Goal: Navigation & Orientation: Find specific page/section

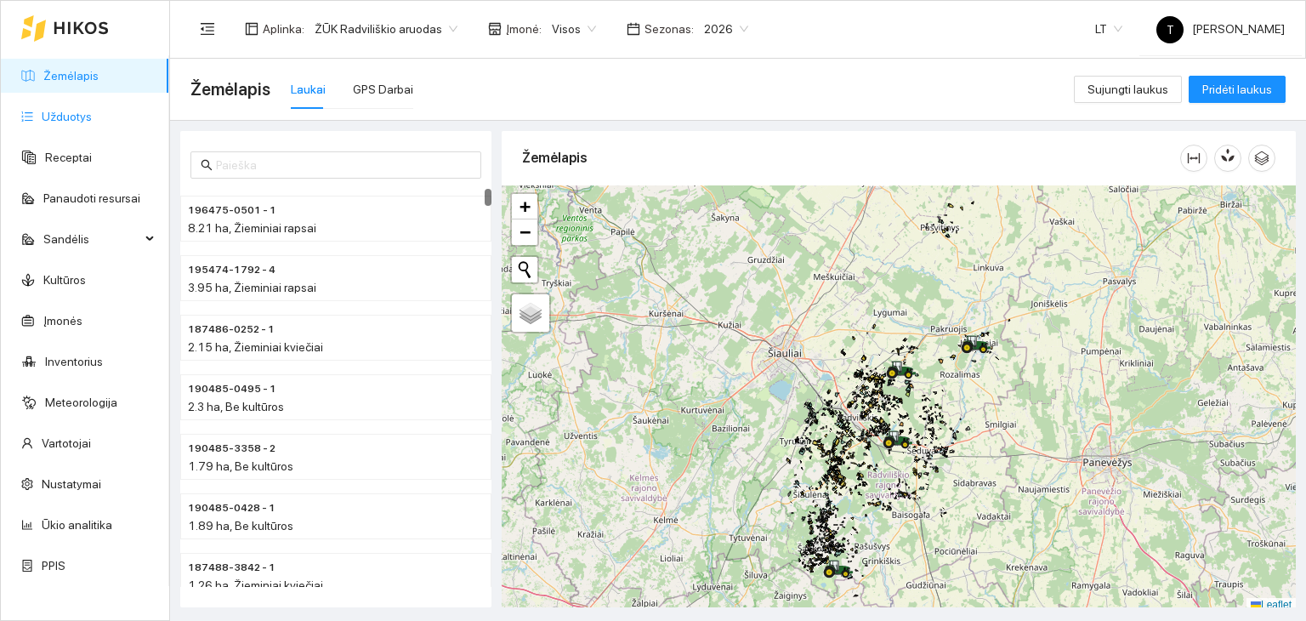
click at [92, 110] on link "Užduotys" at bounding box center [67, 117] width 50 height 14
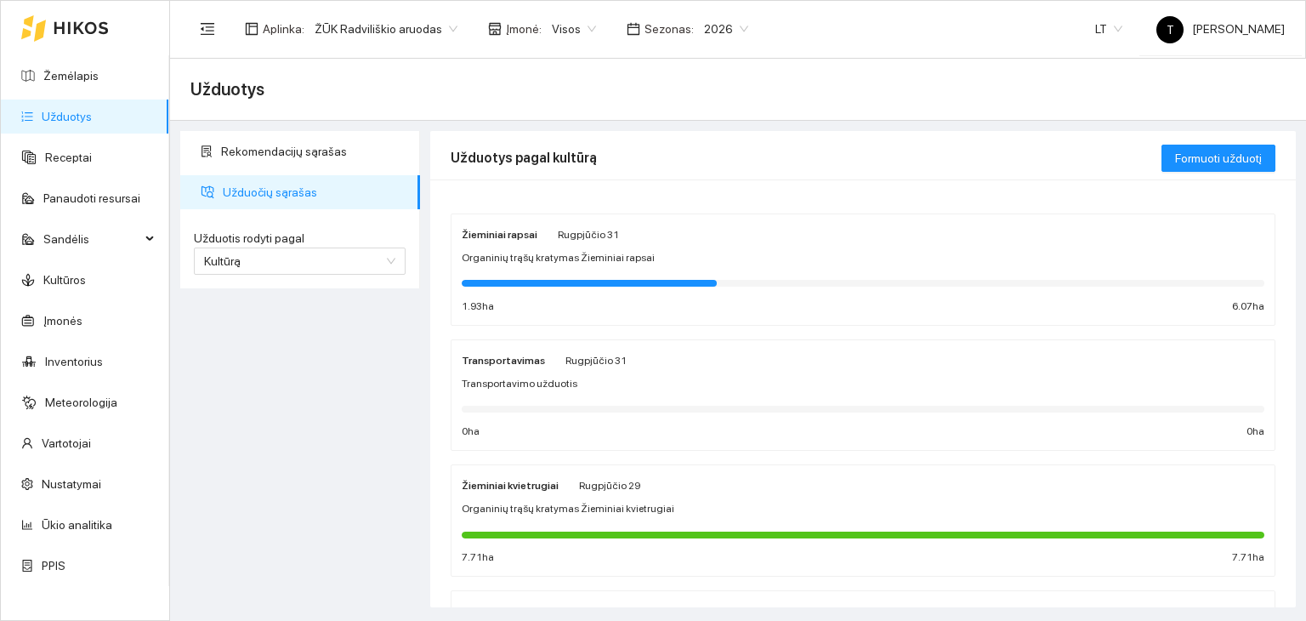
click at [567, 25] on body "Žemėlapis Užduotys Receptai Panaudoti resursai Sandėlis Kultūros Įmonės Invento…" at bounding box center [653, 310] width 1306 height 621
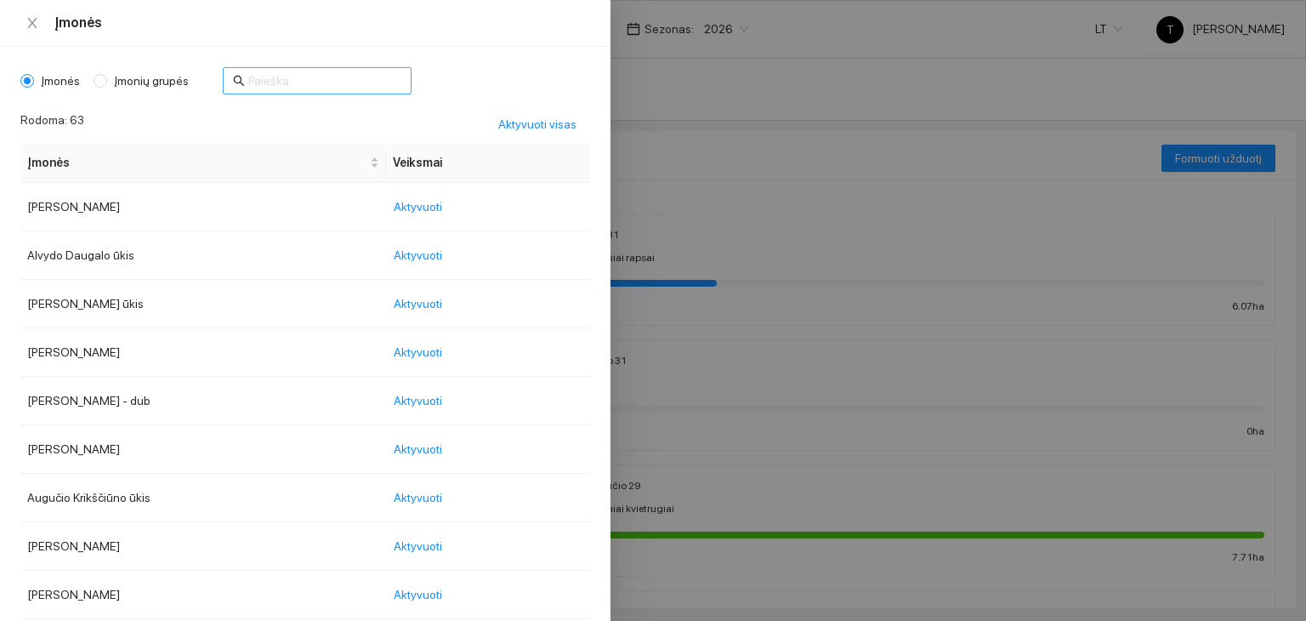
click at [288, 82] on input "text" at bounding box center [324, 80] width 153 height 19
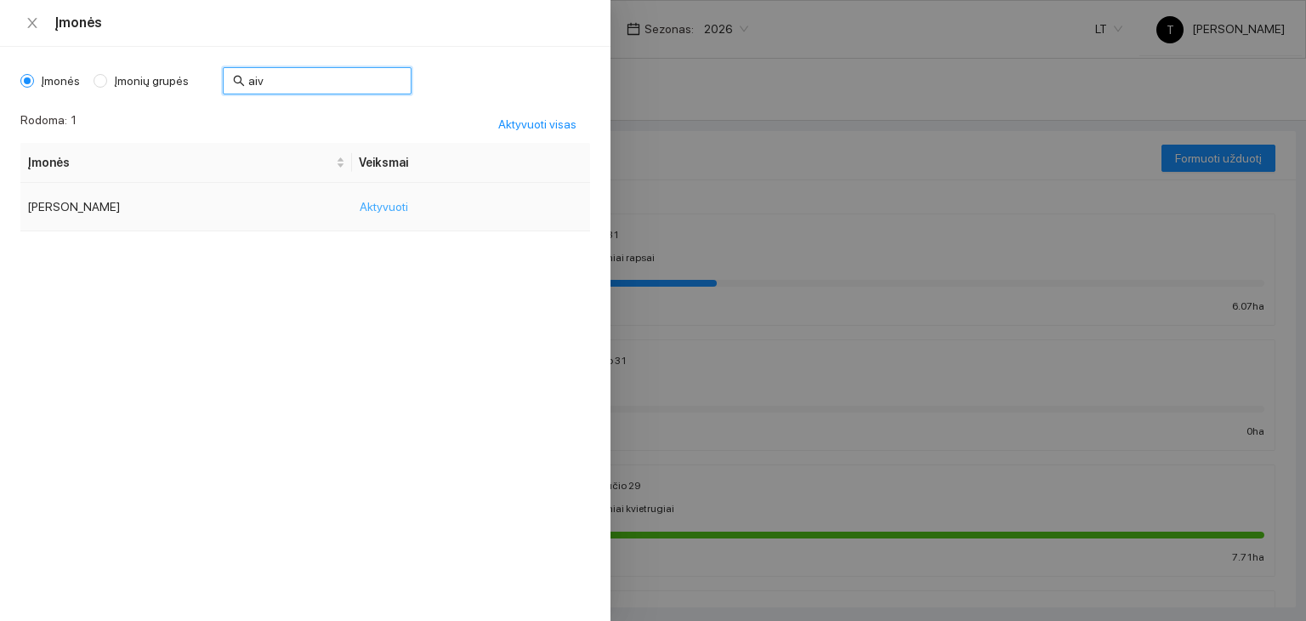
type input "aiv"
click at [405, 208] on span "Aktyvuoti" at bounding box center [384, 206] width 48 height 19
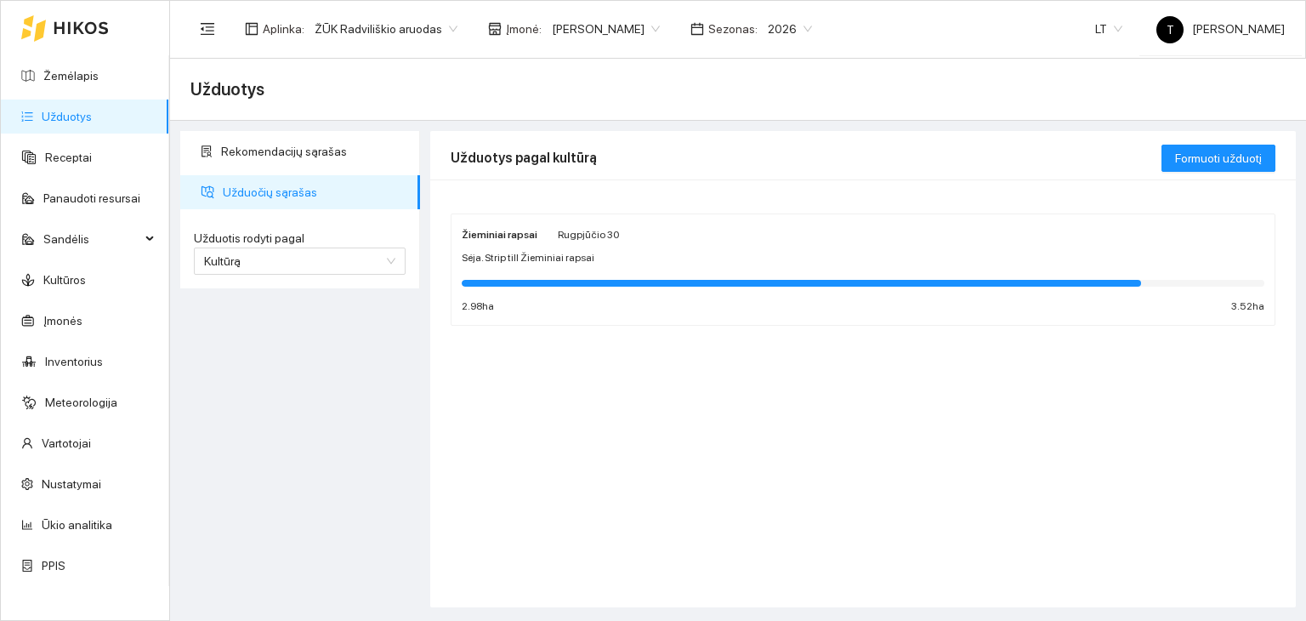
click at [780, 250] on div "Sėja. Strip till Žieminiai rapsai" at bounding box center [863, 258] width 803 height 16
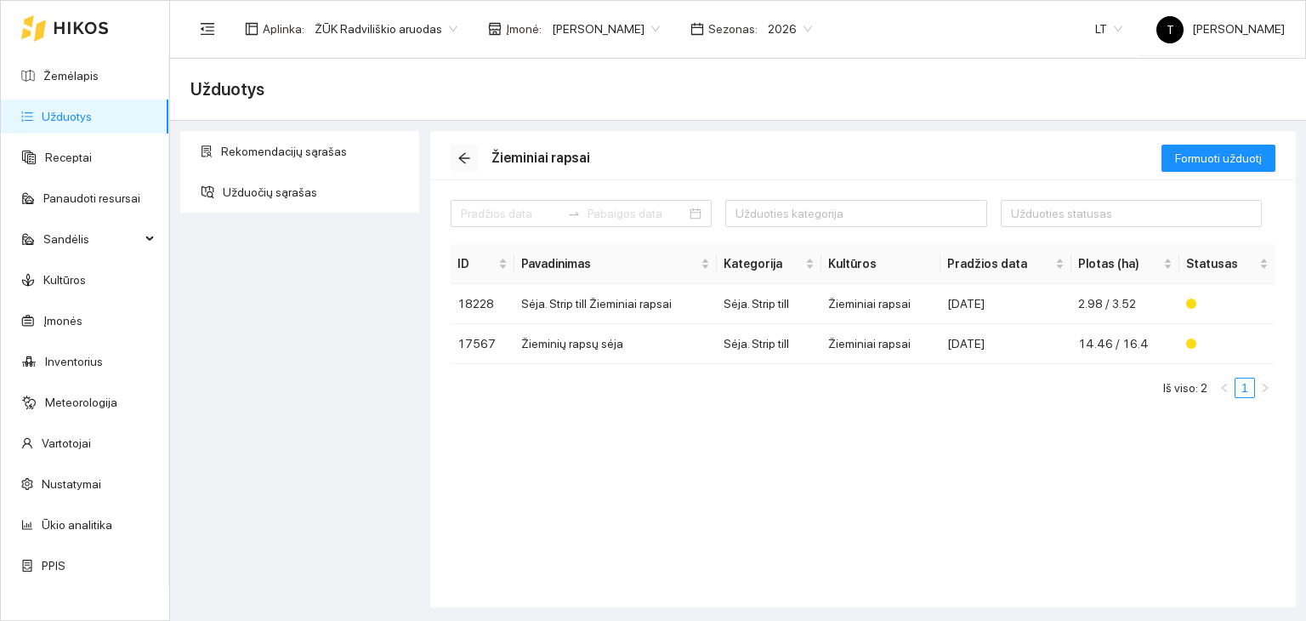
click at [464, 158] on icon "arrow-left" at bounding box center [464, 158] width 14 height 14
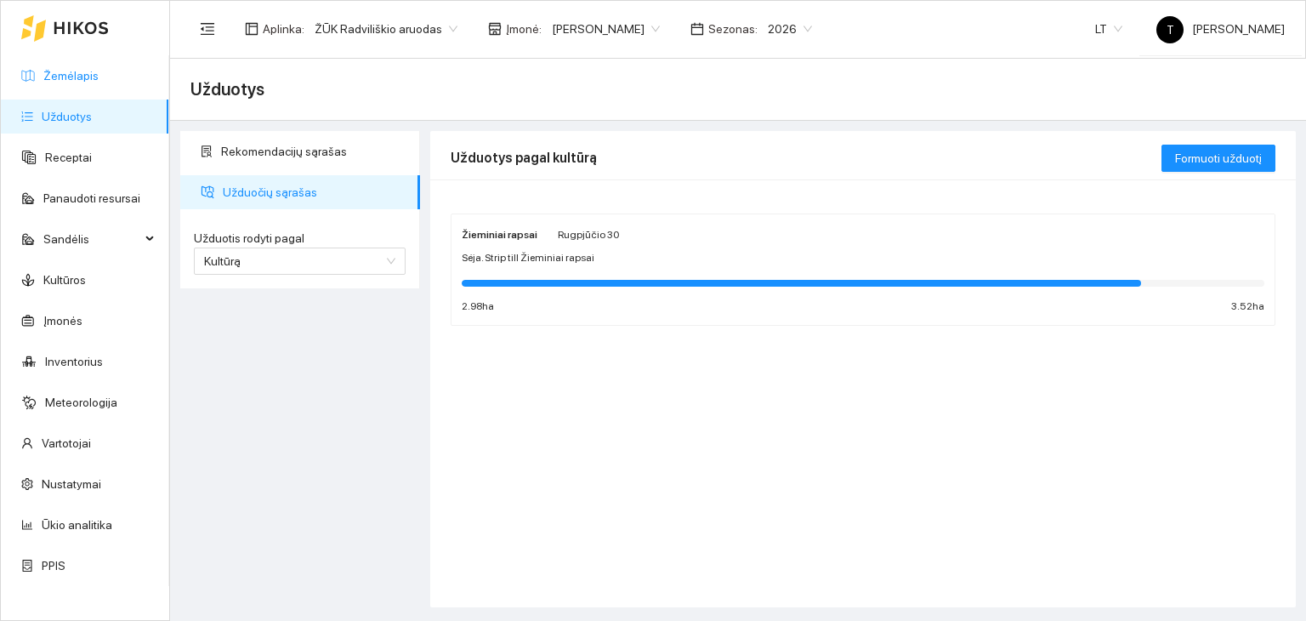
click at [99, 69] on link "Žemėlapis" at bounding box center [70, 76] width 55 height 14
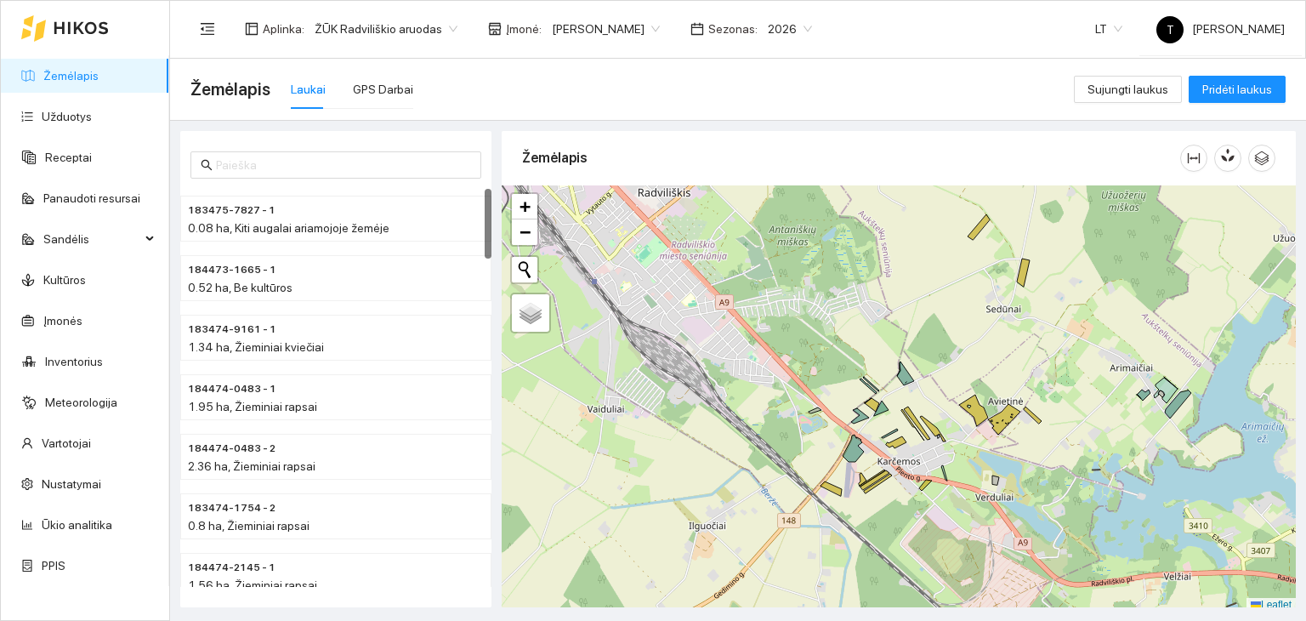
scroll to position [4, 0]
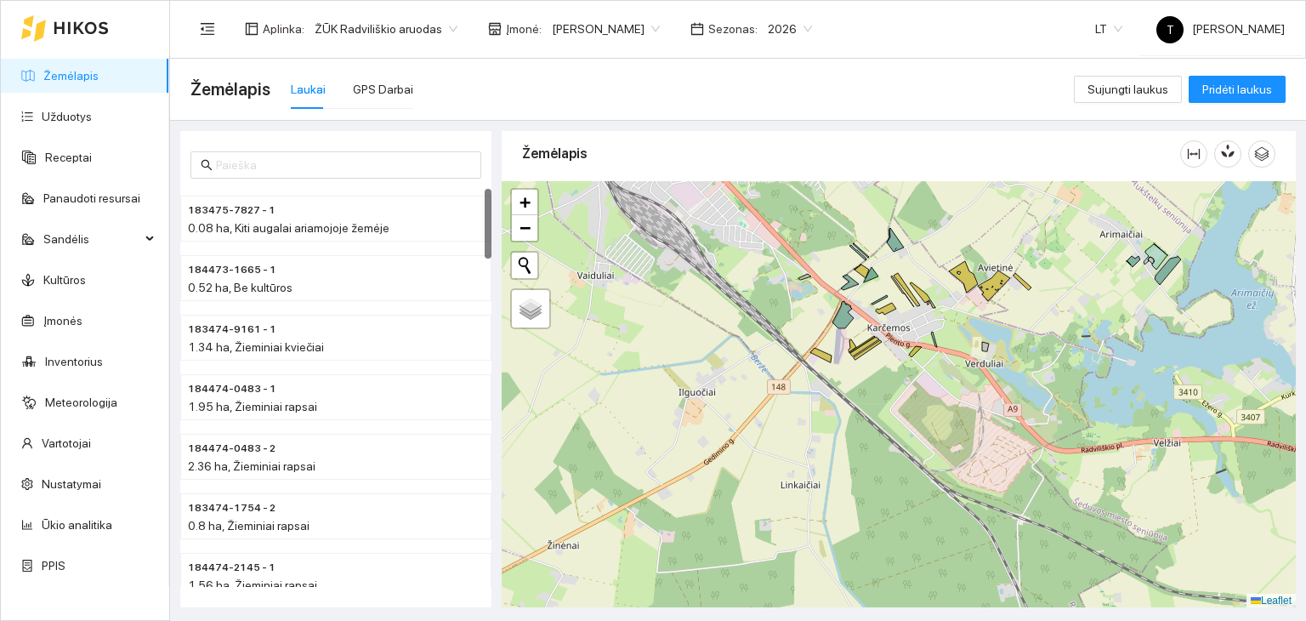
drag, startPoint x: 952, startPoint y: 529, endPoint x: 939, endPoint y: 396, distance: 133.3
click at [939, 396] on div "+ − Nieko nerasta. Bandykite dar kartą. Žemėlapis Palydovas Leaflet" at bounding box center [899, 394] width 794 height 427
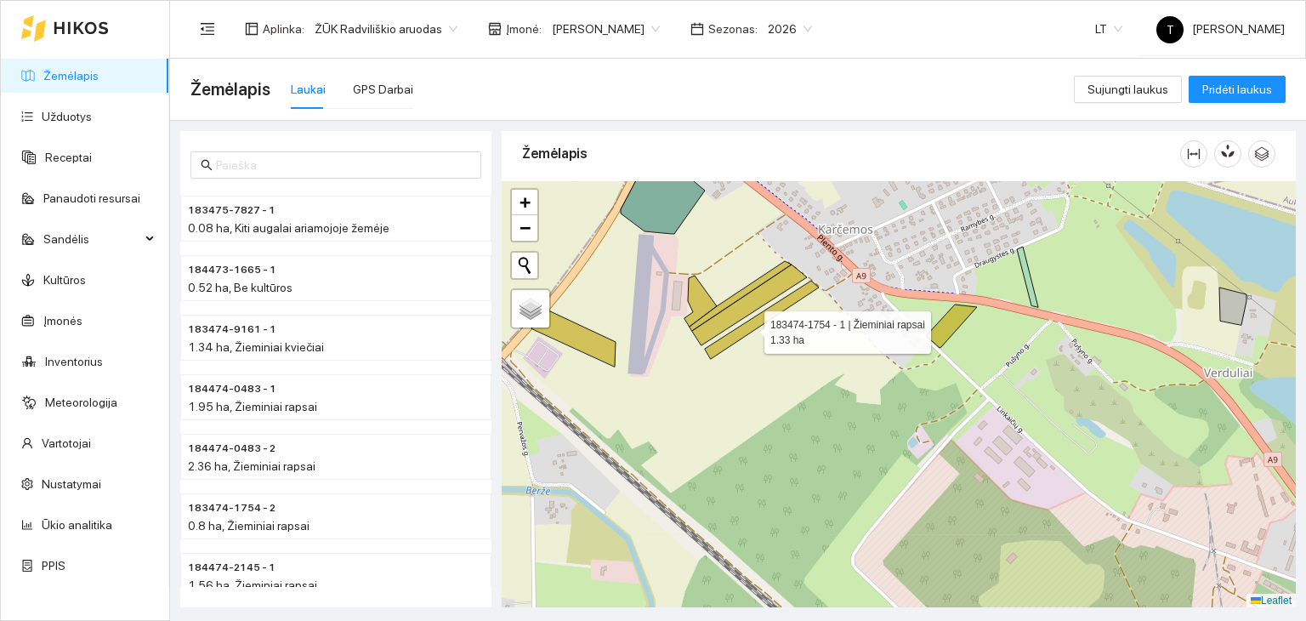
click at [749, 327] on icon at bounding box center [762, 320] width 114 height 78
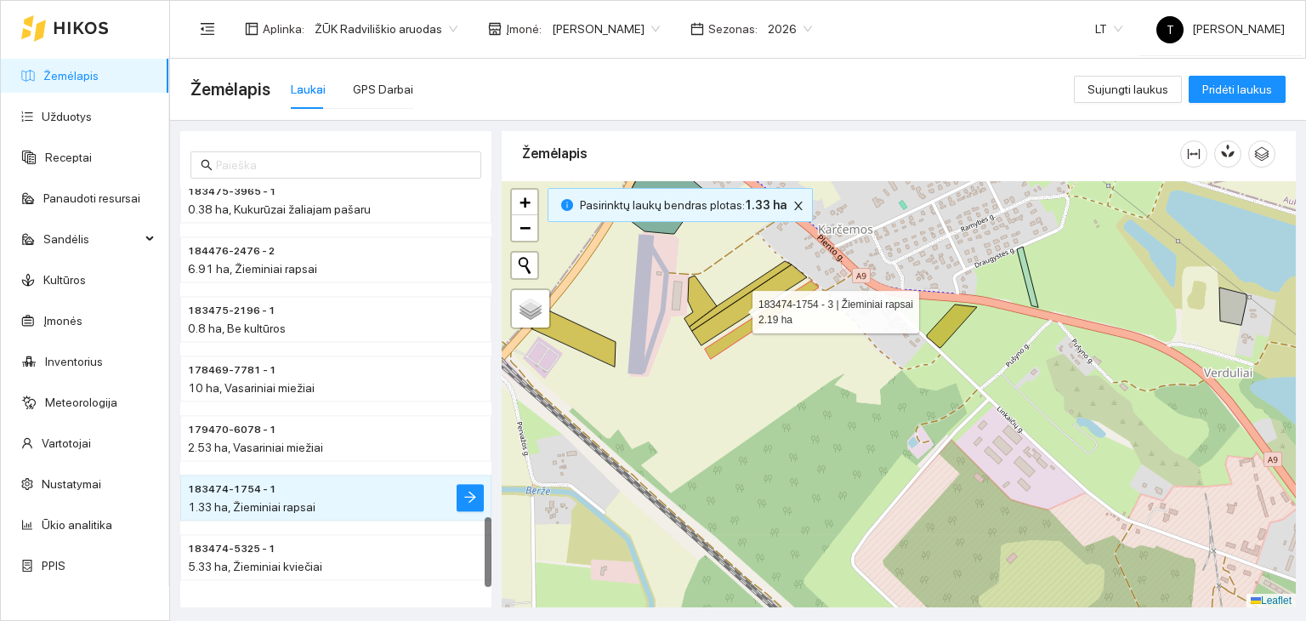
click at [737, 307] on icon at bounding box center [749, 304] width 115 height 81
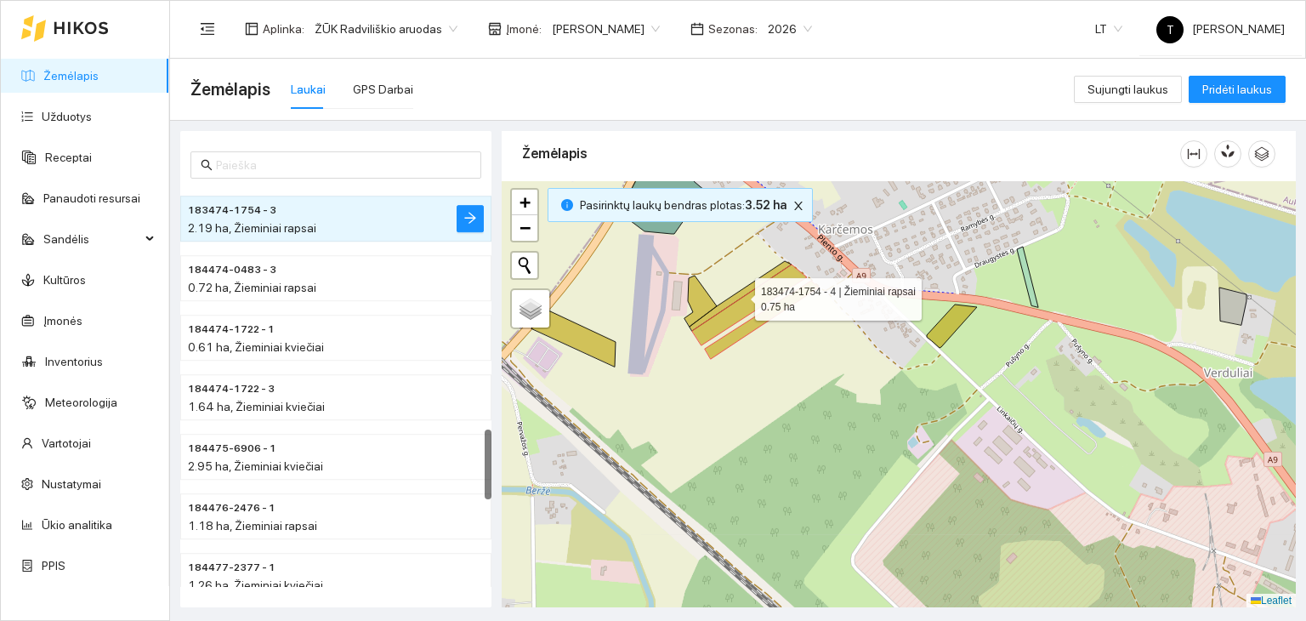
click at [730, 297] on icon at bounding box center [740, 296] width 102 height 70
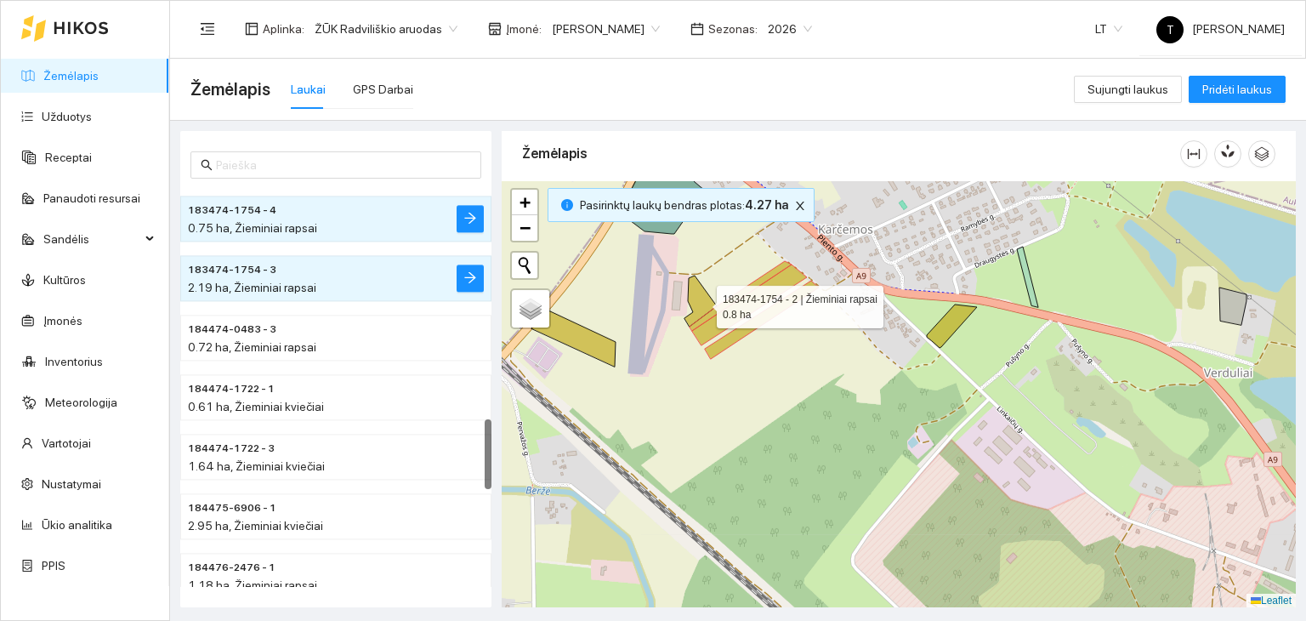
click at [701, 300] on icon at bounding box center [700, 300] width 32 height 51
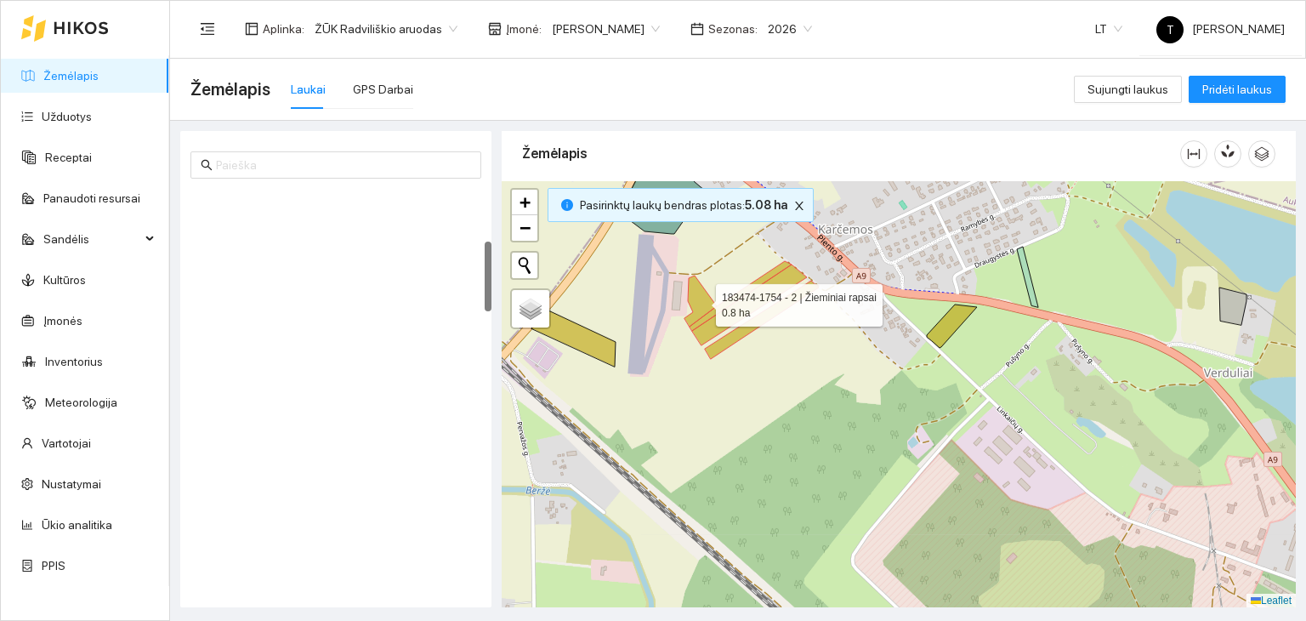
scroll to position [298, 0]
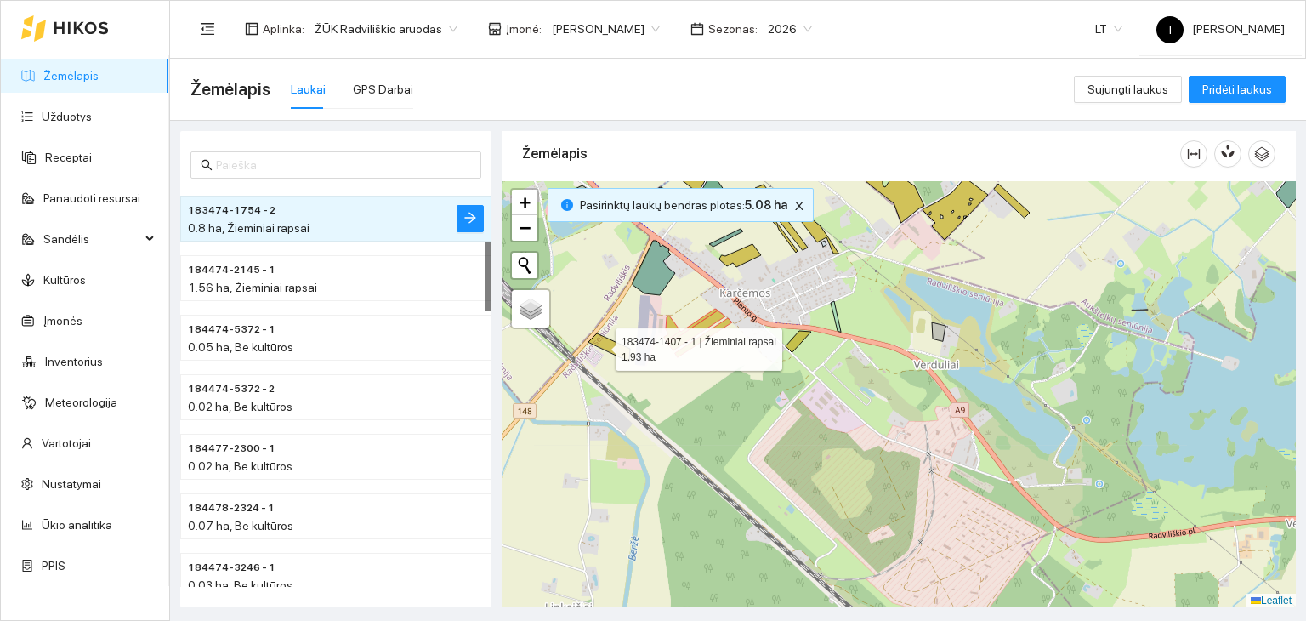
click at [606, 343] on icon at bounding box center [609, 347] width 42 height 28
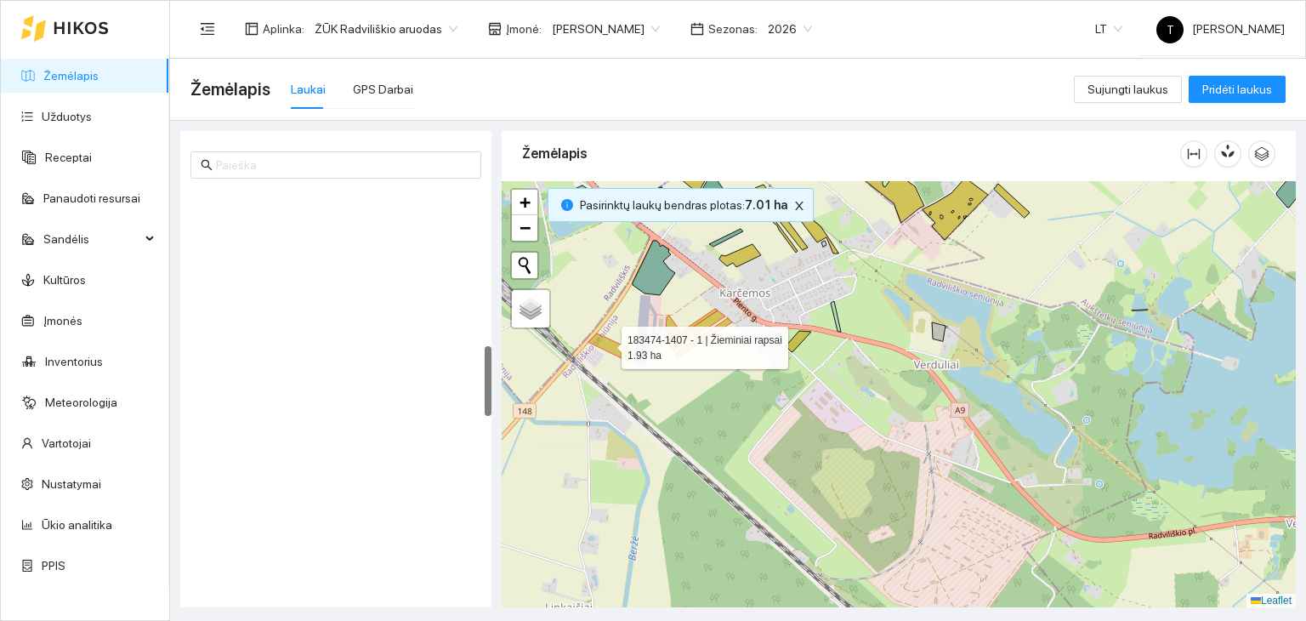
scroll to position [892, 0]
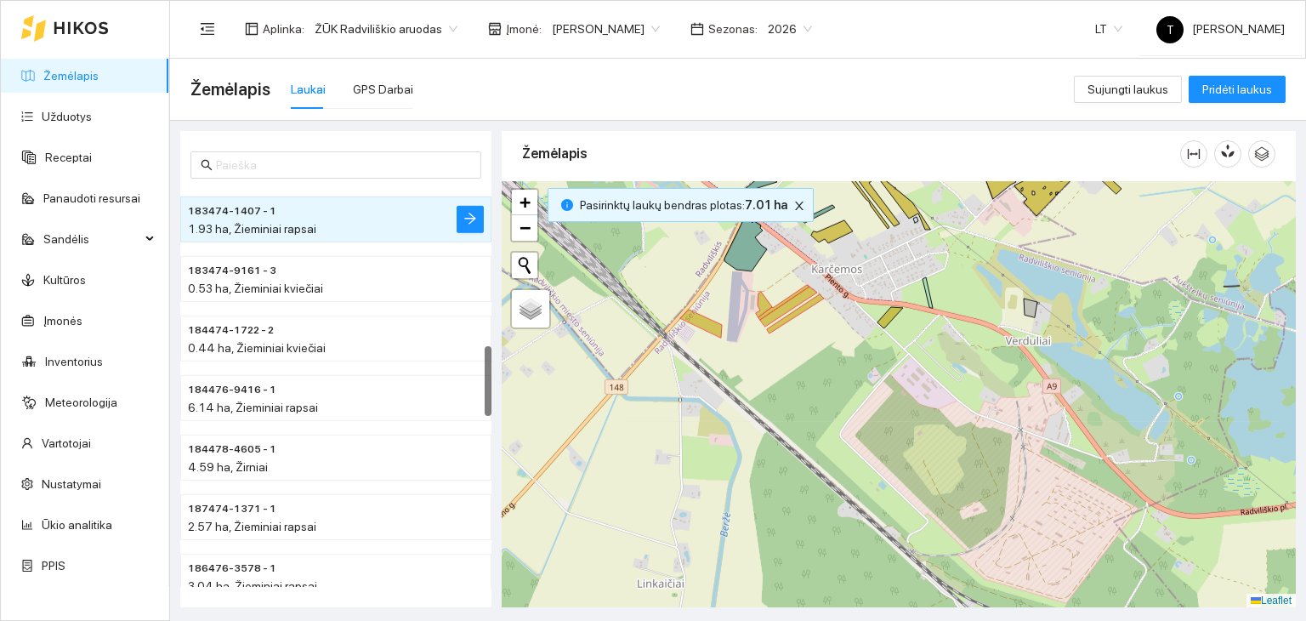
drag, startPoint x: 569, startPoint y: 399, endPoint x: 809, endPoint y: 320, distance: 253.3
click at [809, 320] on div "+ − Nieko nerasta. Bandykite dar kartą. Žemėlapis Palydovas Leaflet" at bounding box center [899, 394] width 794 height 427
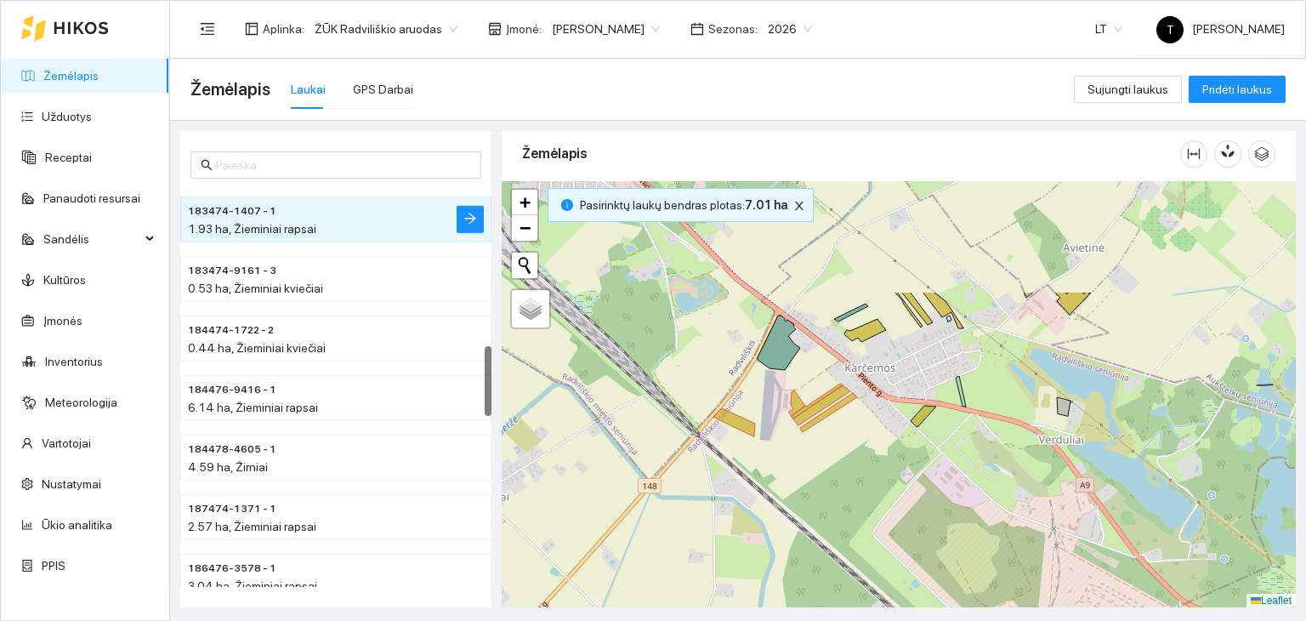
drag, startPoint x: 922, startPoint y: 326, endPoint x: 791, endPoint y: 504, distance: 220.7
click at [792, 504] on div "+ − Nieko nerasta. Bandykite dar kartą. Žemėlapis Palydovas Leaflet" at bounding box center [899, 394] width 794 height 427
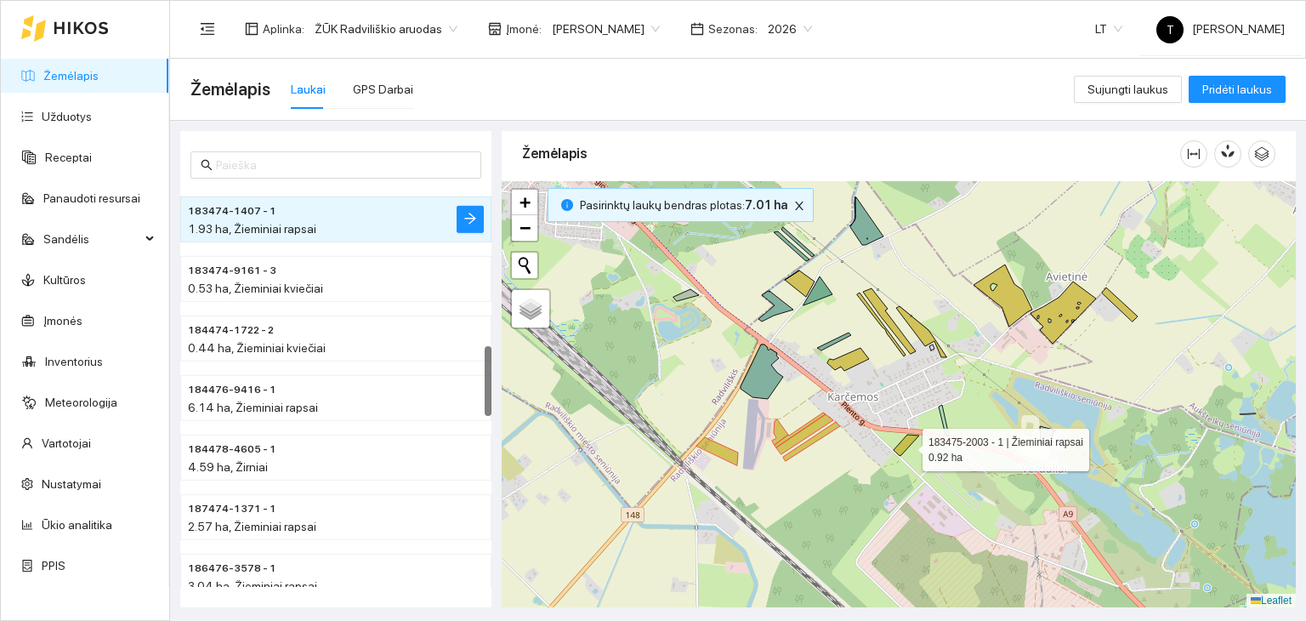
click at [907, 445] on icon at bounding box center [907, 444] width 26 height 21
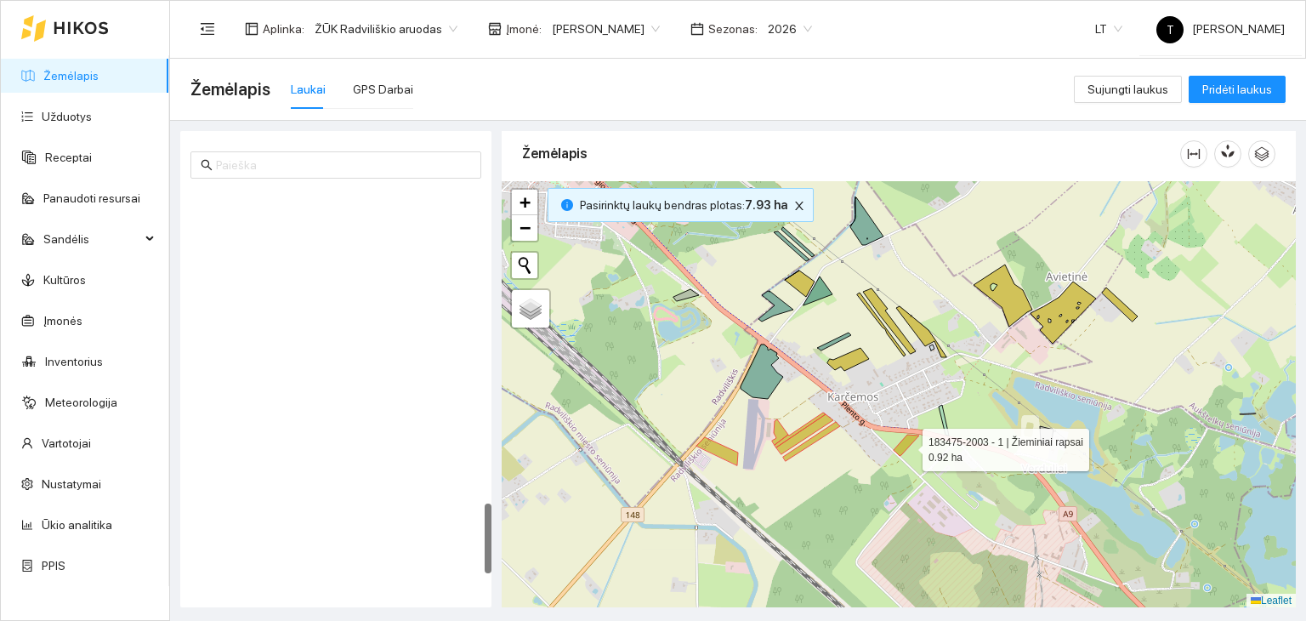
scroll to position [1785, 0]
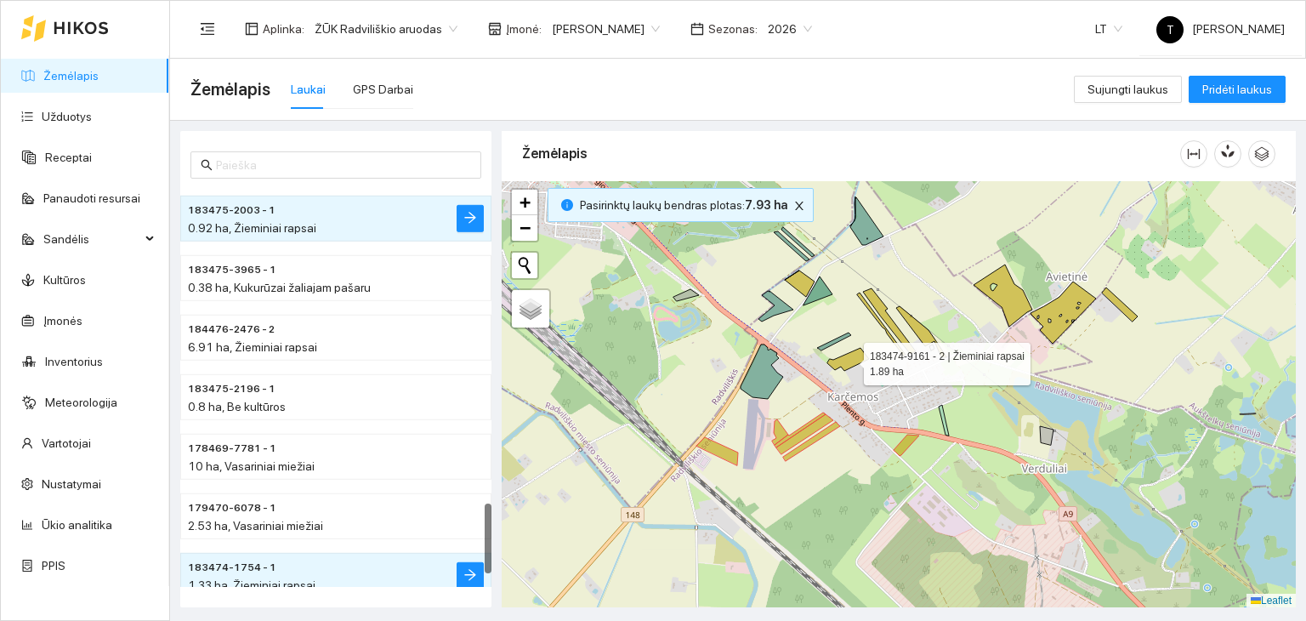
click at [857, 359] on icon at bounding box center [848, 359] width 42 height 23
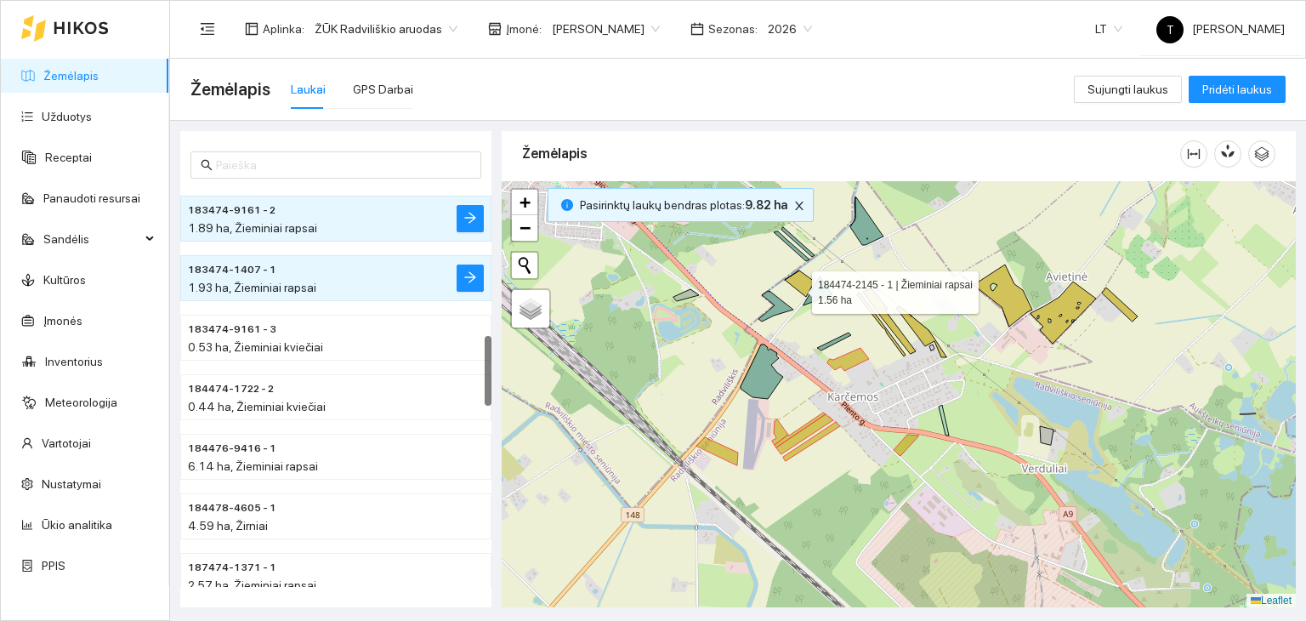
click at [797, 287] on icon at bounding box center [800, 283] width 30 height 26
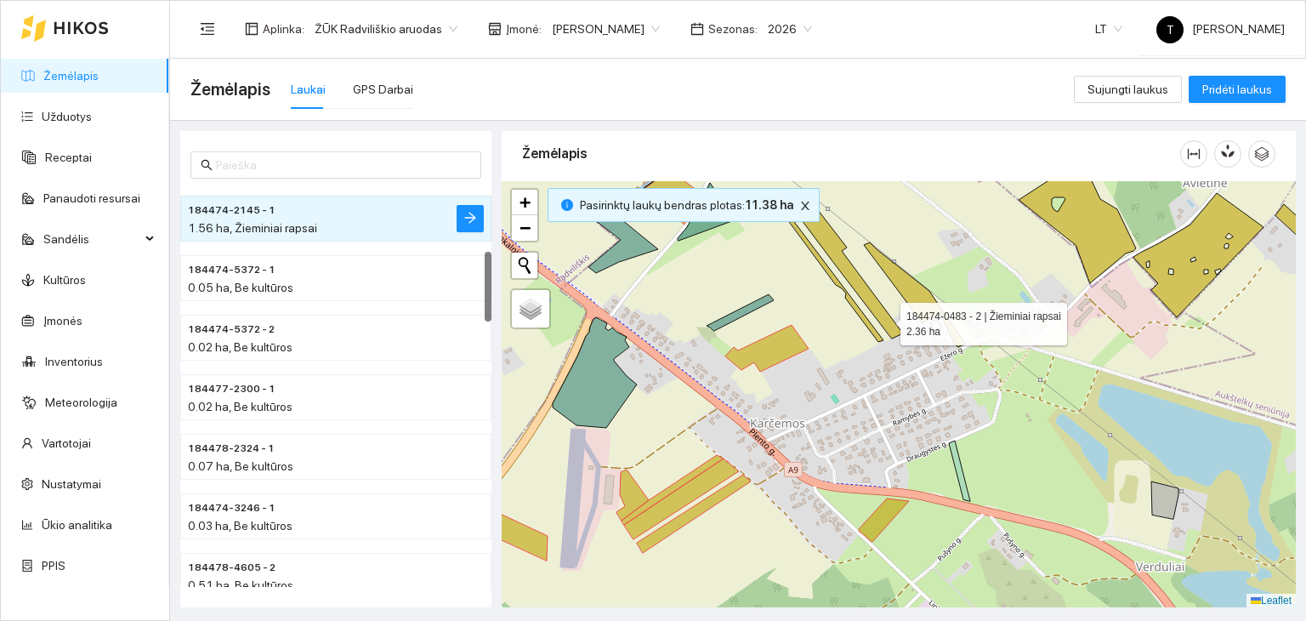
click at [886, 319] on icon at bounding box center [850, 273] width 106 height 132
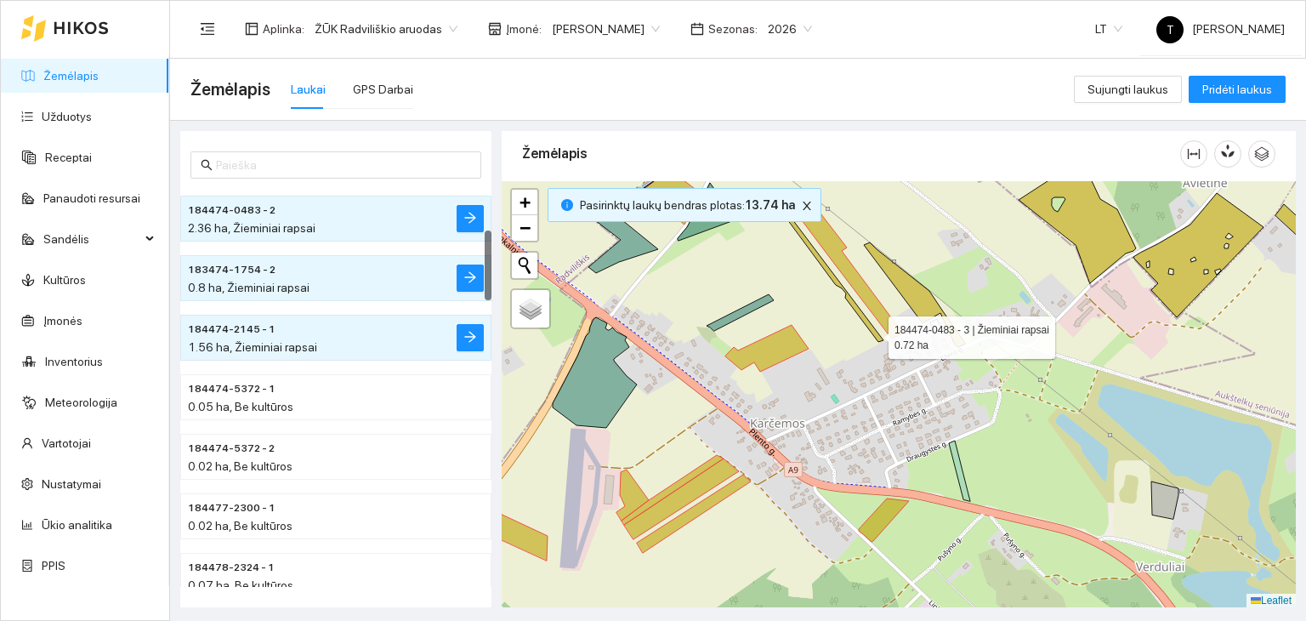
click at [873, 332] on icon at bounding box center [834, 279] width 97 height 126
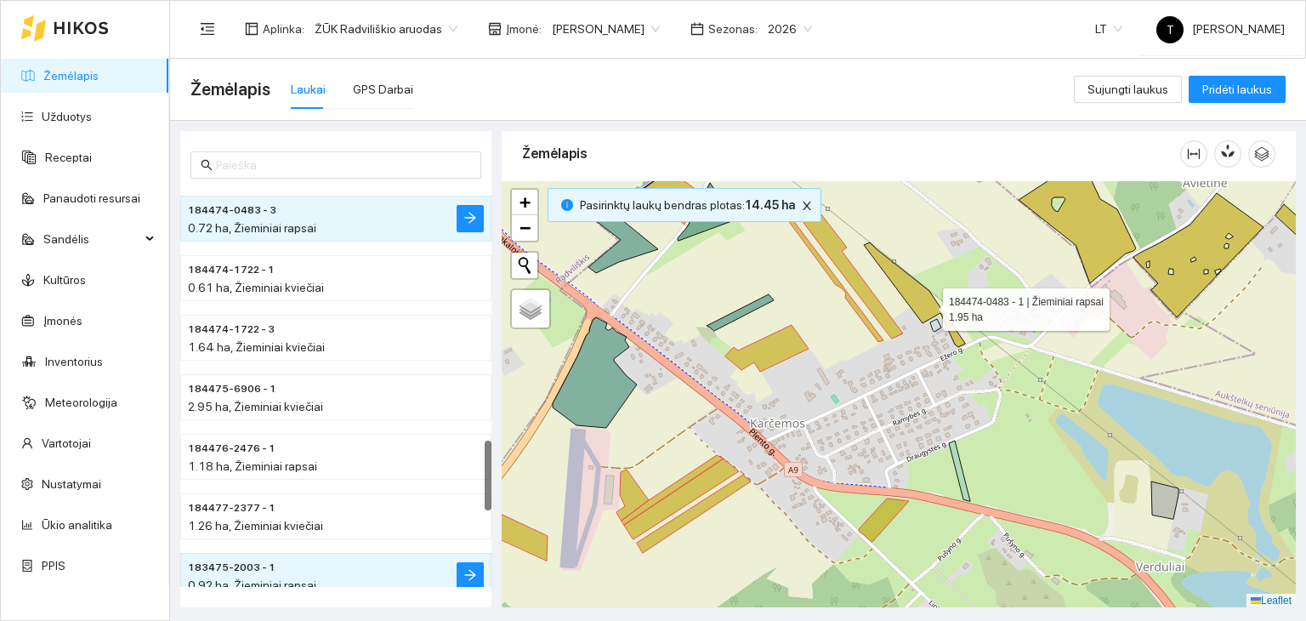
click at [928, 304] on icon at bounding box center [914, 294] width 101 height 105
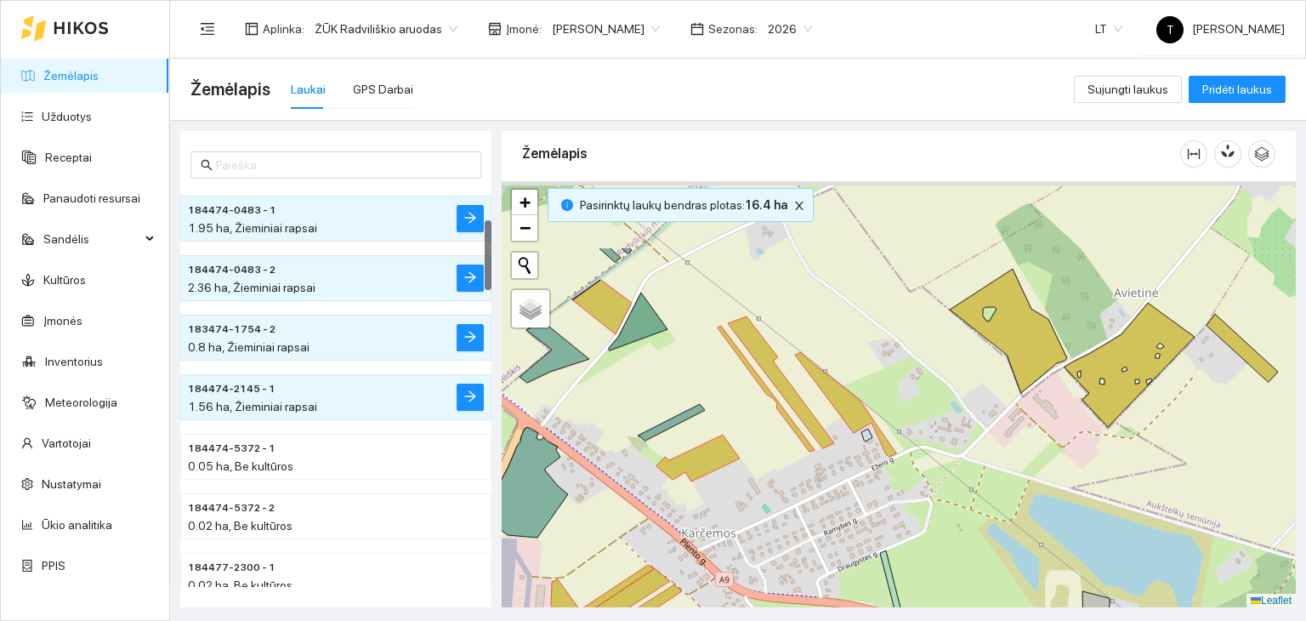
drag, startPoint x: 1082, startPoint y: 414, endPoint x: 1007, endPoint y: 516, distance: 126.5
click at [1007, 516] on div "+ − Nieko nerasta. Bandykite dar kartą. Žemėlapis Palydovas Leaflet" at bounding box center [899, 394] width 794 height 427
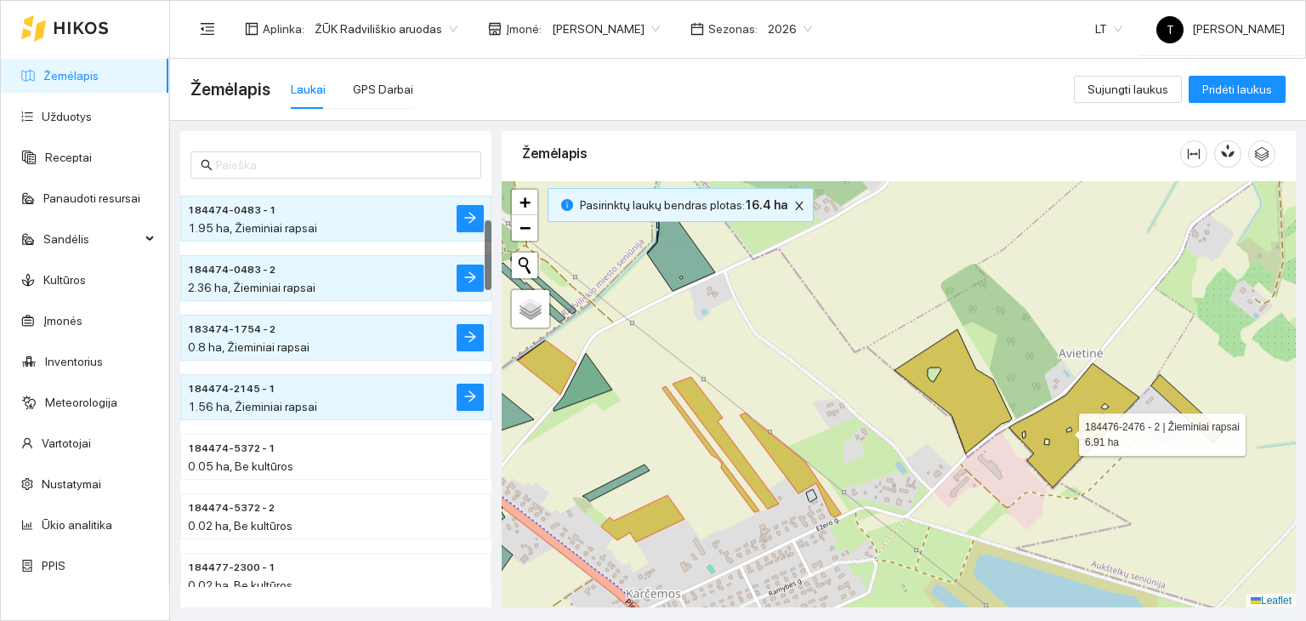
click at [1064, 429] on icon at bounding box center [1074, 425] width 130 height 124
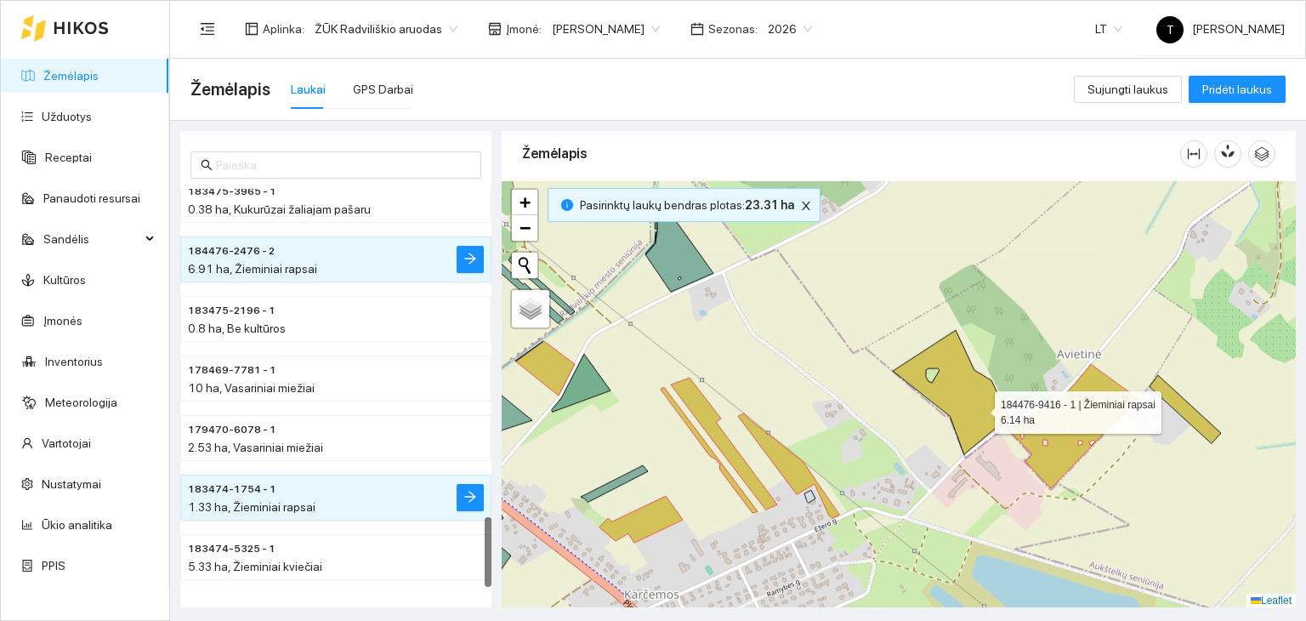
click at [980, 406] on icon at bounding box center [951, 392] width 117 height 124
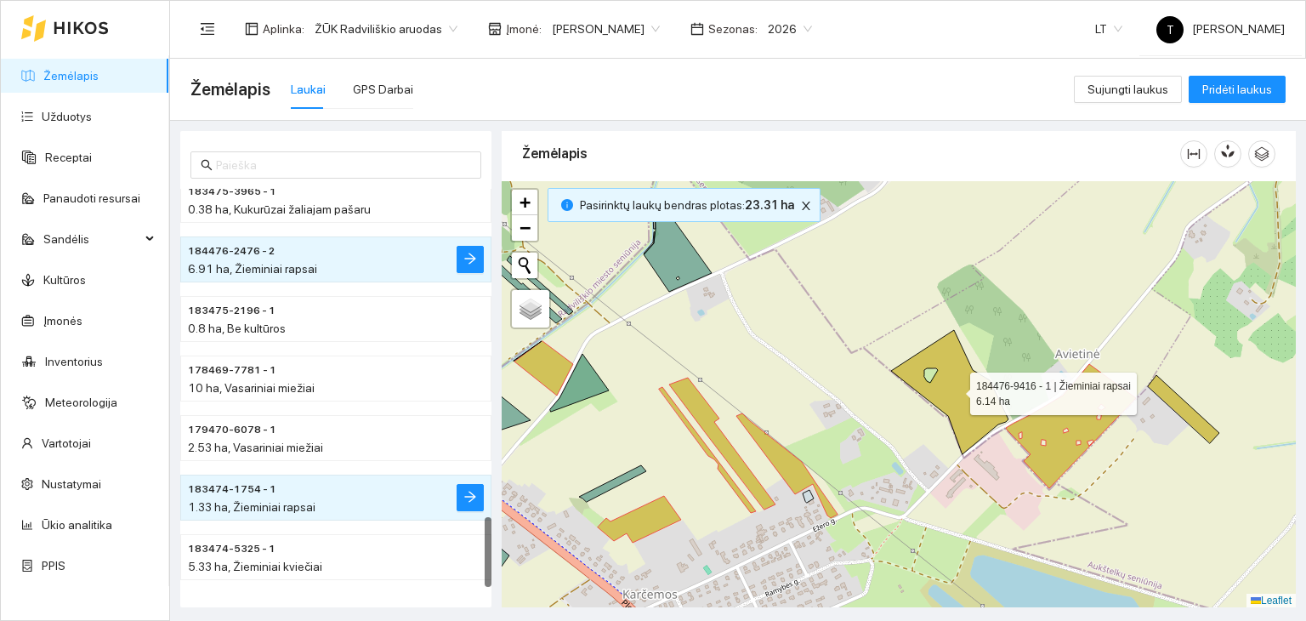
drag, startPoint x: 976, startPoint y: 408, endPoint x: 987, endPoint y: 407, distance: 11.1
click at [976, 407] on icon at bounding box center [949, 392] width 117 height 124
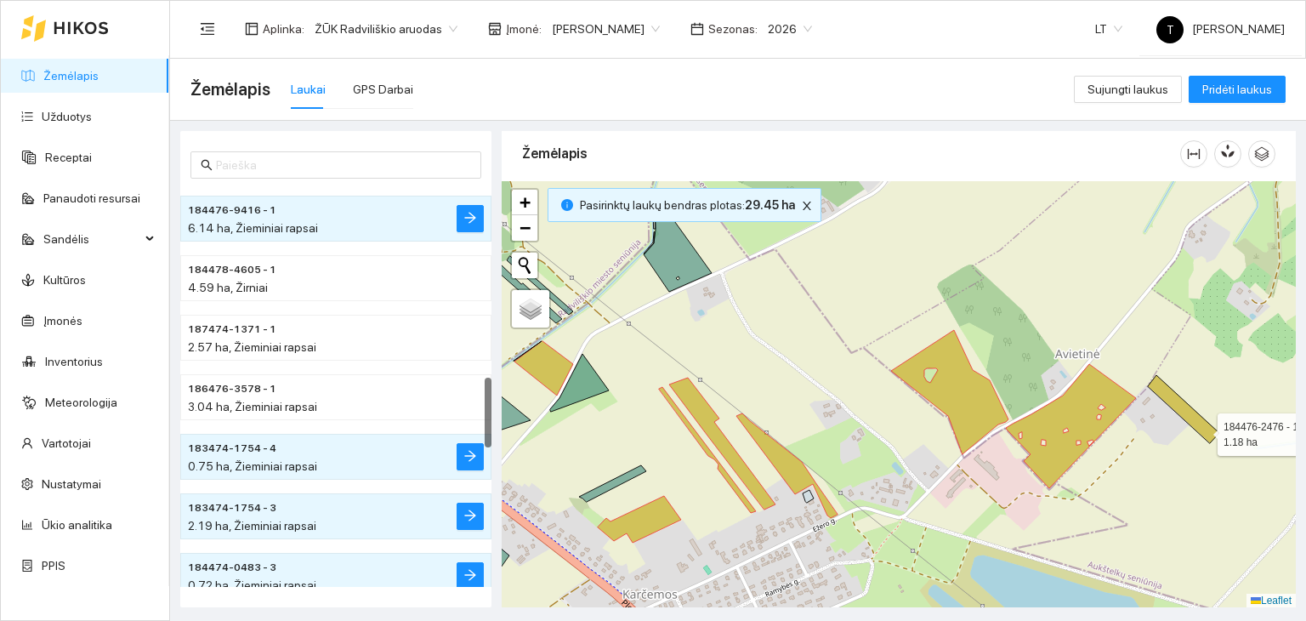
click at [1202, 429] on icon at bounding box center [1183, 409] width 71 height 68
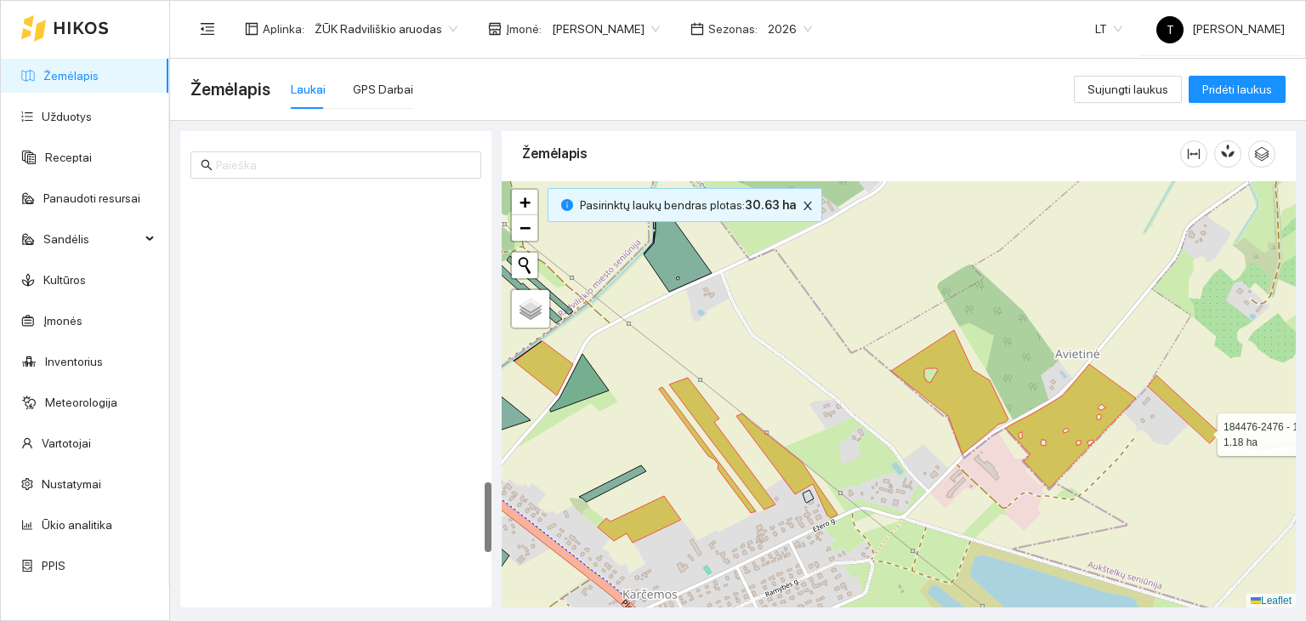
scroll to position [1666, 0]
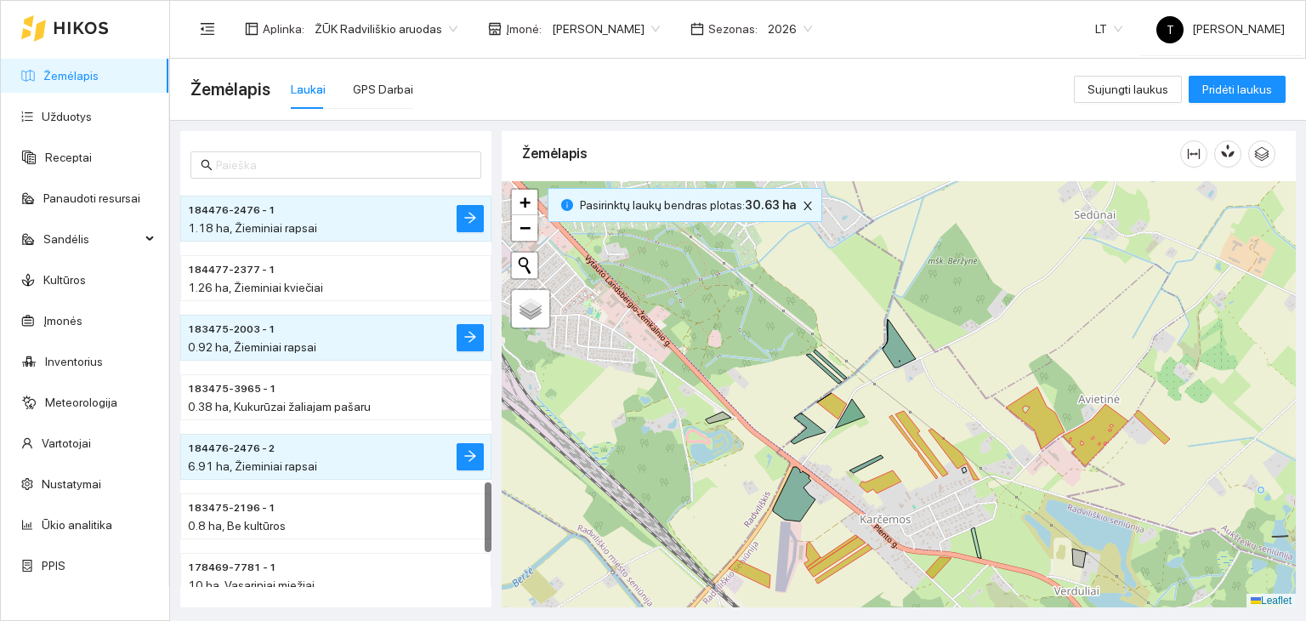
drag, startPoint x: 1044, startPoint y: 493, endPoint x: 1020, endPoint y: 400, distance: 96.5
click at [1020, 400] on div "+ − Nieko nerasta. Bandykite dar kartą. Žemėlapis Palydovas Leaflet" at bounding box center [899, 394] width 794 height 427
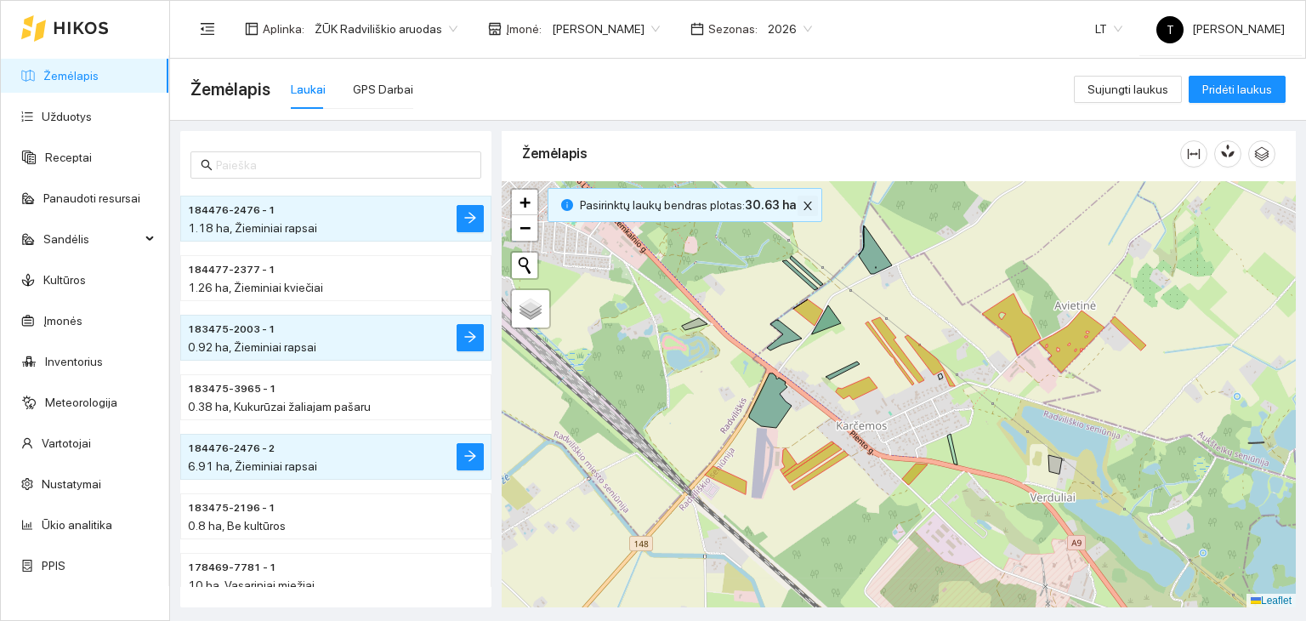
click at [803, 206] on icon "close" at bounding box center [807, 205] width 9 height 9
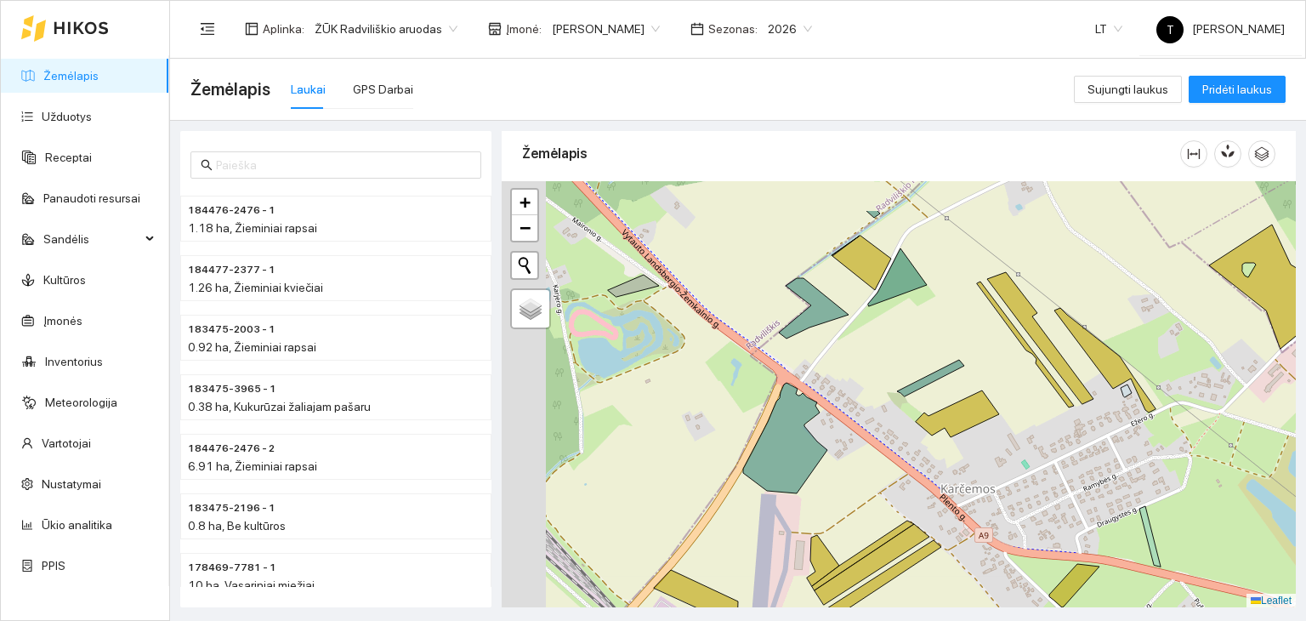
drag, startPoint x: 911, startPoint y: 367, endPoint x: 992, endPoint y: 445, distance: 113.0
click at [992, 445] on div "+ − Nieko nerasta. Bandykite dar kartą. Žemėlapis Palydovas Leaflet" at bounding box center [899, 394] width 794 height 427
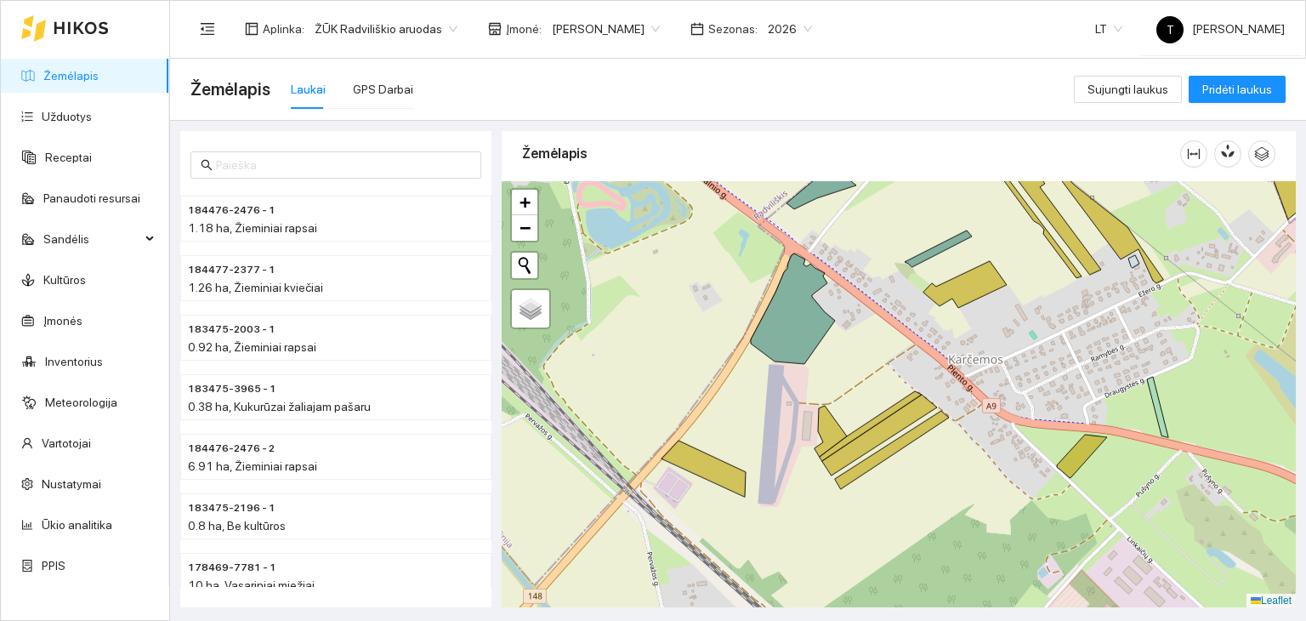
drag, startPoint x: 973, startPoint y: 514, endPoint x: 973, endPoint y: 368, distance: 146.2
click at [973, 368] on div "+ − Nieko nerasta. Bandykite dar kartą. Žemėlapis Palydovas Leaflet" at bounding box center [899, 394] width 794 height 427
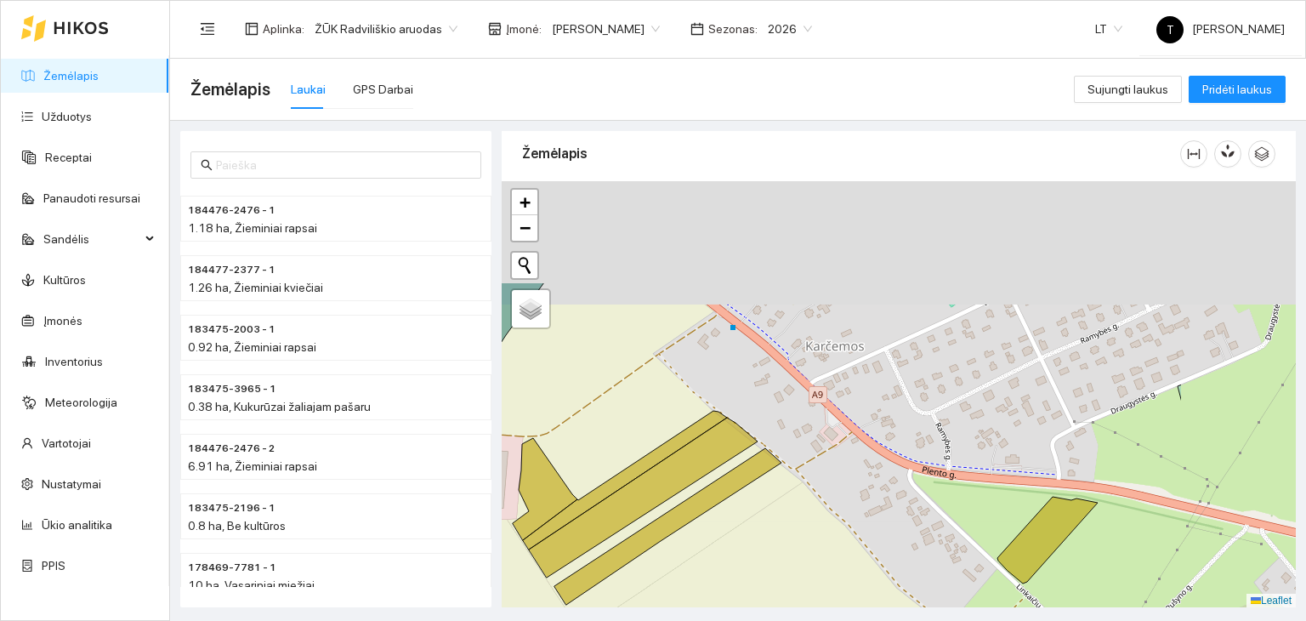
drag, startPoint x: 927, startPoint y: 470, endPoint x: 610, endPoint y: 579, distance: 335.3
click at [584, 595] on div "+ − Nieko nerasta. Bandykite dar kartą. Žemėlapis Palydovas Leaflet" at bounding box center [899, 394] width 794 height 427
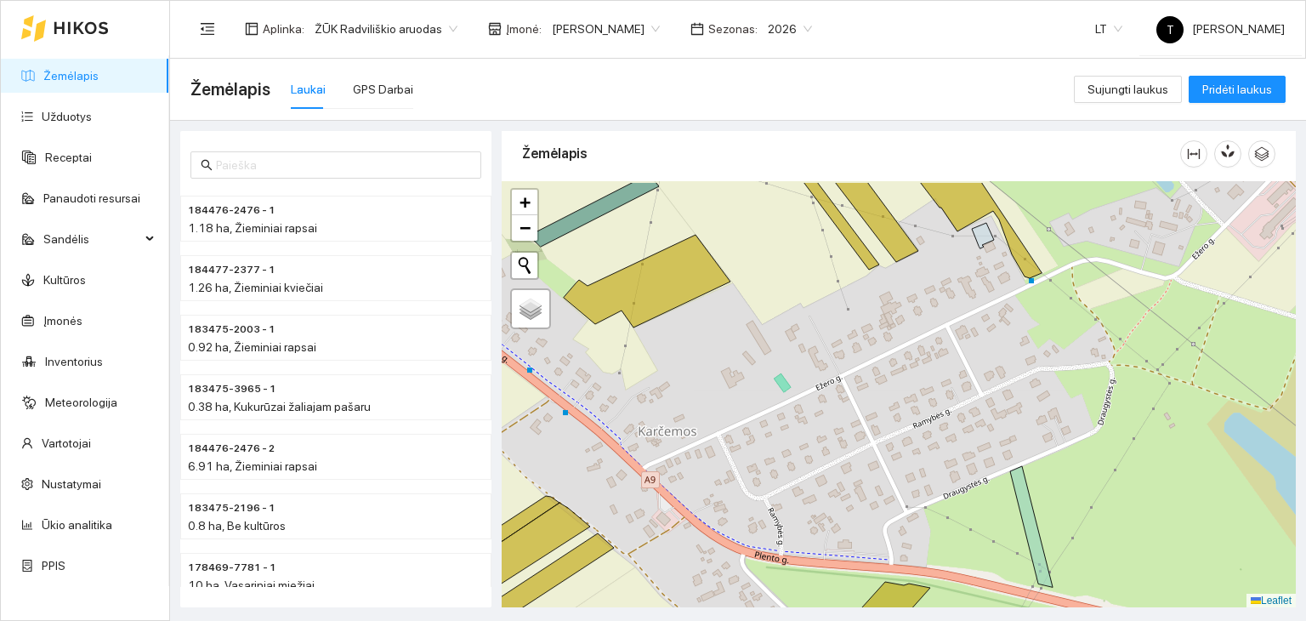
drag, startPoint x: 745, startPoint y: 402, endPoint x: 936, endPoint y: 516, distance: 222.6
click at [942, 525] on div "+ − Nieko nerasta. Bandykite dar kartą. Žemėlapis Palydovas Leaflet" at bounding box center [899, 394] width 794 height 427
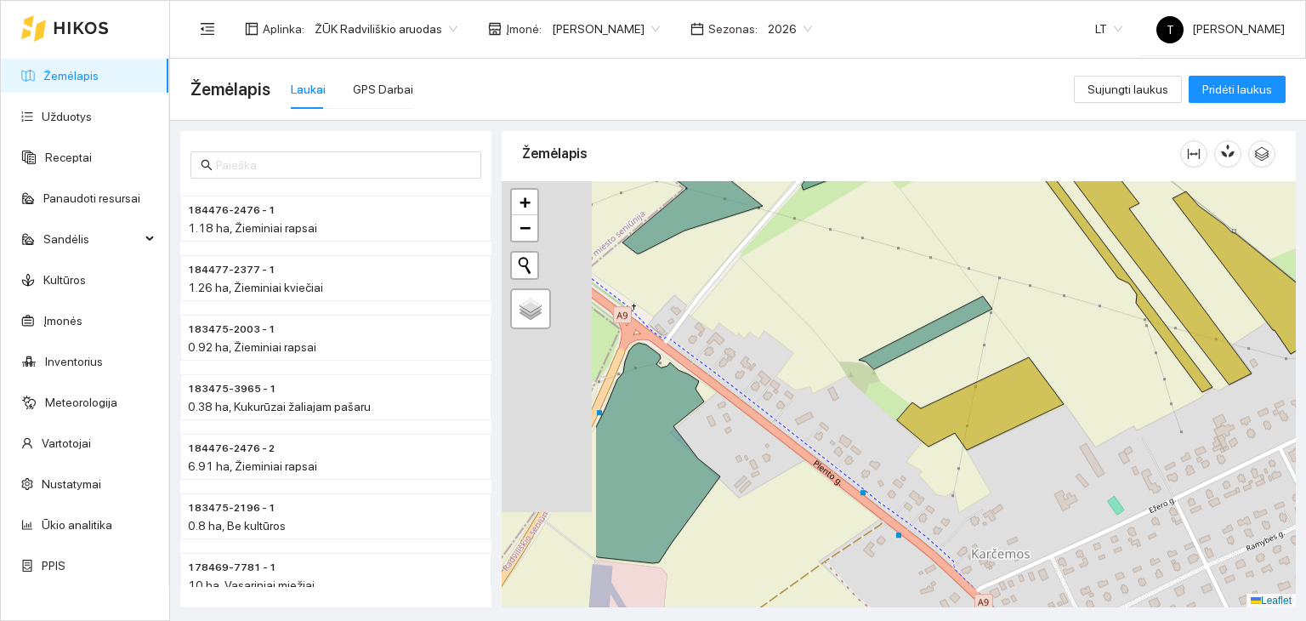
drag, startPoint x: 755, startPoint y: 460, endPoint x: 950, endPoint y: 501, distance: 198.9
click at [950, 501] on div "+ − Nieko nerasta. Bandykite dar kartą. Žemėlapis Palydovas Leaflet" at bounding box center [899, 394] width 794 height 427
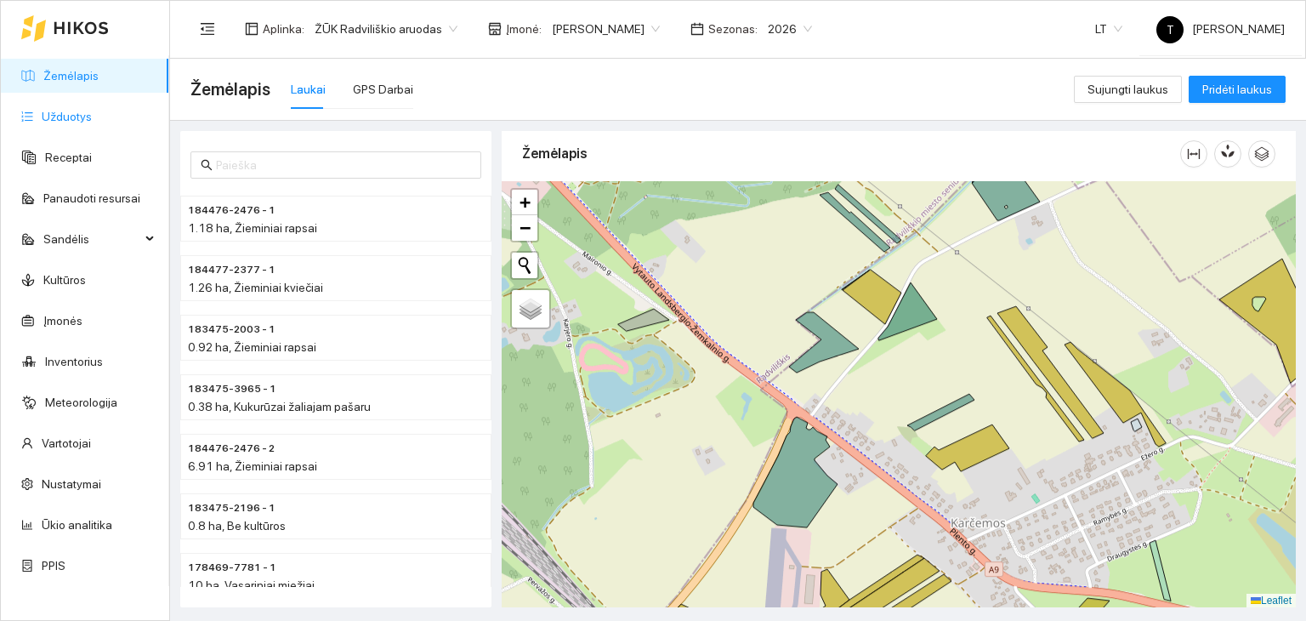
click at [92, 110] on link "Užduotys" at bounding box center [67, 117] width 50 height 14
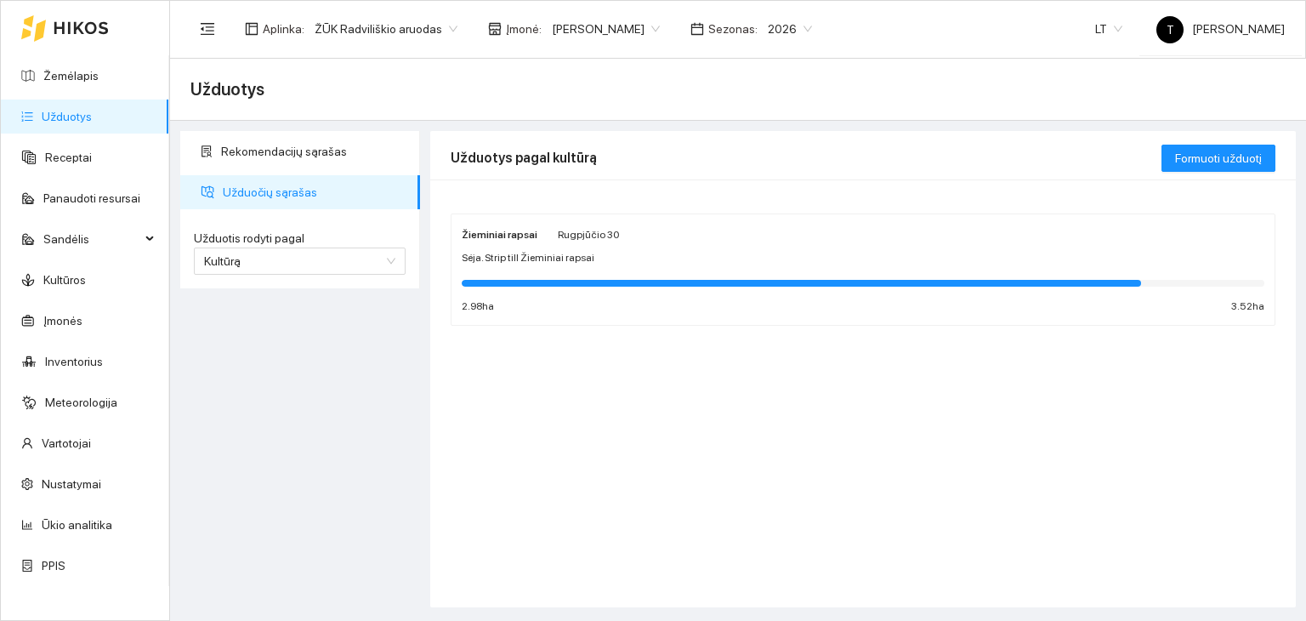
click at [555, 201] on div "Žieminiai rapsai Rugpjūčio 30 Sėja. Strip till Žieminiai rapsai 2.98 ha 3.52 ha" at bounding box center [863, 276] width 825 height 153
click at [542, 218] on div "Žieminiai rapsai Rugpjūčio 30 Sėja. Strip till Žieminiai rapsai 2.98 ha 3.52 ha" at bounding box center [862, 269] width 823 height 111
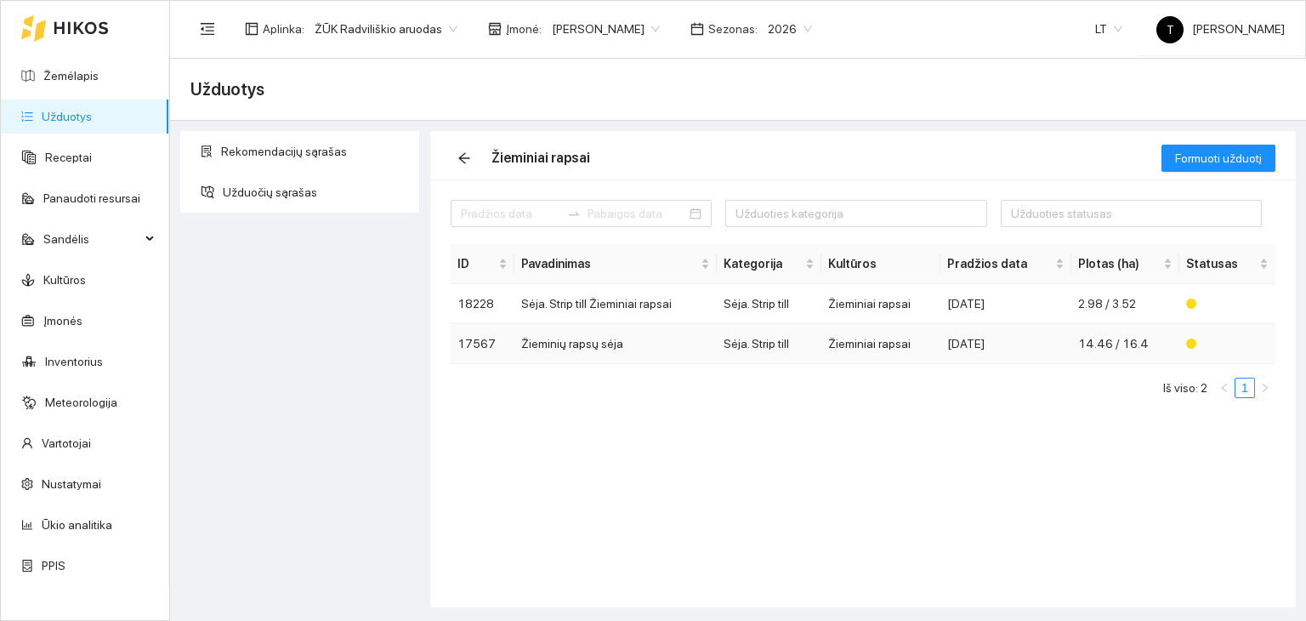
click at [906, 341] on td "Žieminiai rapsai" at bounding box center [880, 344] width 118 height 40
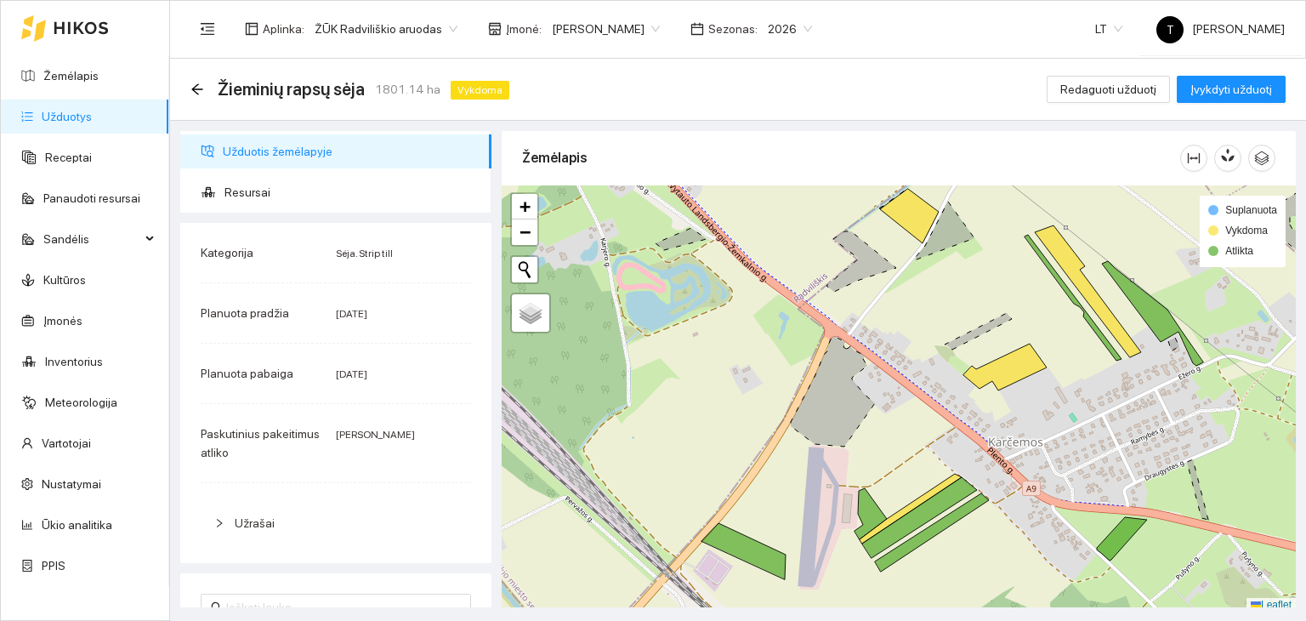
scroll to position [4, 0]
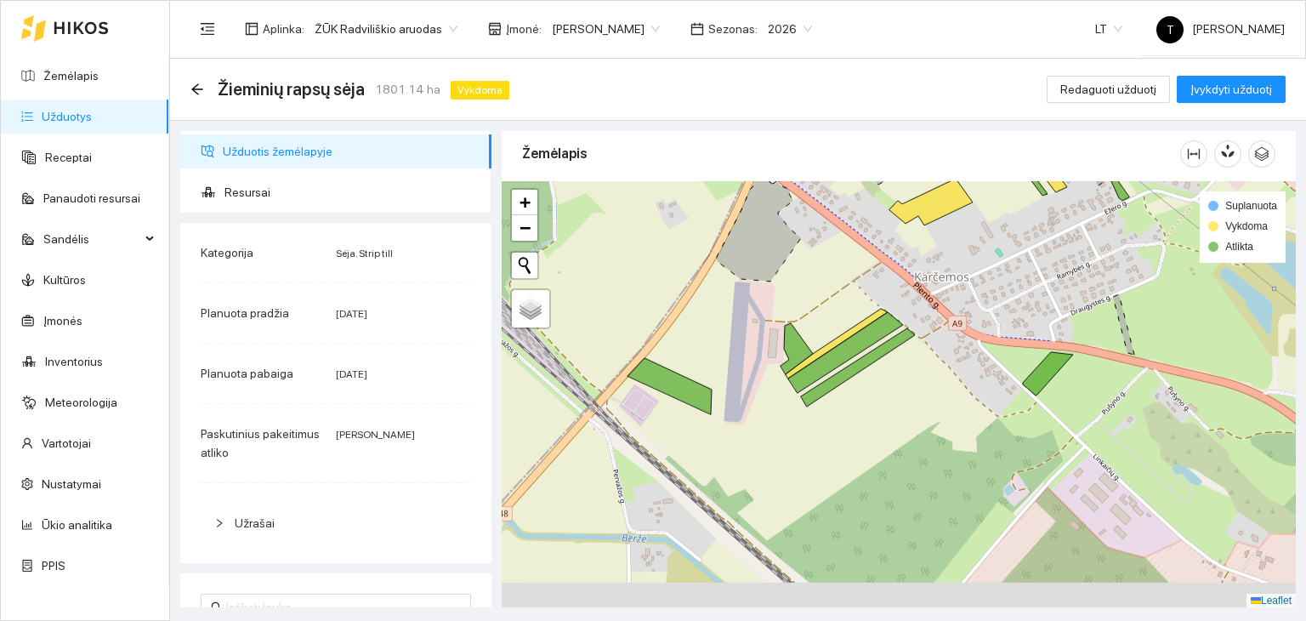
drag, startPoint x: 969, startPoint y: 565, endPoint x: 894, endPoint y: 404, distance: 178.0
click at [894, 404] on div "+ − Nieko nerasta. Bandykite dar kartą. Žemėlapis Palydovas Leaflet Suplanuota …" at bounding box center [899, 394] width 794 height 427
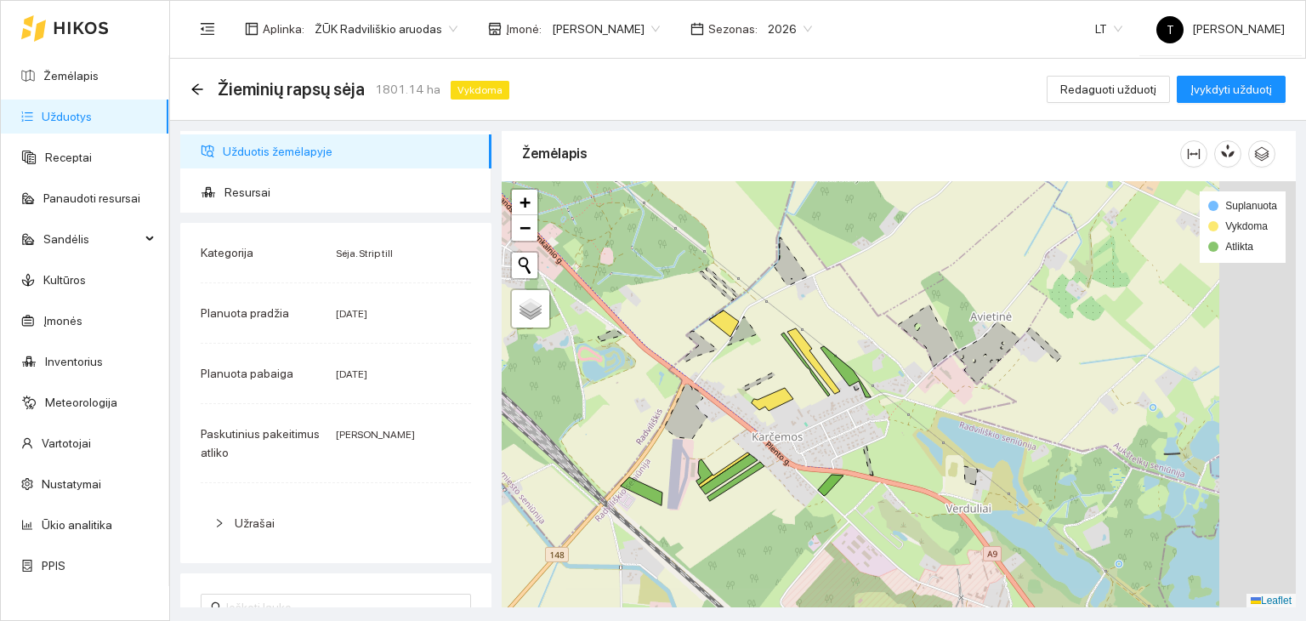
drag, startPoint x: 993, startPoint y: 355, endPoint x: 827, endPoint y: 443, distance: 187.9
click at [829, 446] on div "+ − Nieko nerasta. Bandykite dar kartą. Žemėlapis Palydovas Leaflet Suplanuota …" at bounding box center [899, 394] width 794 height 427
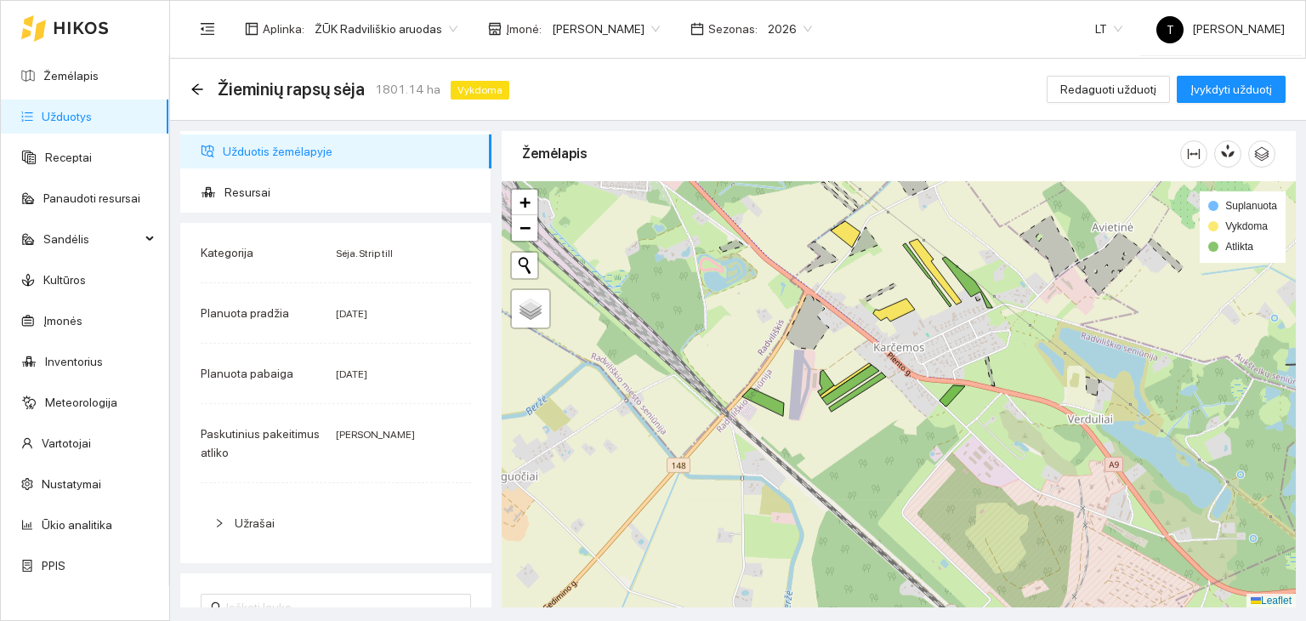
drag, startPoint x: 729, startPoint y: 402, endPoint x: 854, endPoint y: 317, distance: 151.1
click at [860, 310] on div "+ − Nieko nerasta. Bandykite dar kartą. Žemėlapis Palydovas Leaflet Suplanuota …" at bounding box center [899, 394] width 794 height 427
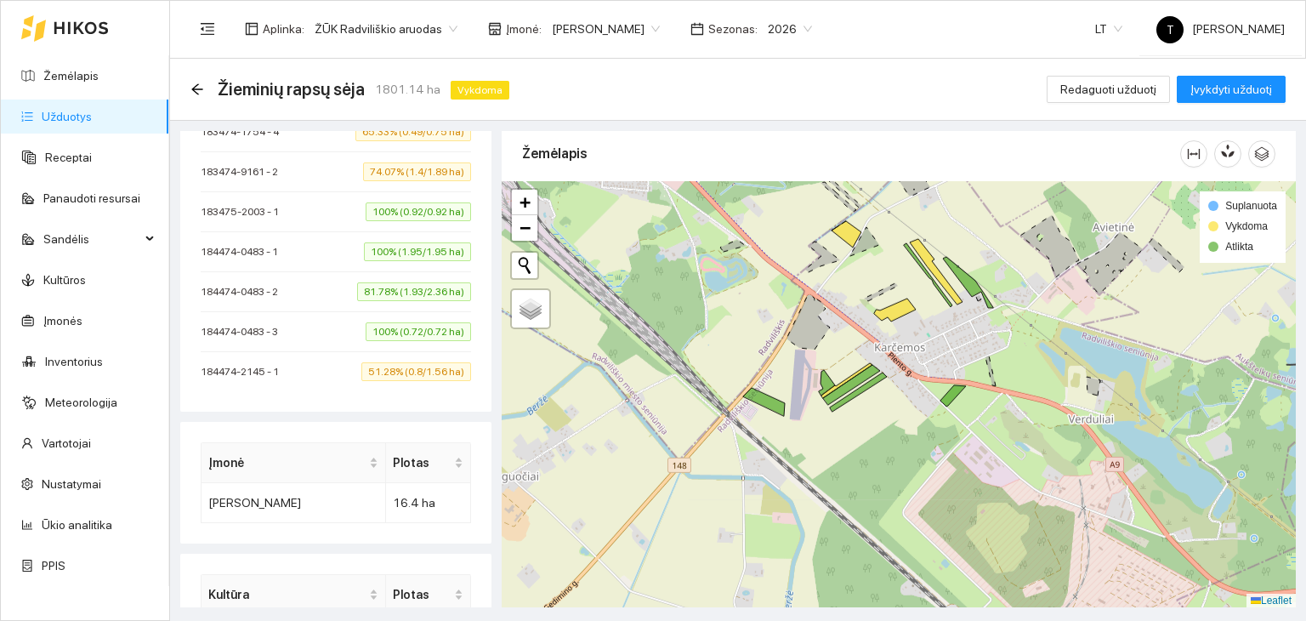
scroll to position [746, 0]
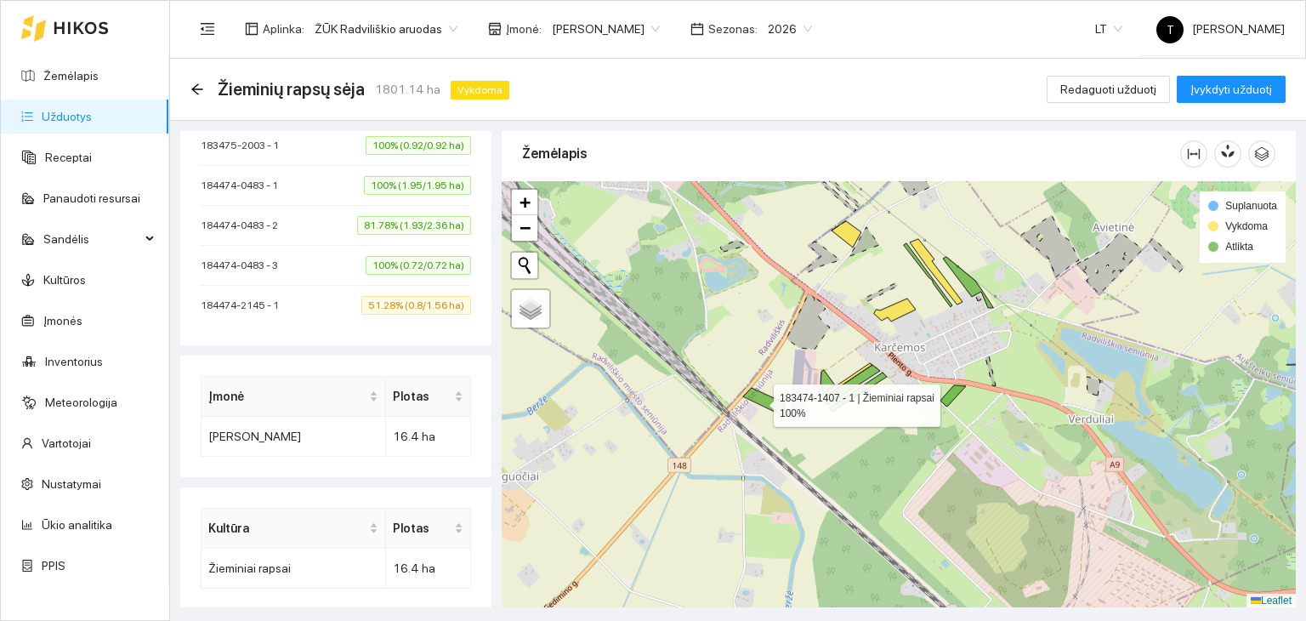
click at [758, 400] on icon at bounding box center [764, 402] width 42 height 28
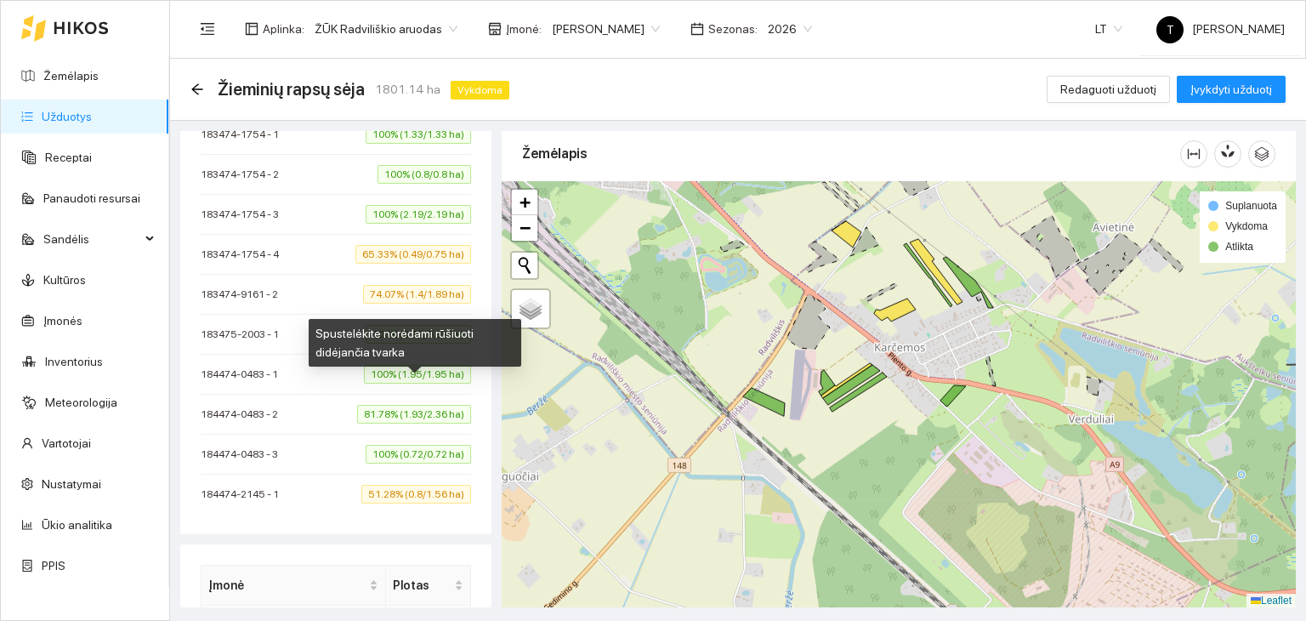
scroll to position [576, 0]
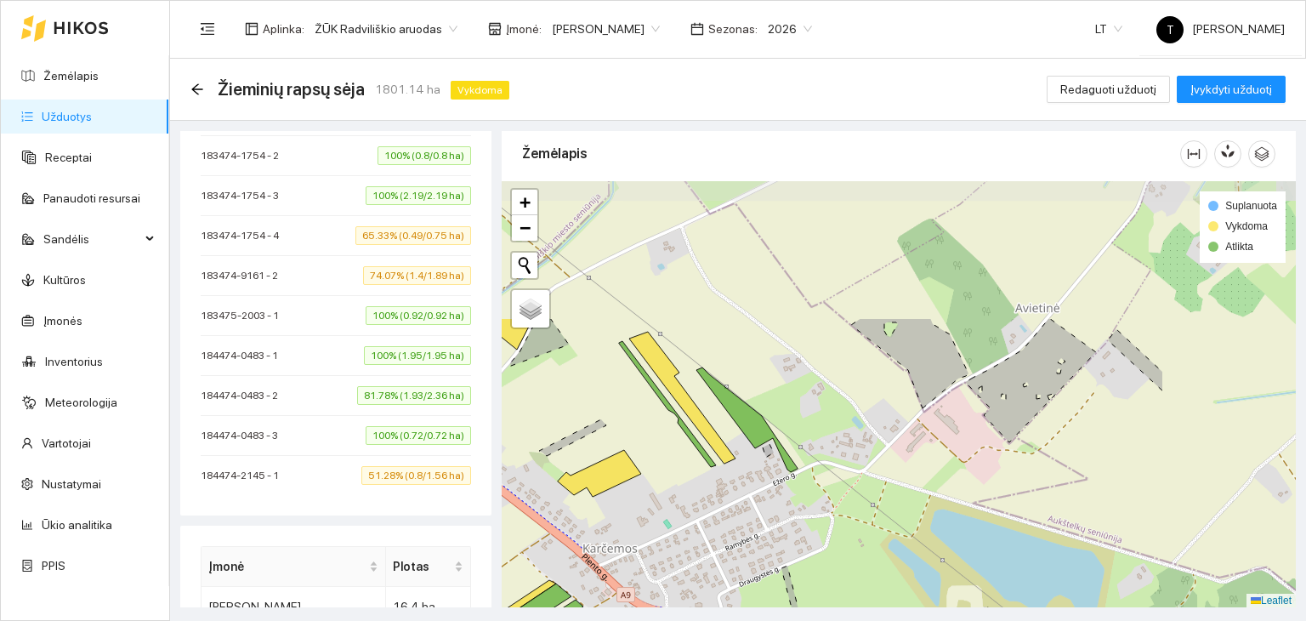
drag, startPoint x: 1086, startPoint y: 440, endPoint x: 856, endPoint y: 460, distance: 230.4
click at [882, 613] on main "Žieminių rapsų sėja 1801.14 ha Vykdoma Redaguoti užduotį Įvykdyti užduotį Užduo…" at bounding box center [738, 340] width 1136 height 562
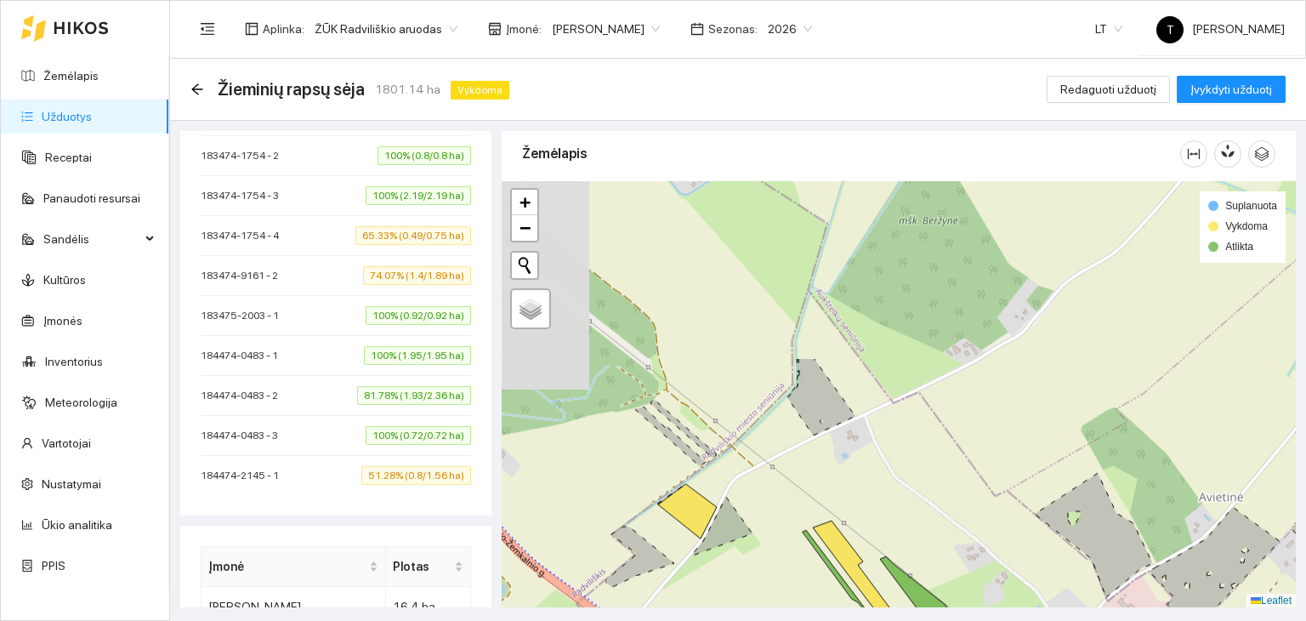
drag, startPoint x: 729, startPoint y: 190, endPoint x: 911, endPoint y: 406, distance: 281.2
click at [911, 406] on div "+ − Nieko nerasta. Bandykite dar kartą. Žemėlapis Palydovas Leaflet Suplanuota …" at bounding box center [899, 394] width 794 height 427
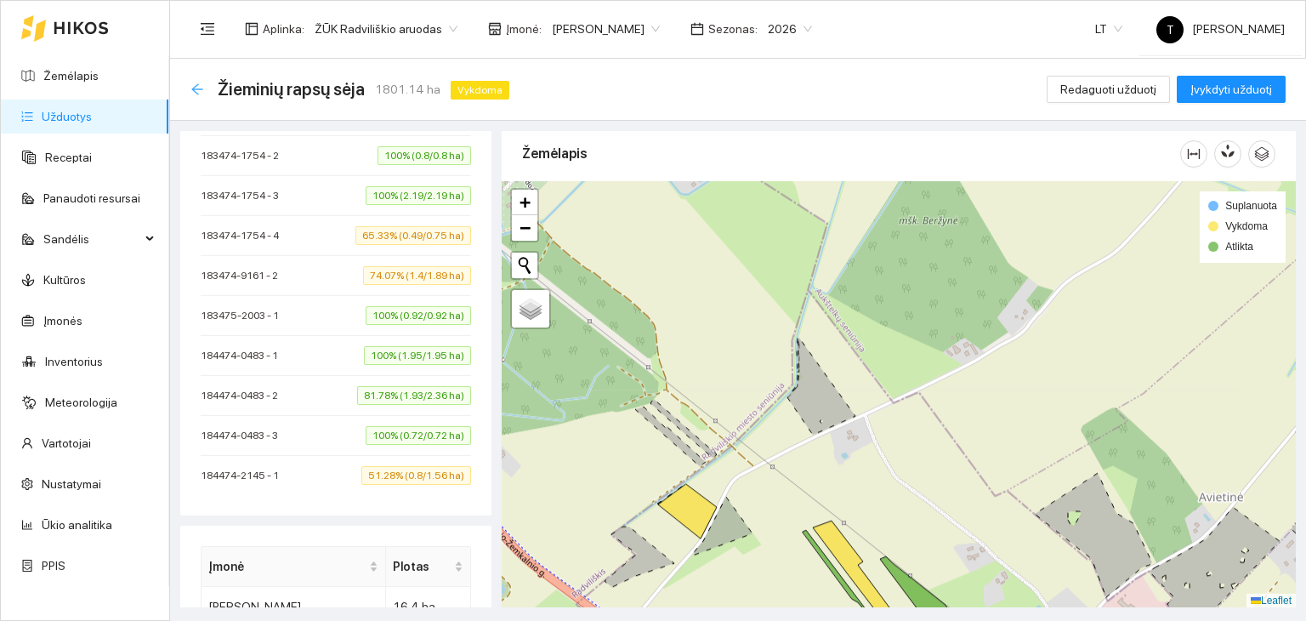
click at [198, 89] on icon "arrow-left" at bounding box center [196, 88] width 11 height 11
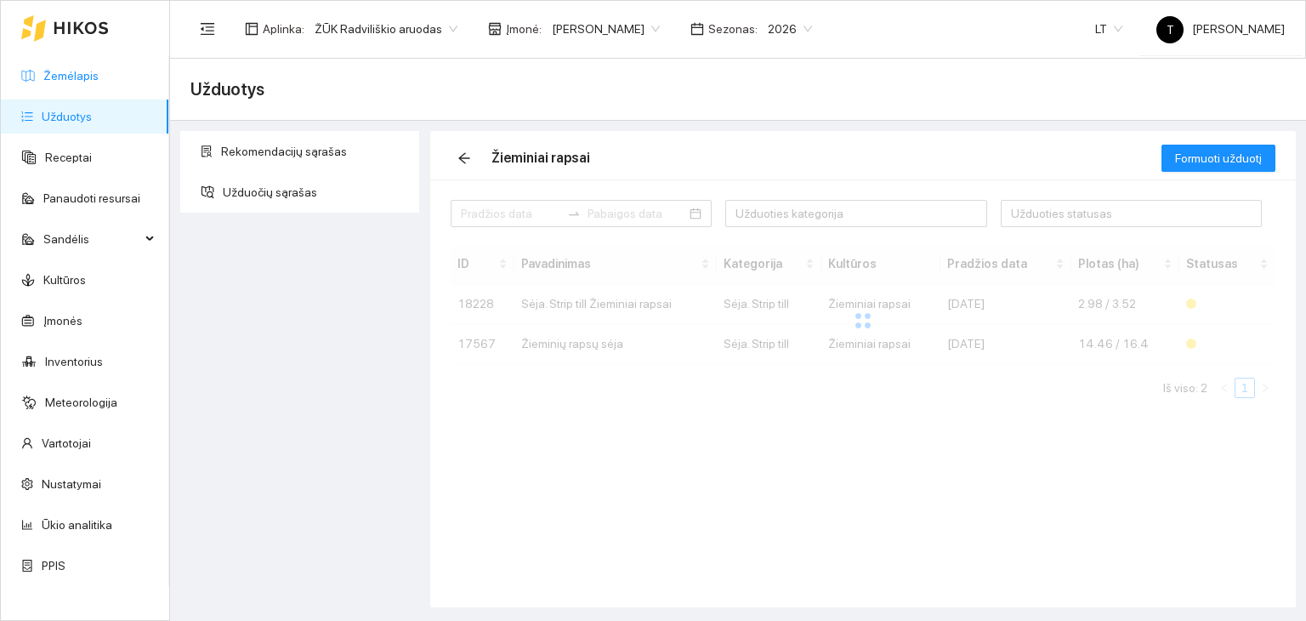
click at [99, 72] on link "Žemėlapis" at bounding box center [70, 76] width 55 height 14
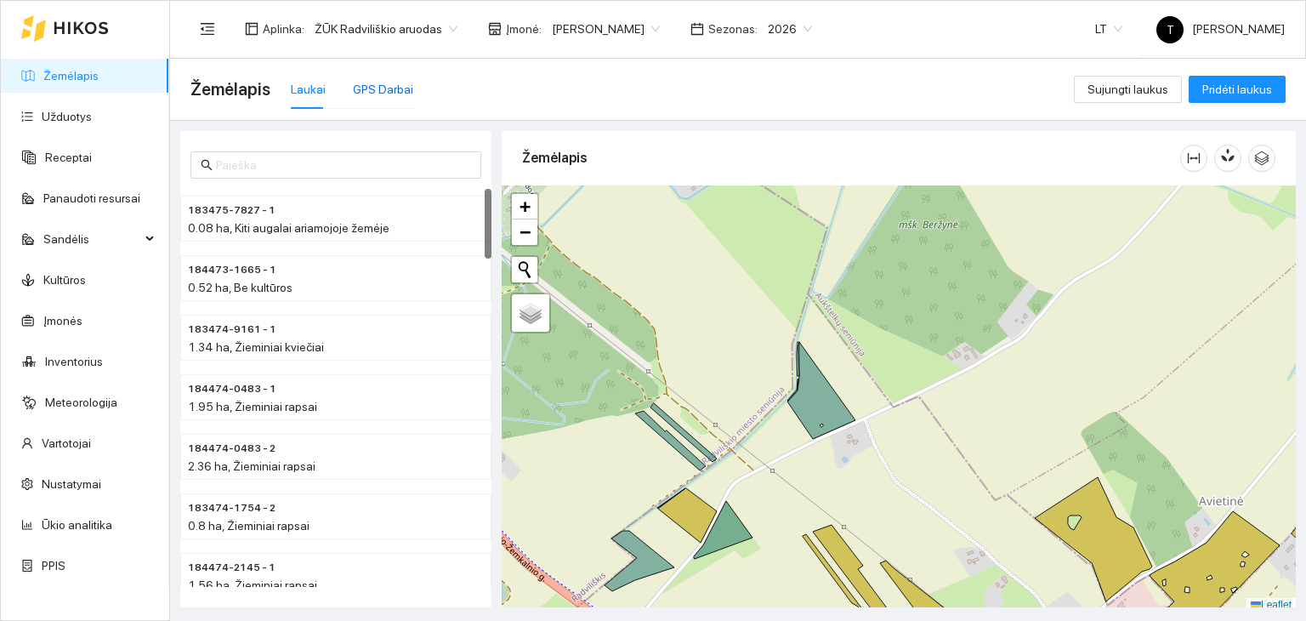
click at [384, 96] on div "GPS Darbai" at bounding box center [383, 89] width 60 height 19
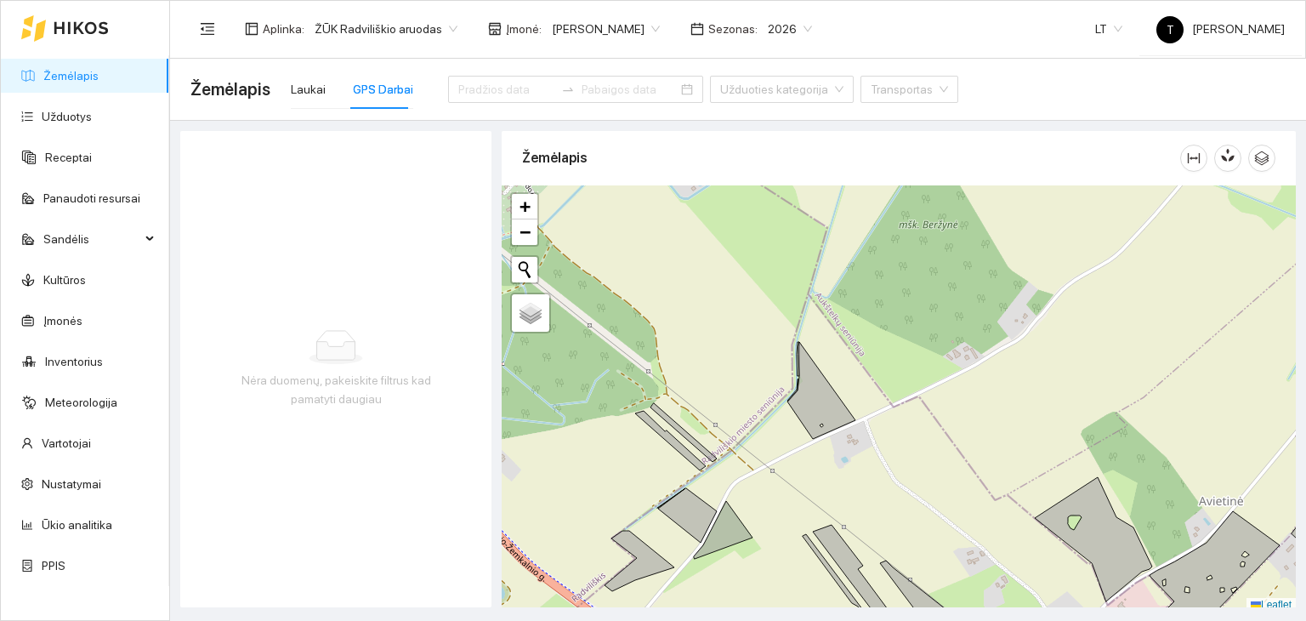
click at [626, 30] on body "Žemėlapis Užduotys Receptai Panaudoti resursai Sandėlis Kultūros Įmonės Invento…" at bounding box center [653, 310] width 1306 height 621
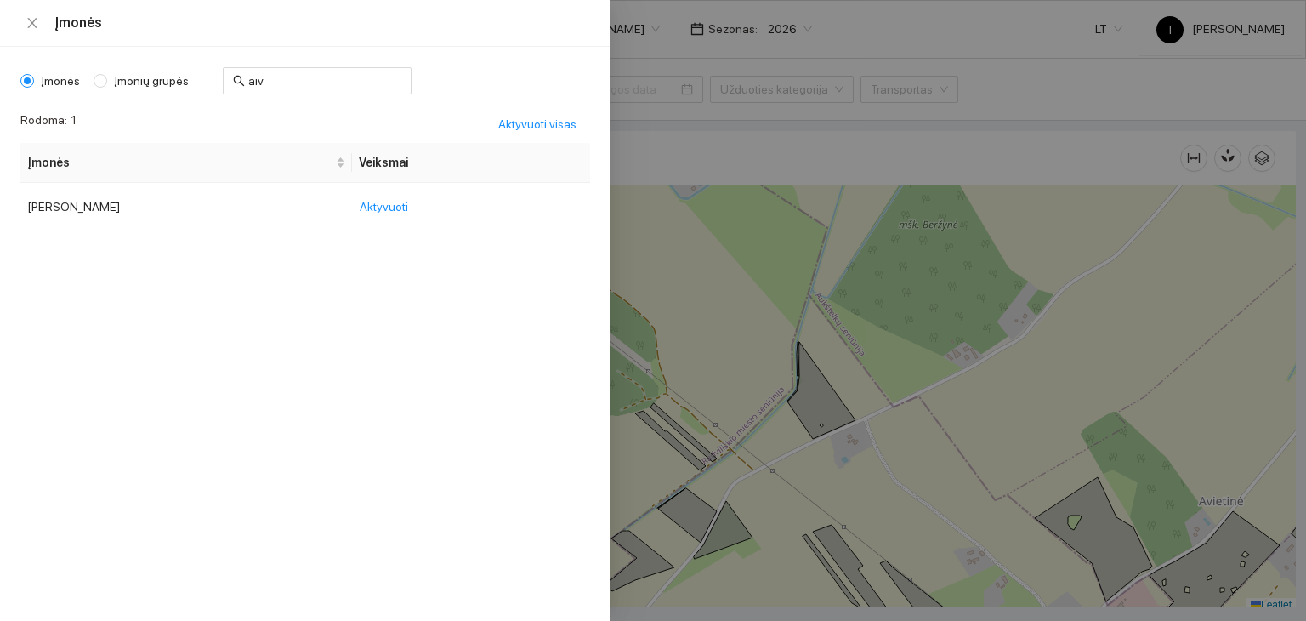
click at [667, 161] on div at bounding box center [653, 310] width 1306 height 621
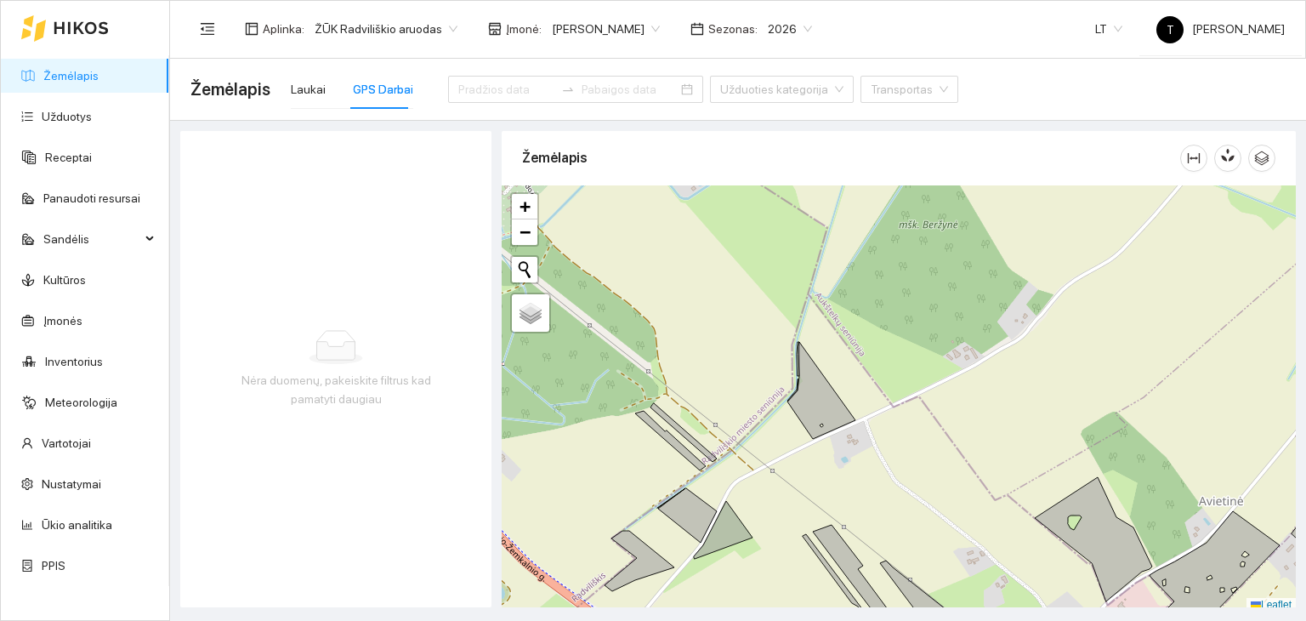
click at [604, 24] on body "Žemėlapis Užduotys Receptai Panaudoti resursai Sandėlis Kultūros Įmonės Invento…" at bounding box center [653, 310] width 1306 height 621
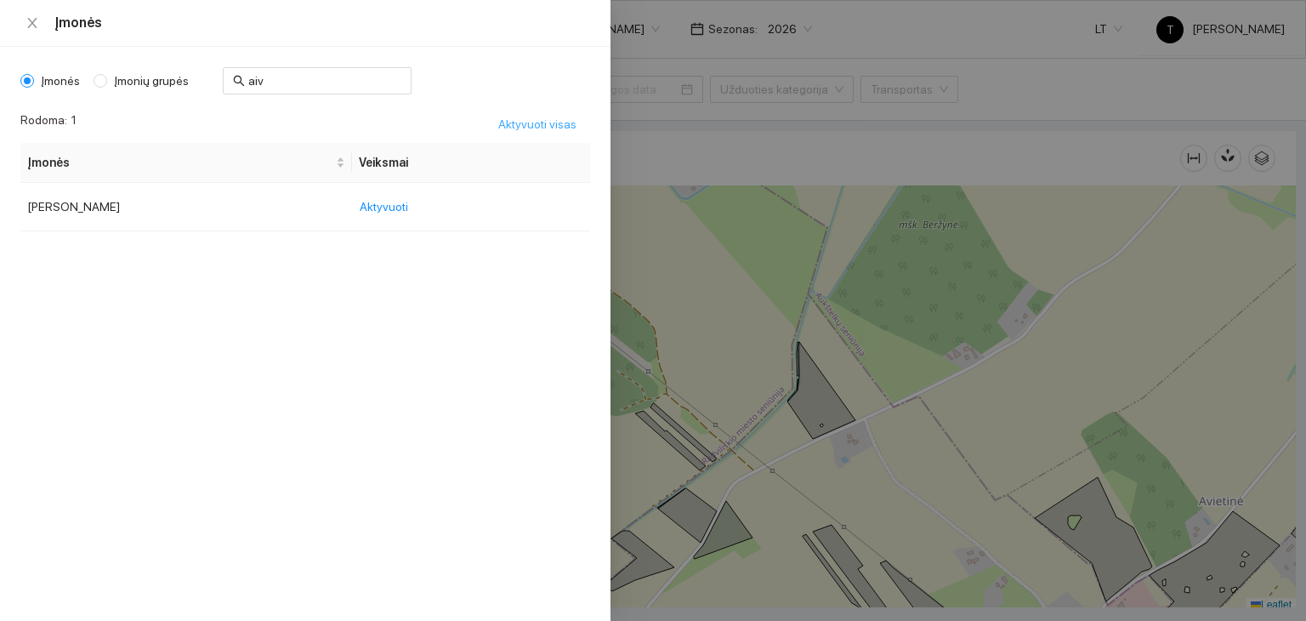
click at [527, 123] on span "Aktyvuoti visas" at bounding box center [537, 124] width 78 height 19
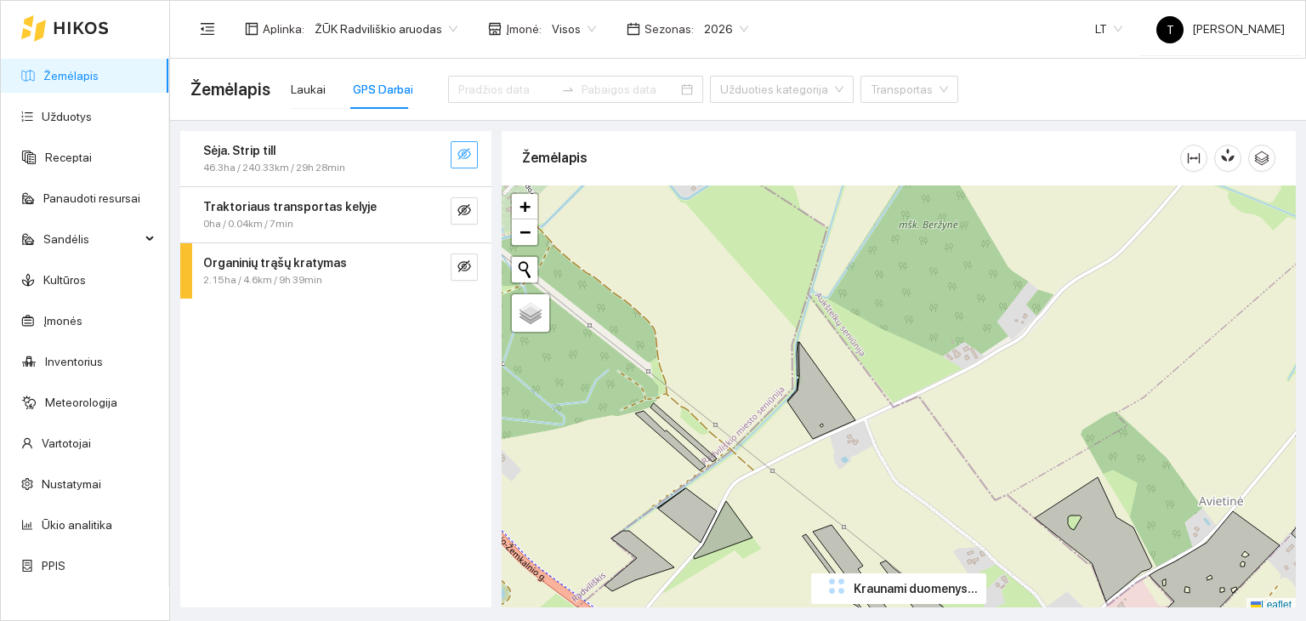
click at [468, 148] on icon "eye-invisible" at bounding box center [464, 154] width 14 height 14
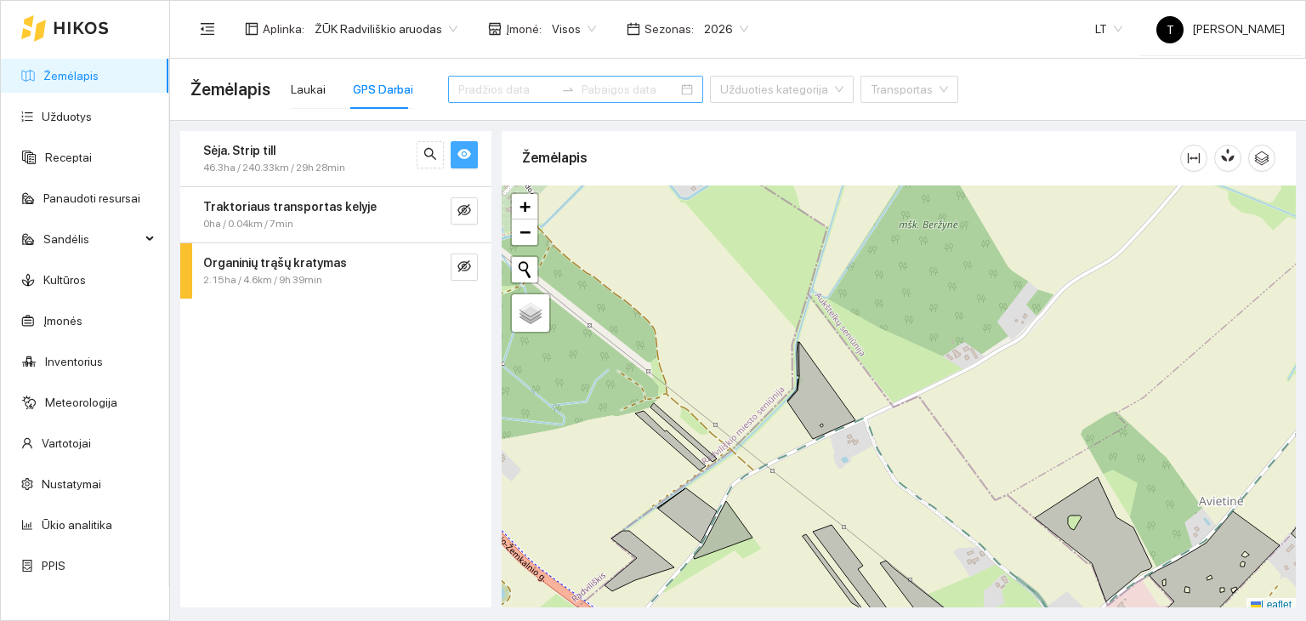
click at [499, 94] on input at bounding box center [506, 89] width 96 height 19
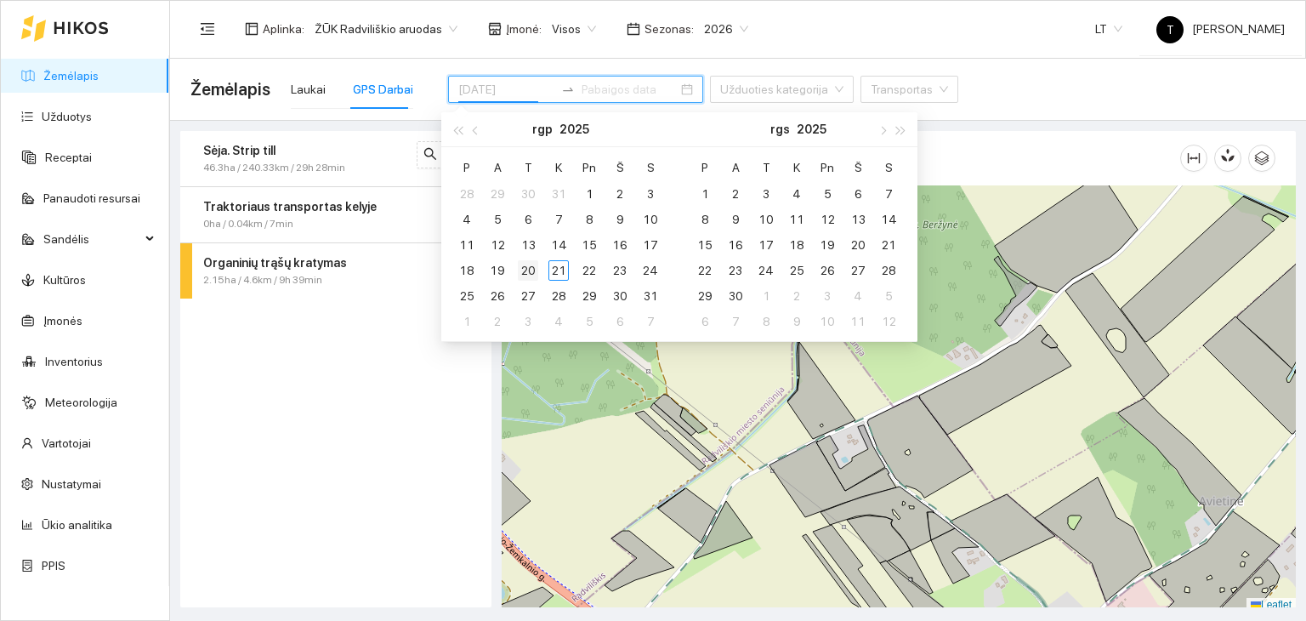
type input "2025-08-20"
click at [530, 265] on div "20" at bounding box center [528, 270] width 20 height 20
type input "2025-08-21"
click at [553, 265] on div "21" at bounding box center [558, 270] width 20 height 20
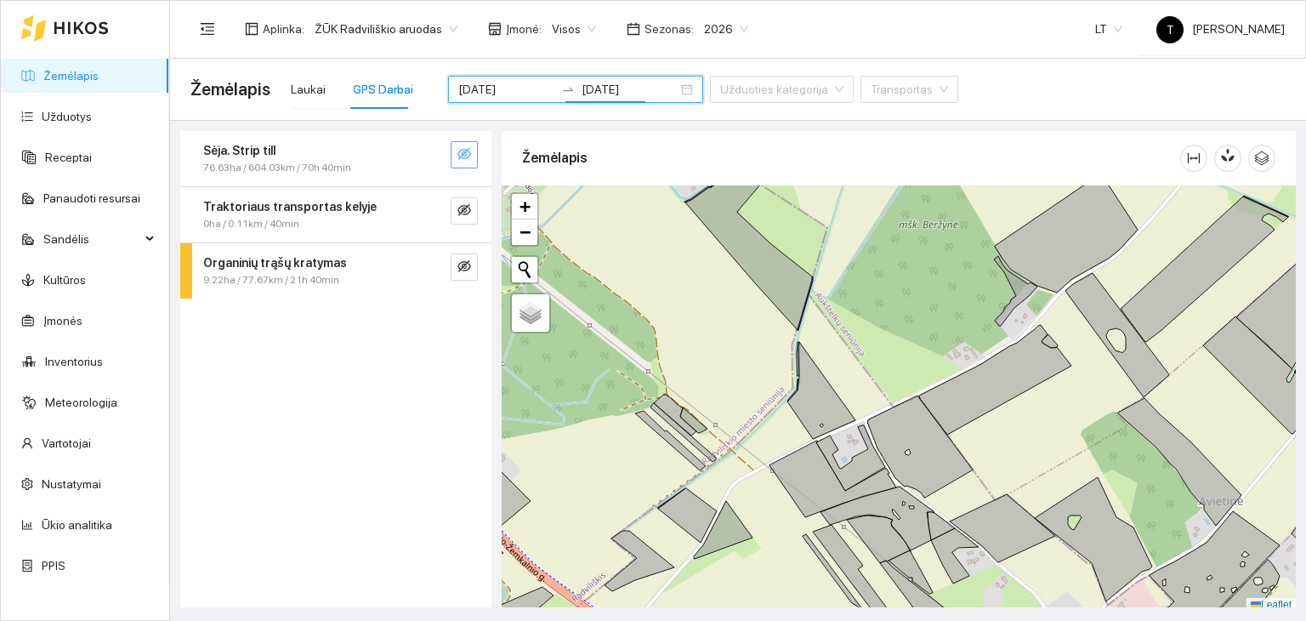
click at [471, 151] on button "button" at bounding box center [464, 154] width 27 height 27
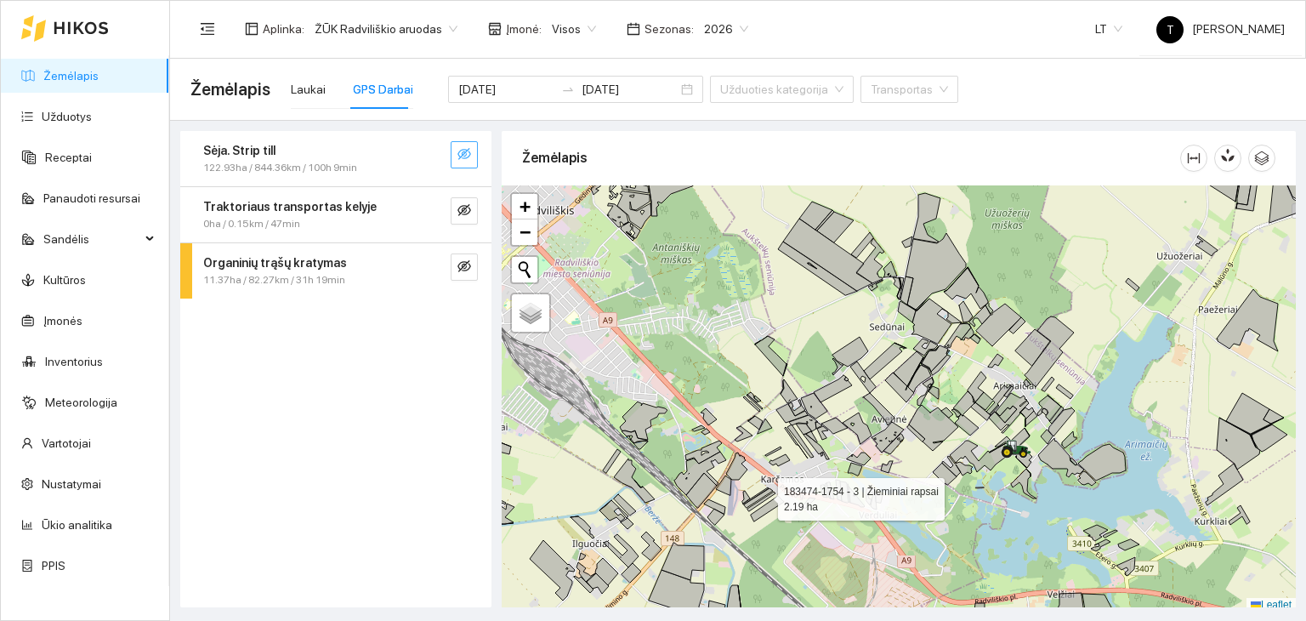
scroll to position [4, 0]
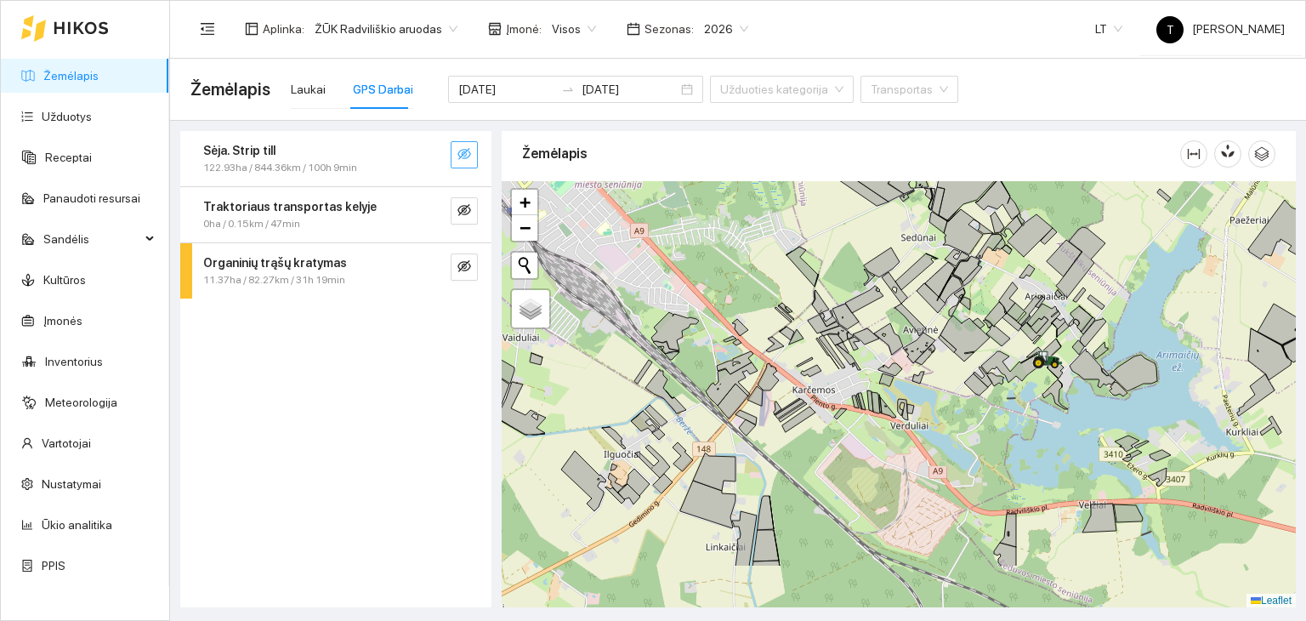
drag, startPoint x: 763, startPoint y: 494, endPoint x: 802, endPoint y: 386, distance: 114.8
click at [802, 386] on g at bounding box center [930, 309] width 955 height 513
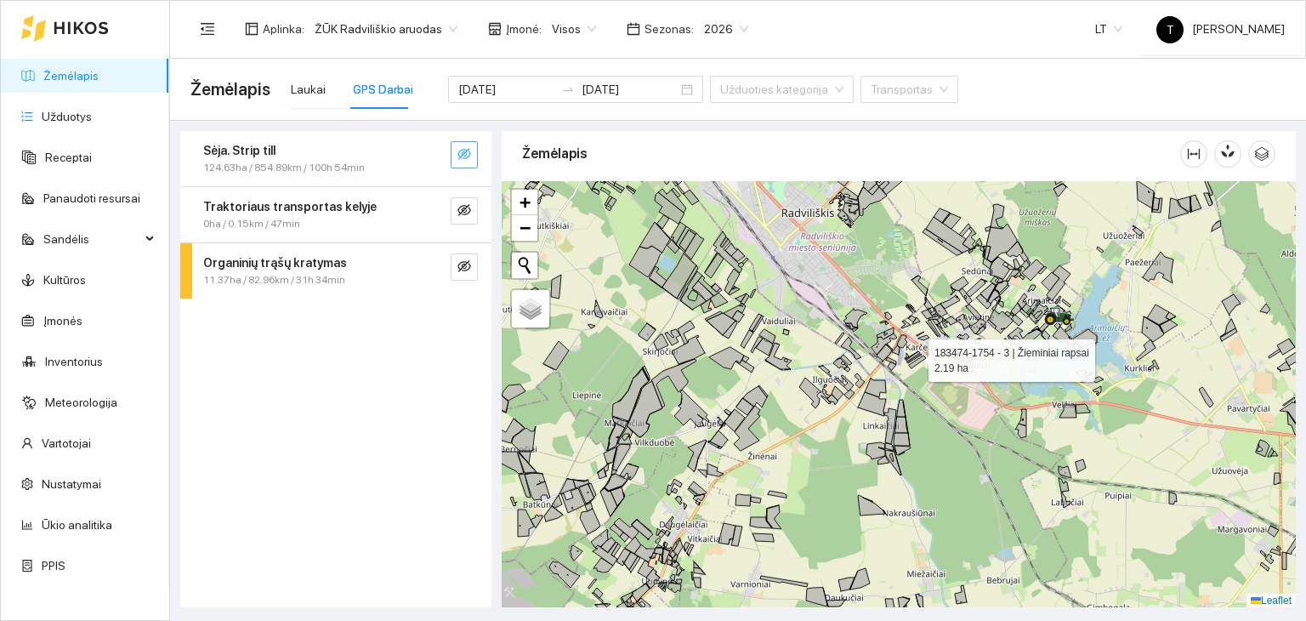
click at [173, 116] on div "Žemėlapis Laukai GPS Darbai 2025-08-20 2025-08-21 Užduoties kategorija Transpor…" at bounding box center [738, 90] width 1136 height 62
click at [92, 113] on link "Užduotys" at bounding box center [67, 117] width 50 height 14
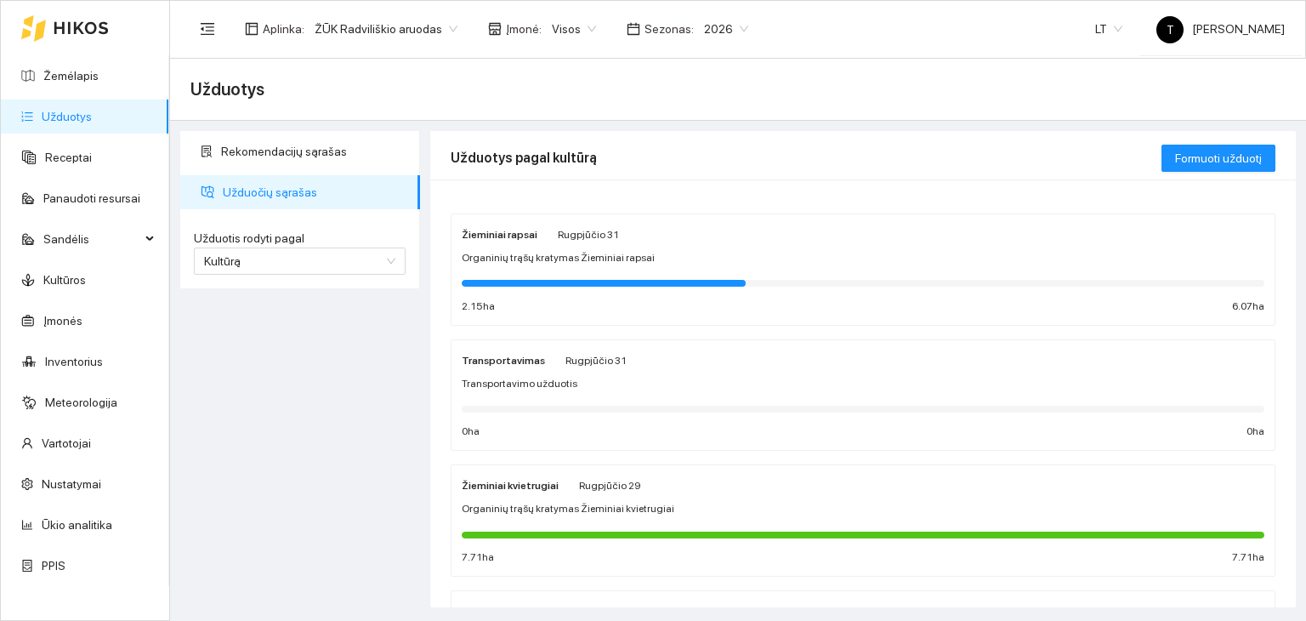
click at [92, 110] on link "Užduotys" at bounding box center [67, 117] width 50 height 14
click at [66, 78] on link "Žemėlapis" at bounding box center [70, 76] width 55 height 14
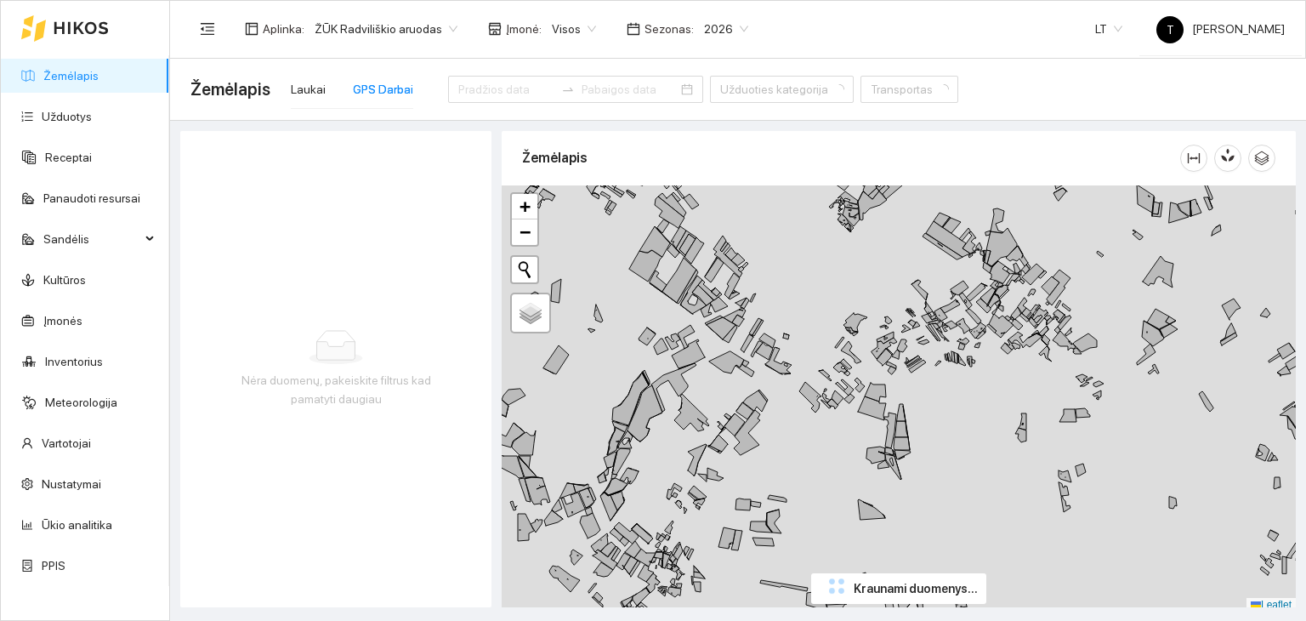
type input "2025-08-20"
type input "2025-08-21"
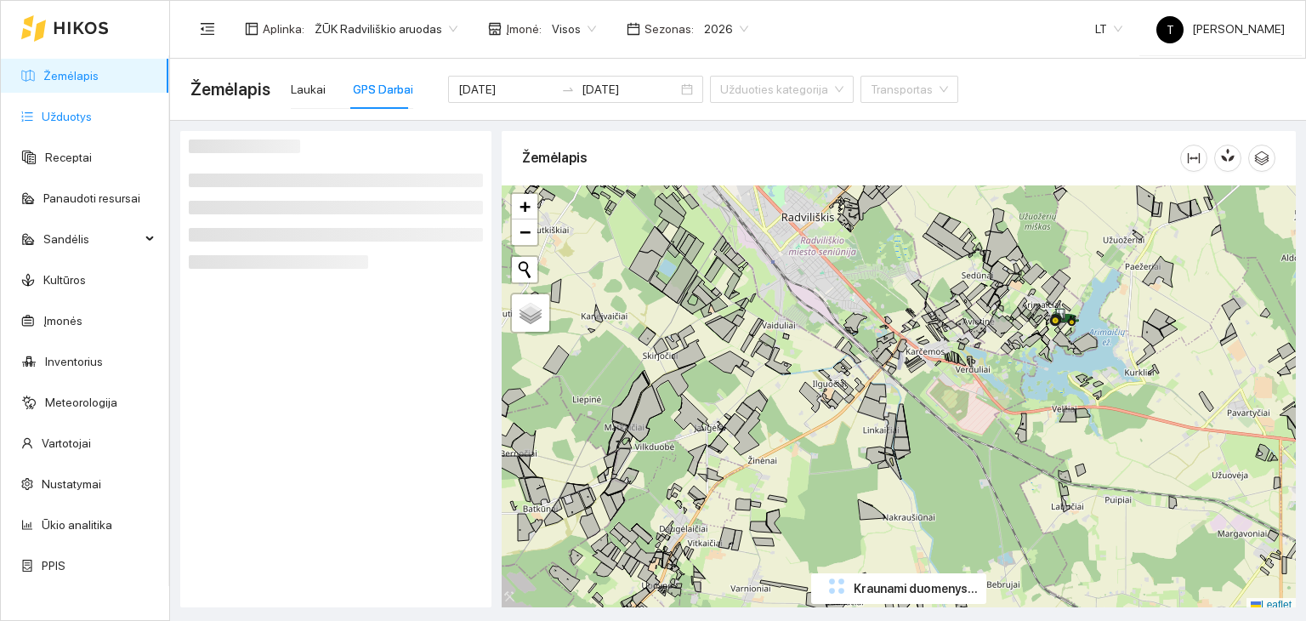
click at [48, 110] on link "Užduotys" at bounding box center [67, 117] width 50 height 14
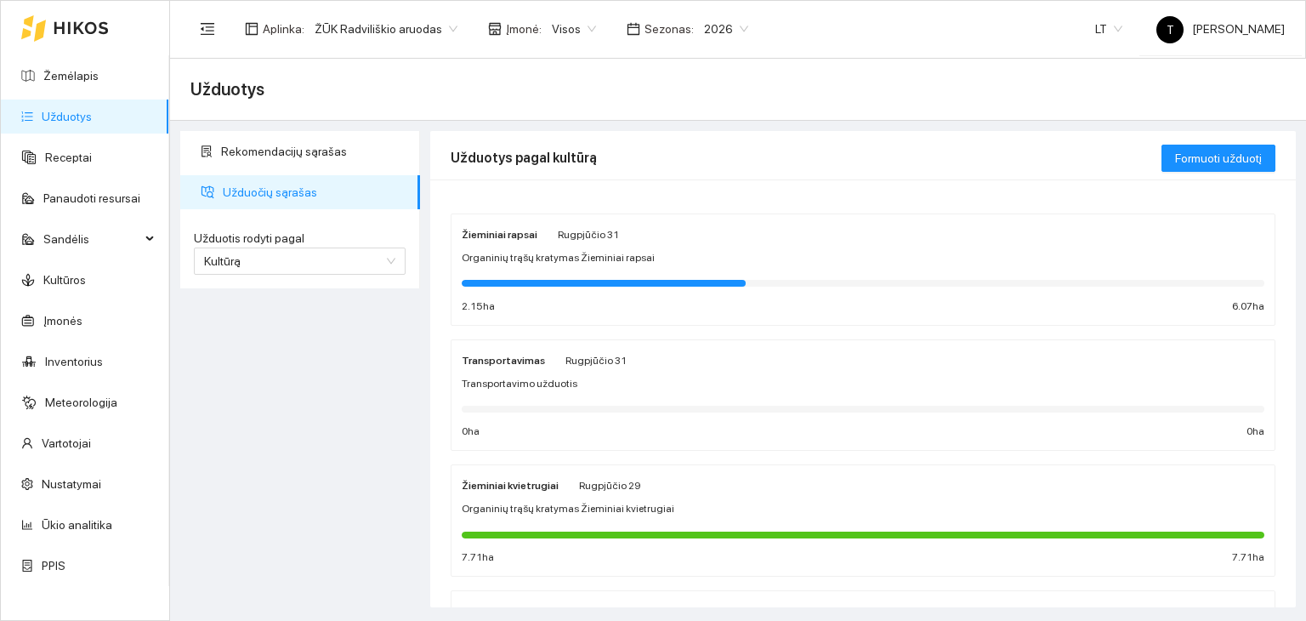
click at [824, 252] on div "Organinių trąšų kratymas Žieminiai rapsai" at bounding box center [863, 258] width 803 height 16
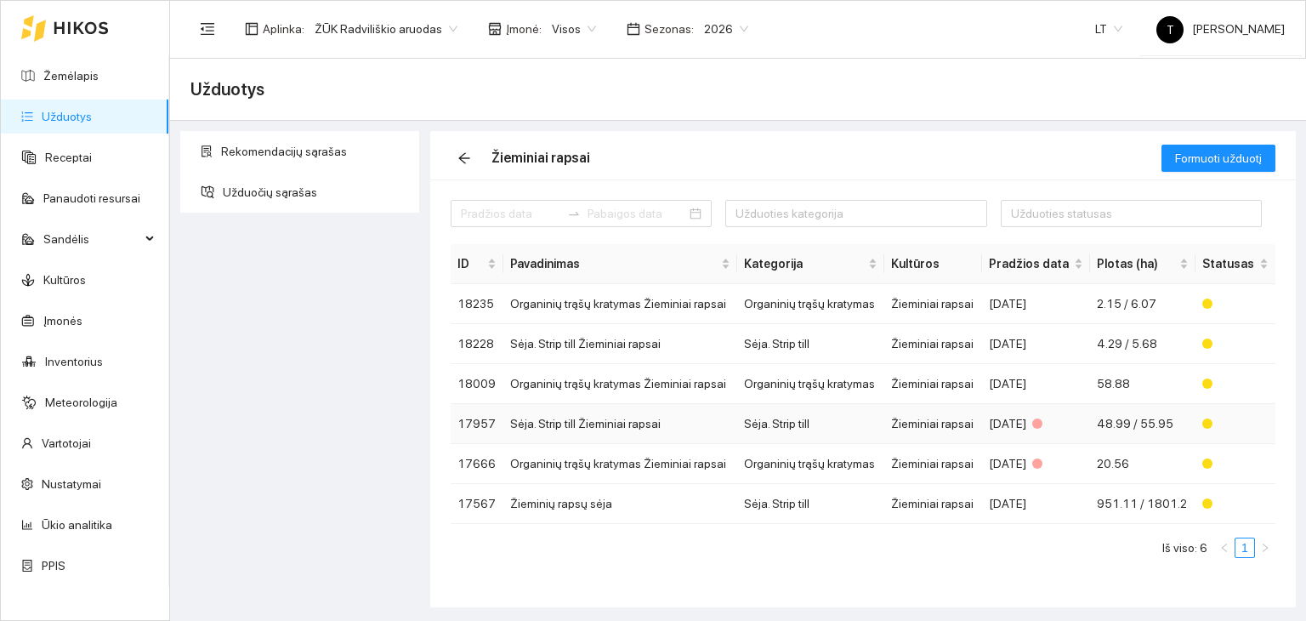
click at [990, 417] on td "2025-08-09" at bounding box center [1036, 424] width 108 height 40
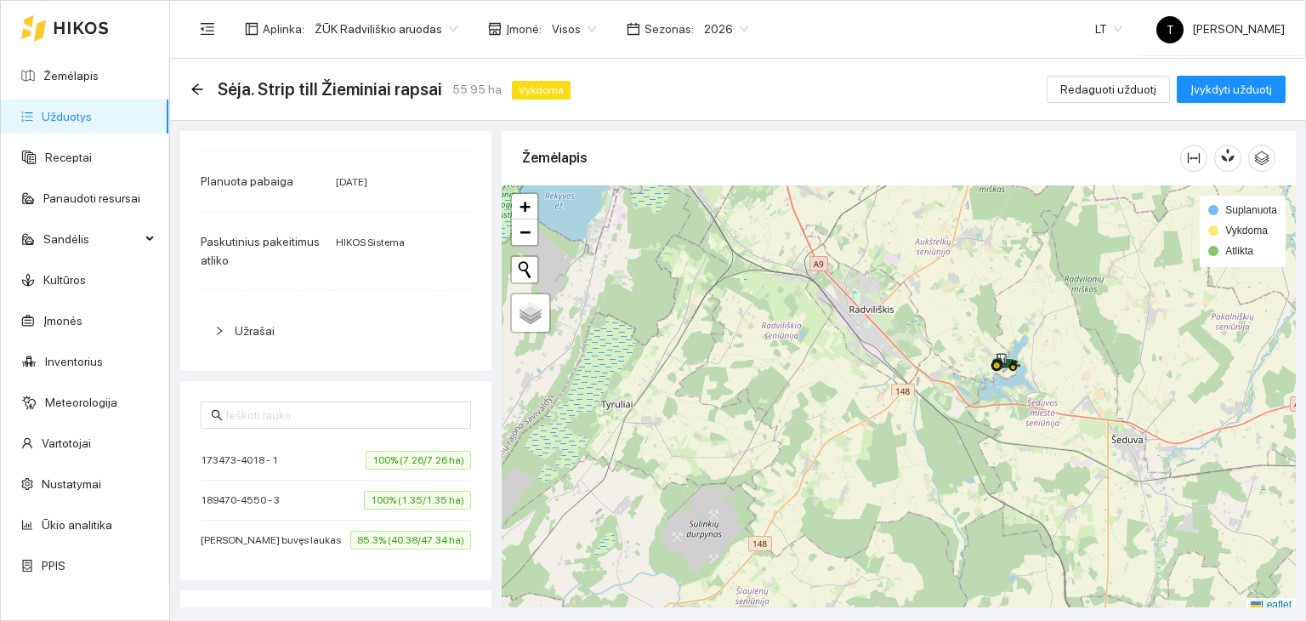
scroll to position [551, 0]
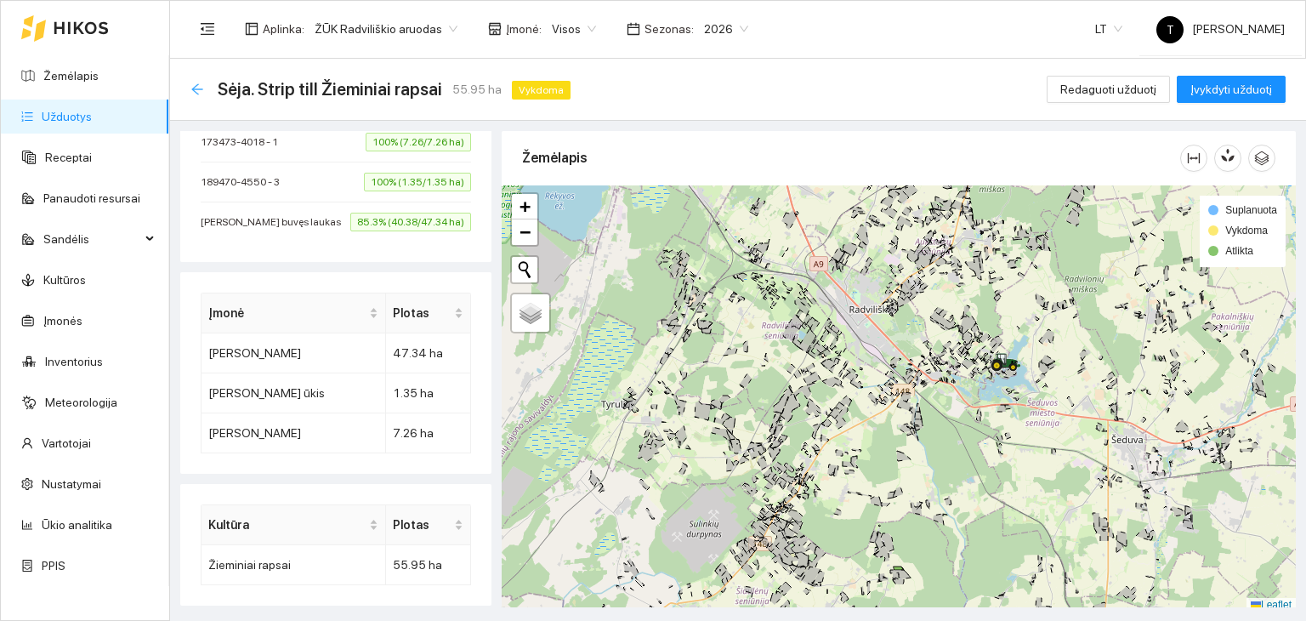
click at [200, 88] on icon "arrow-left" at bounding box center [196, 88] width 11 height 11
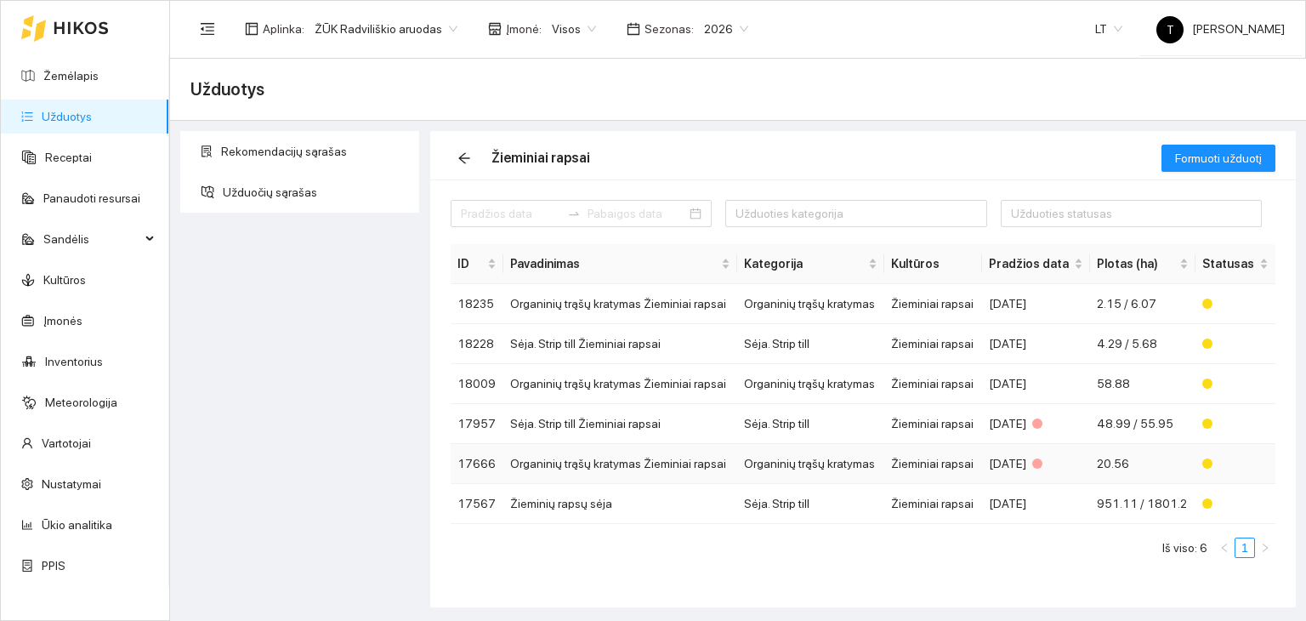
click at [613, 470] on td "Organinių trąšų kratymas Žieminiai rapsai" at bounding box center [620, 464] width 234 height 40
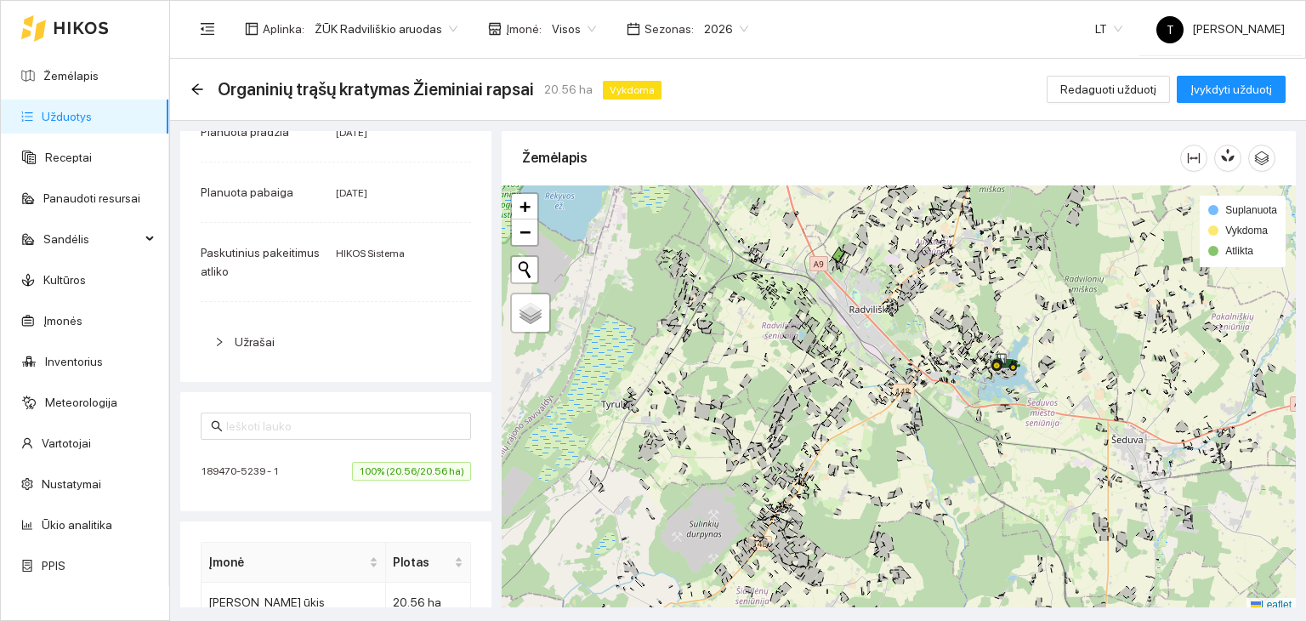
scroll to position [393, 0]
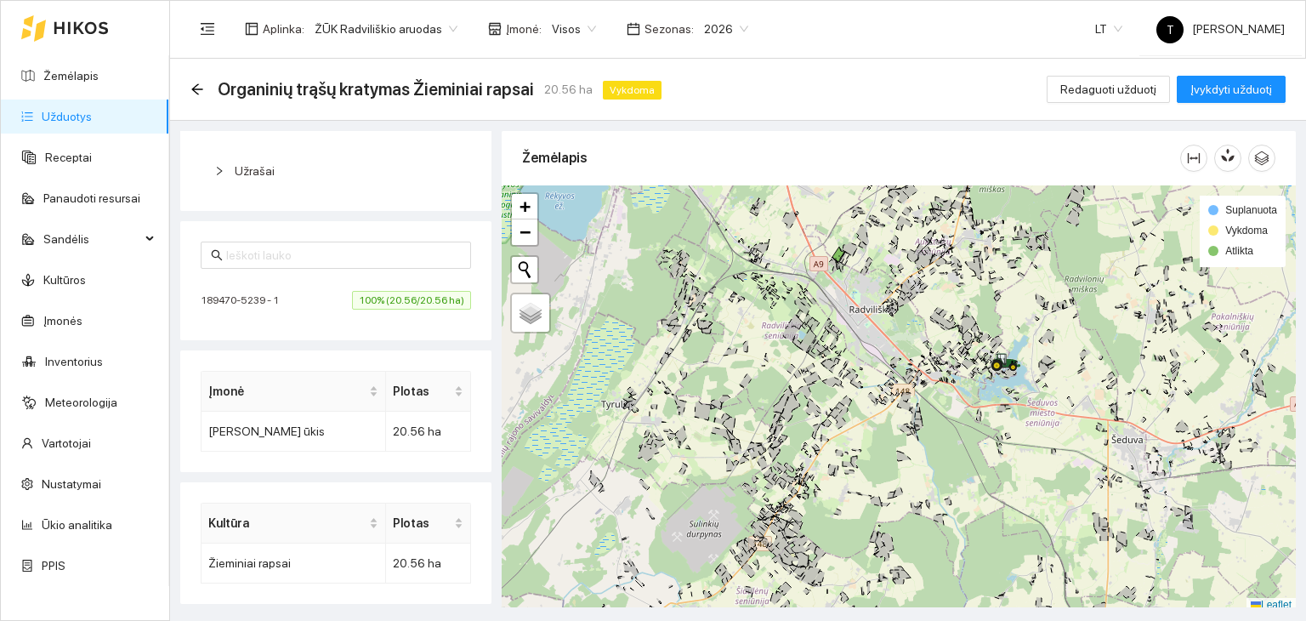
click at [188, 93] on div "Organinių trąšų kratymas Žieminiai rapsai 20.56 ha Vykdoma Redaguoti užduotį Įv…" at bounding box center [738, 90] width 1136 height 62
click at [195, 88] on icon "arrow-left" at bounding box center [196, 88] width 11 height 11
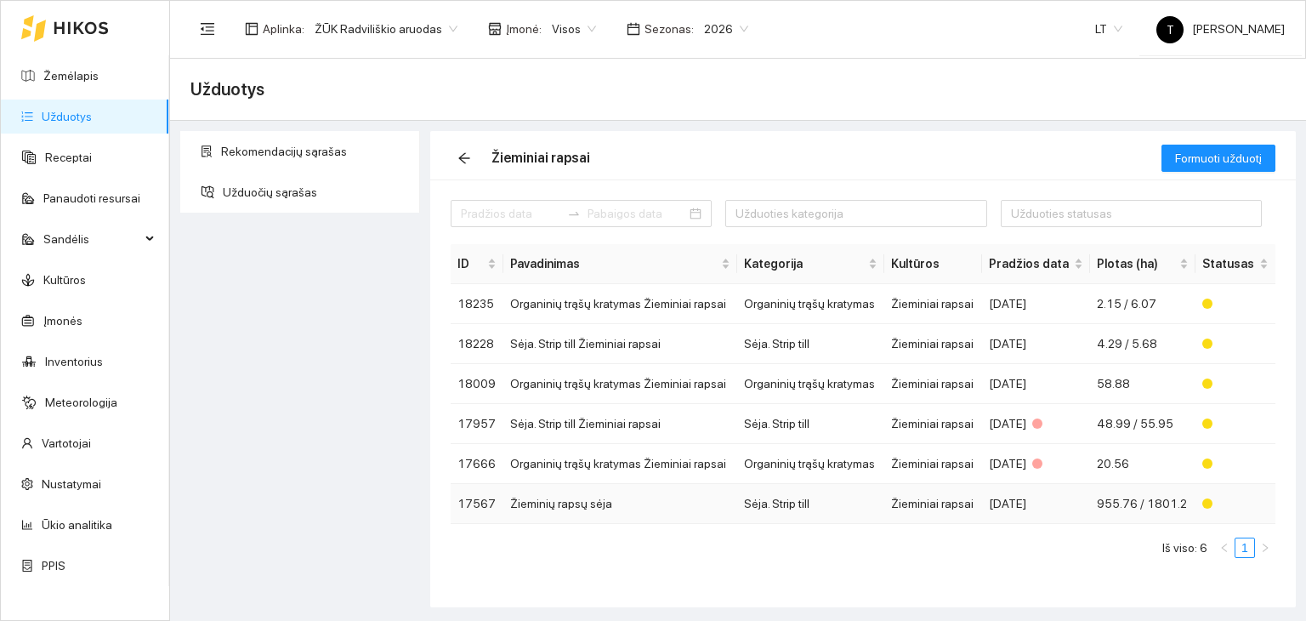
click at [633, 497] on td "Žieminių rapsų sėja" at bounding box center [620, 504] width 234 height 40
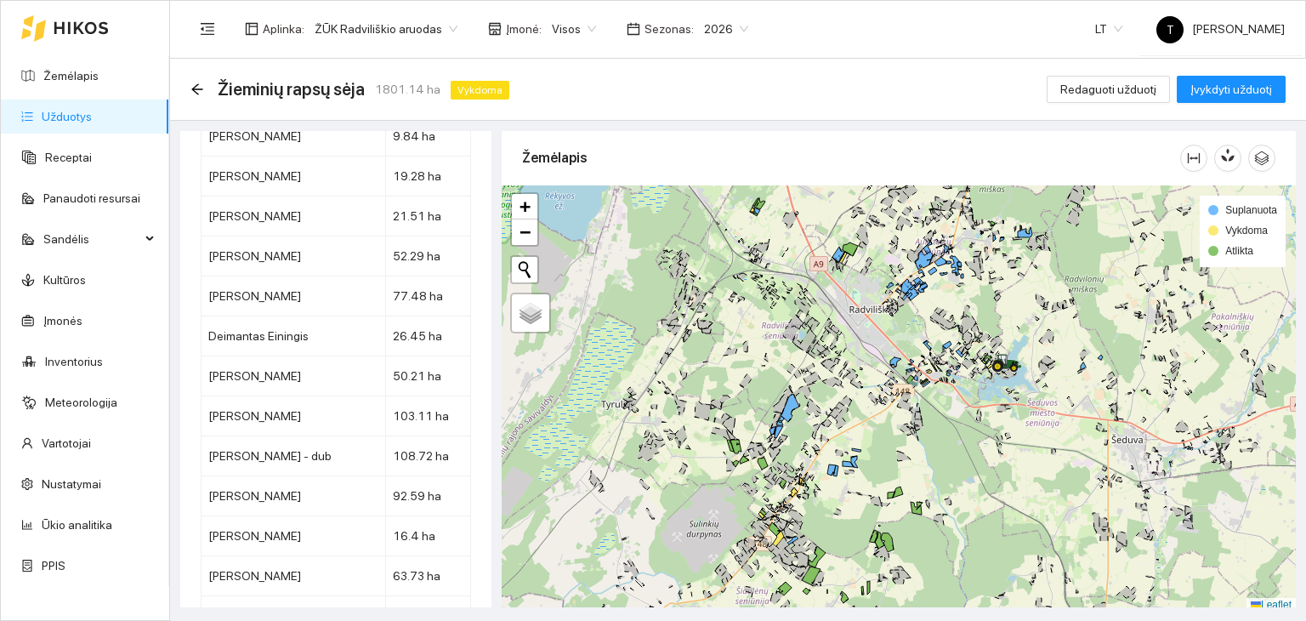
scroll to position [8949, 0]
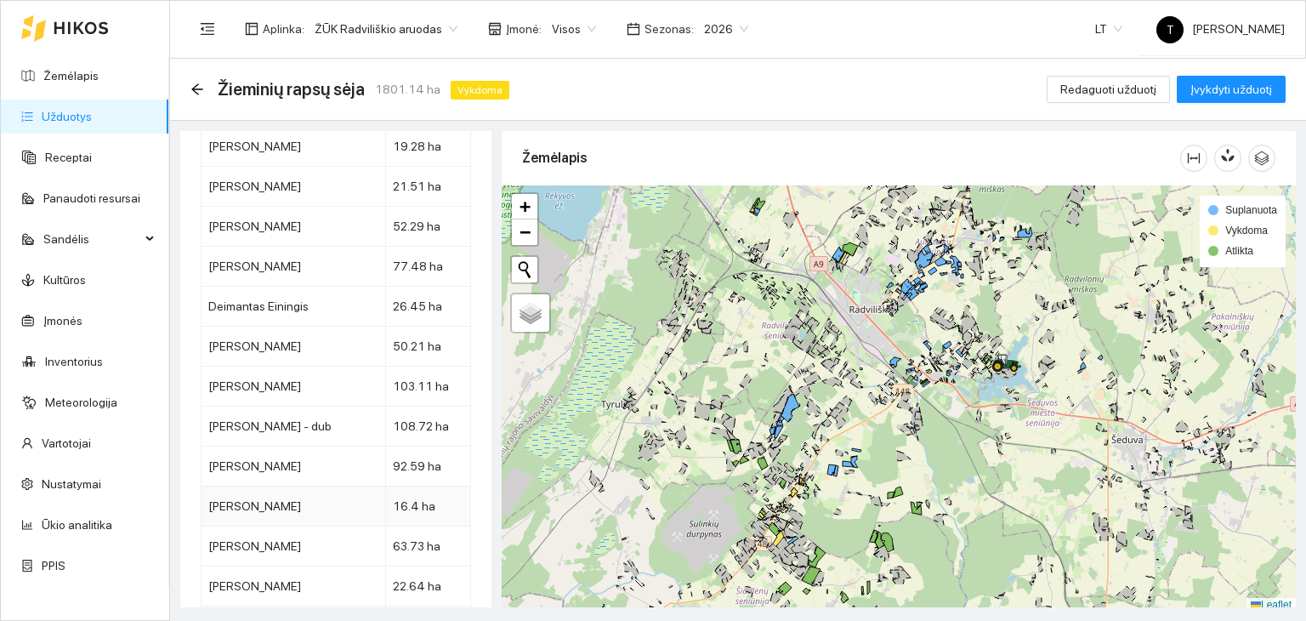
click at [401, 486] on td "16.4 ha" at bounding box center [428, 506] width 85 height 40
click at [78, 30] on icon at bounding box center [81, 28] width 54 height 12
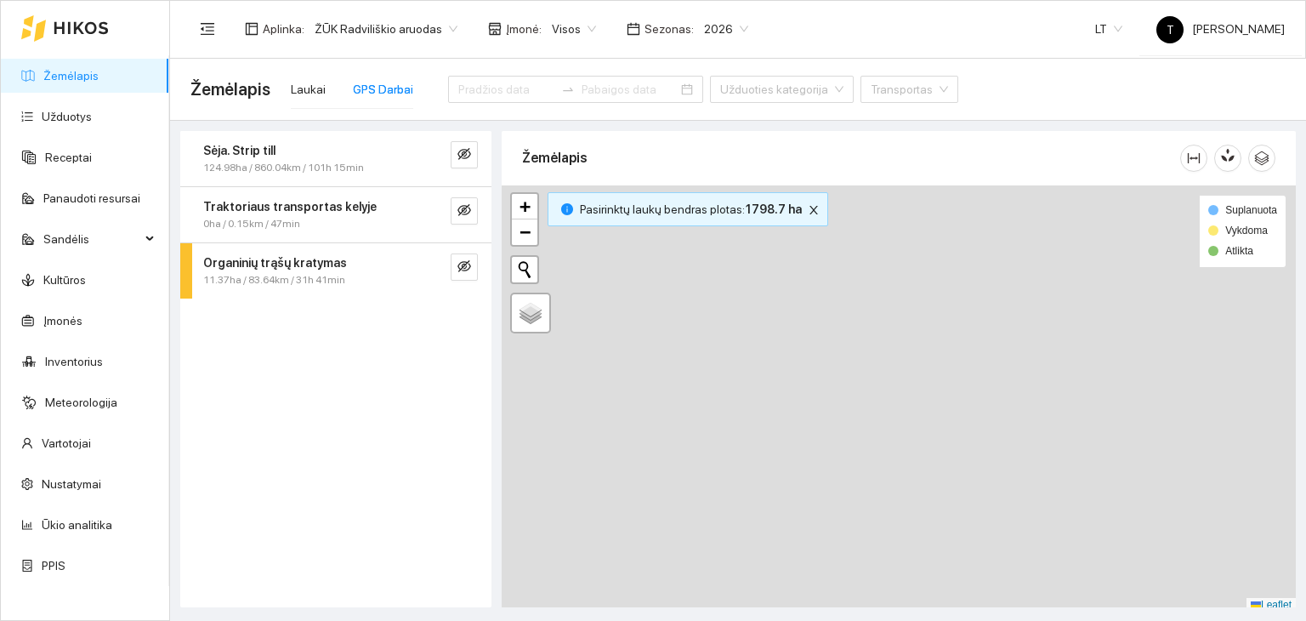
type input "2025-08-20"
type input "2025-08-21"
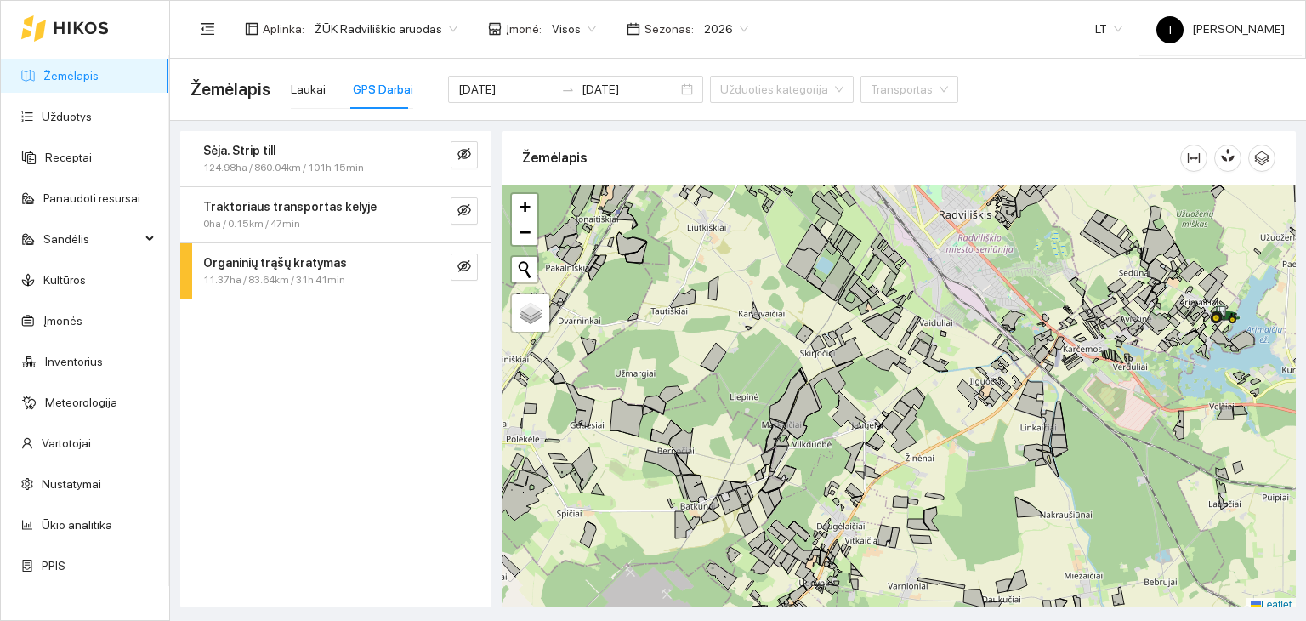
scroll to position [4, 0]
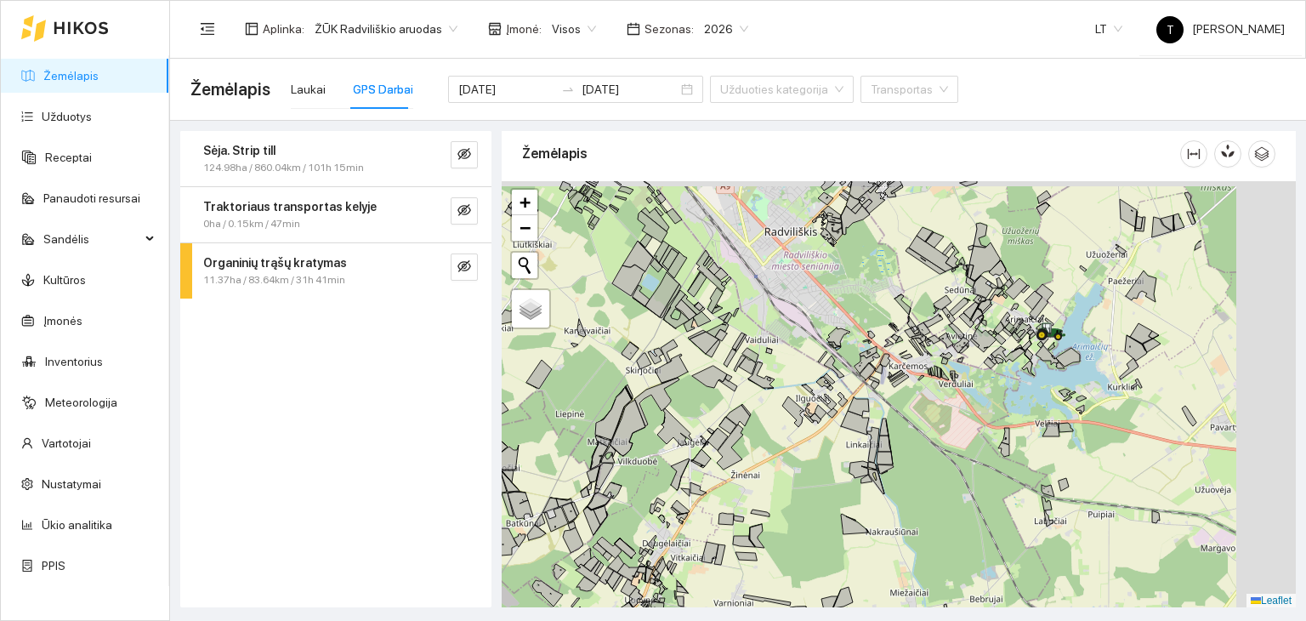
drag, startPoint x: 1136, startPoint y: 487, endPoint x: 839, endPoint y: 521, distance: 298.6
click at [840, 521] on div "+ − Nieko nerasta. Bandykite dar kartą. Žemėlapis Palydovas Leaflet" at bounding box center [899, 394] width 794 height 427
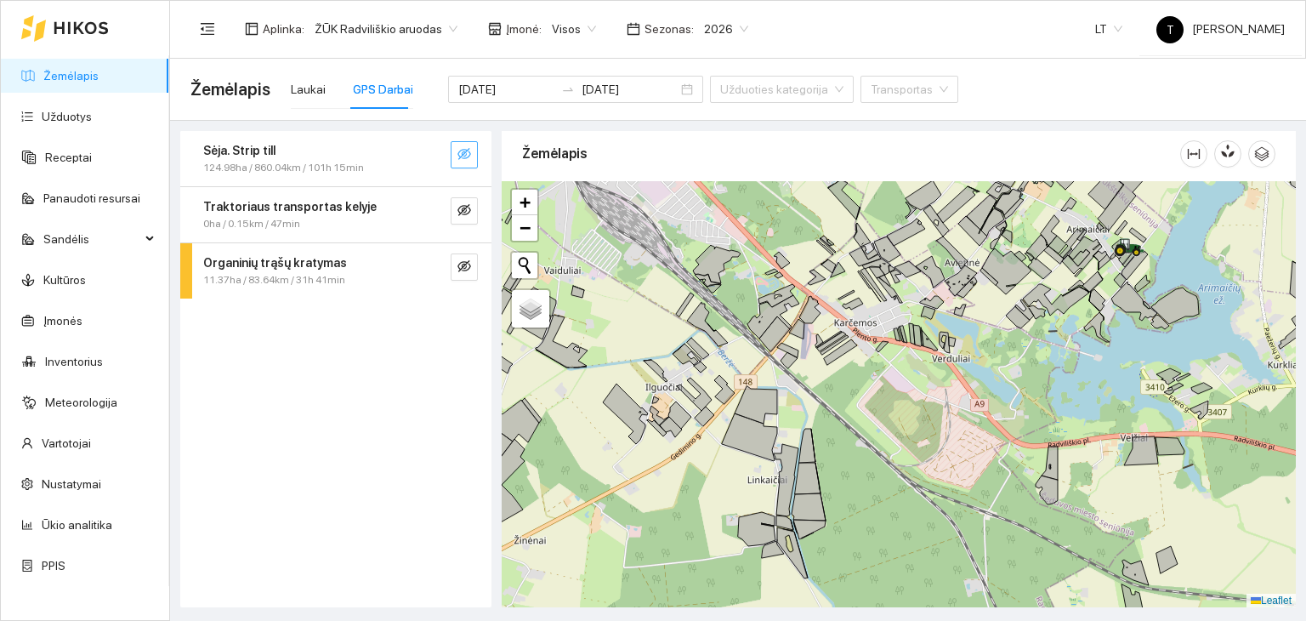
click at [468, 154] on icon "eye-invisible" at bounding box center [464, 154] width 14 height 14
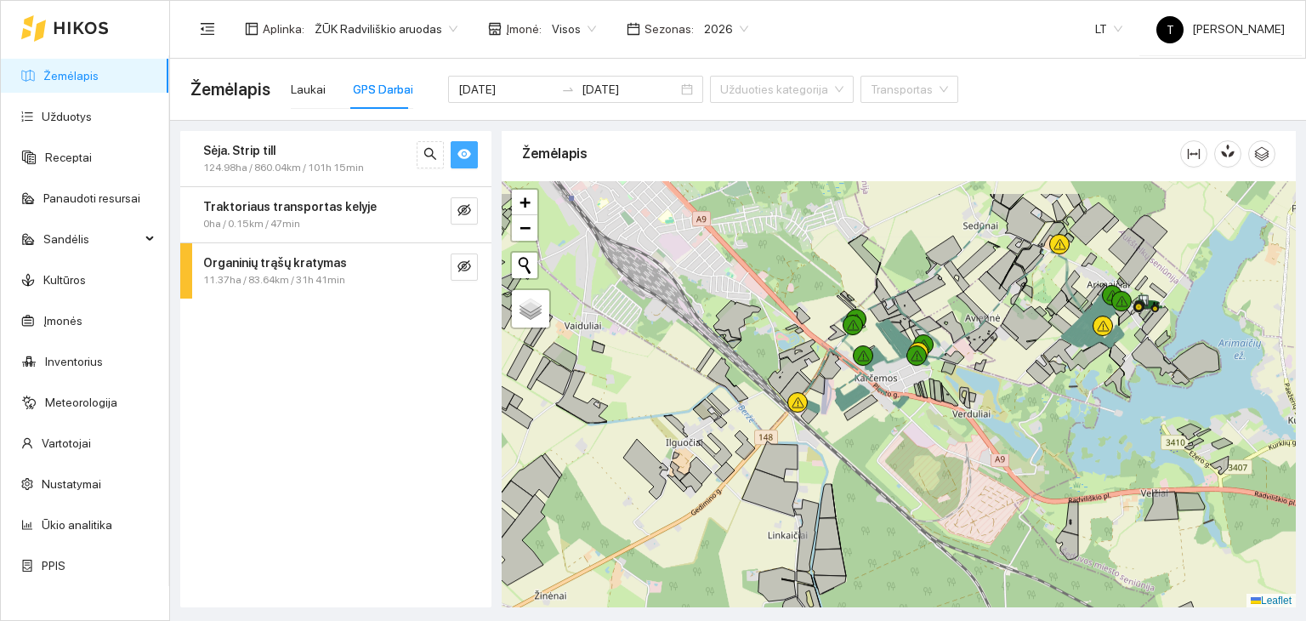
drag, startPoint x: 860, startPoint y: 384, endPoint x: 882, endPoint y: 443, distance: 62.7
click at [882, 443] on div "+" at bounding box center [899, 394] width 794 height 427
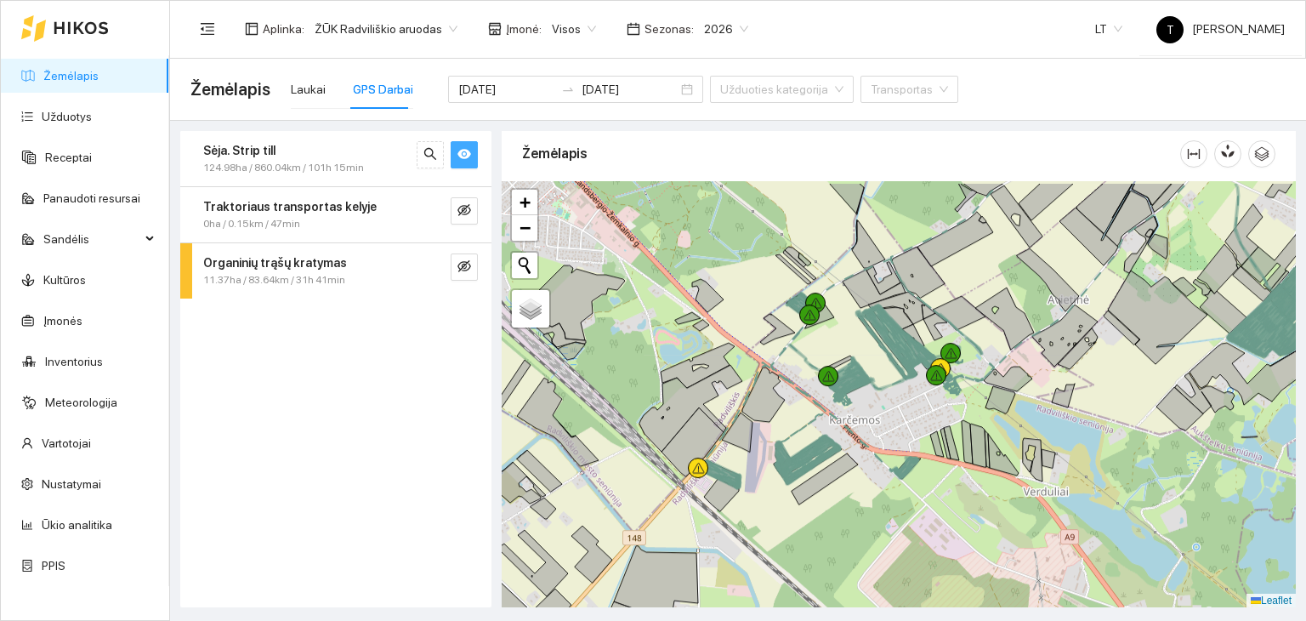
drag, startPoint x: 1035, startPoint y: 432, endPoint x: 938, endPoint y: 512, distance: 125.6
click at [988, 475] on icon at bounding box center [1003, 455] width 31 height 42
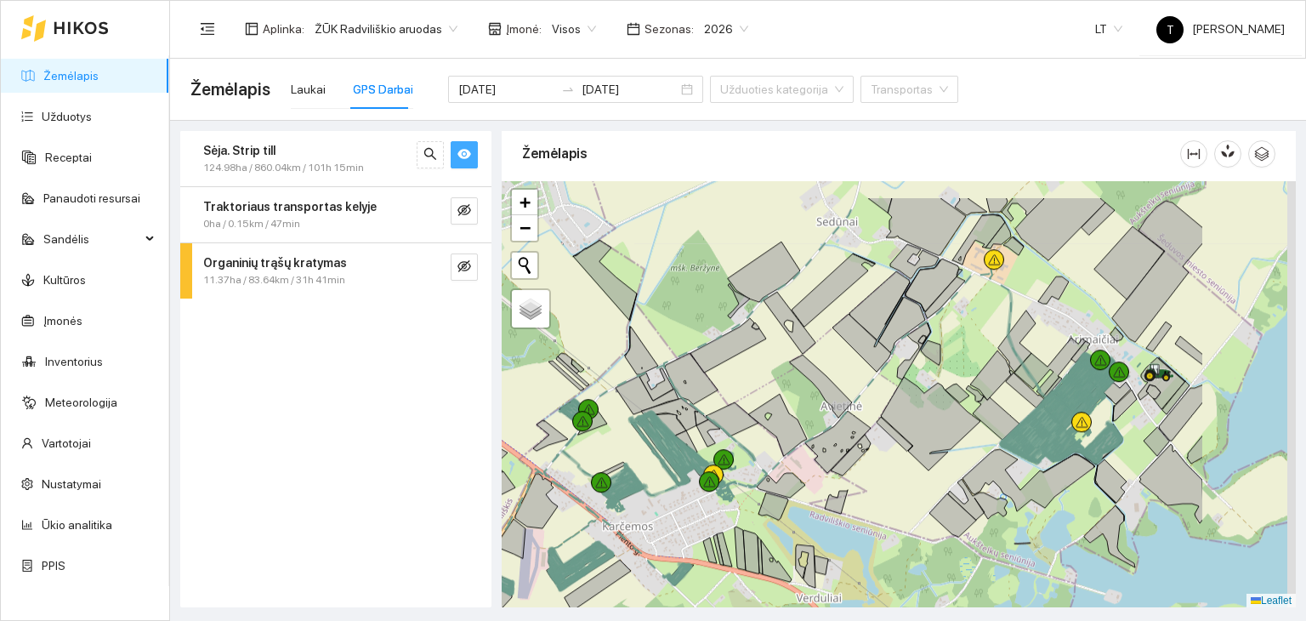
drag, startPoint x: 1143, startPoint y: 388, endPoint x: 856, endPoint y: 459, distance: 296.1
click at [858, 460] on div "+" at bounding box center [899, 394] width 794 height 427
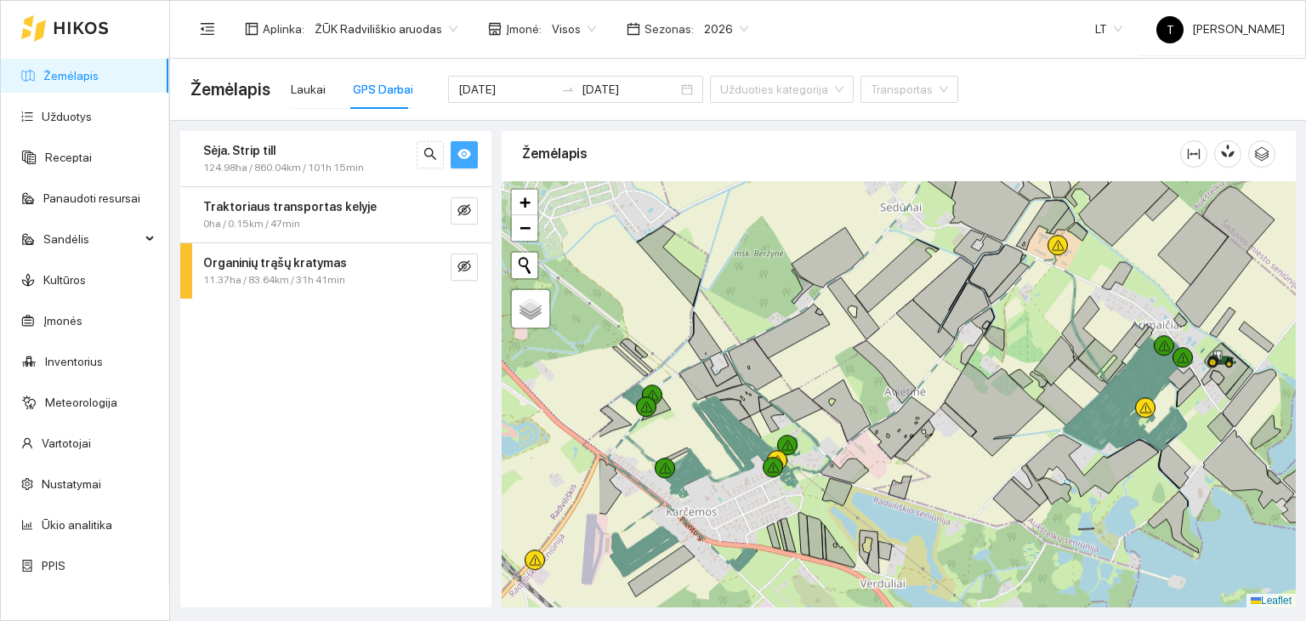
drag, startPoint x: 868, startPoint y: 427, endPoint x: 1086, endPoint y: 361, distance: 227.3
click at [976, 402] on icon at bounding box center [958, 419] width 36 height 34
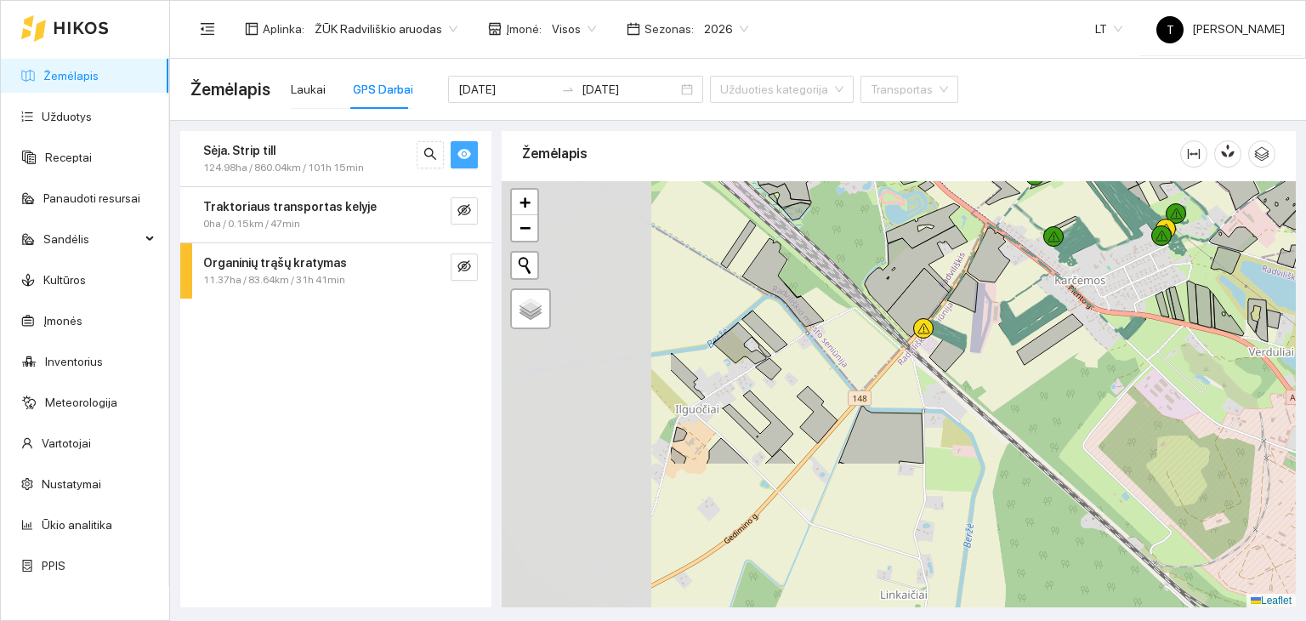
drag, startPoint x: 836, startPoint y: 468, endPoint x: 984, endPoint y: 380, distance: 172.6
click at [984, 380] on div "+" at bounding box center [899, 394] width 794 height 427
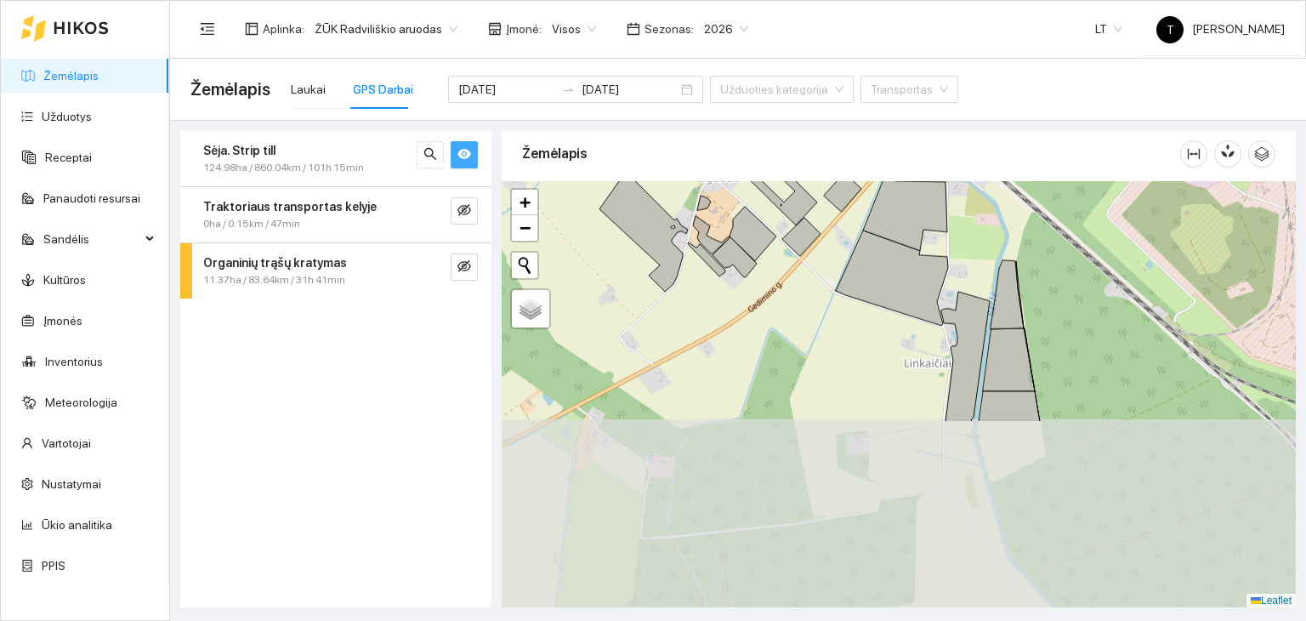
drag, startPoint x: 857, startPoint y: 573, endPoint x: 874, endPoint y: 346, distance: 227.6
click at [874, 346] on div "+" at bounding box center [899, 394] width 794 height 427
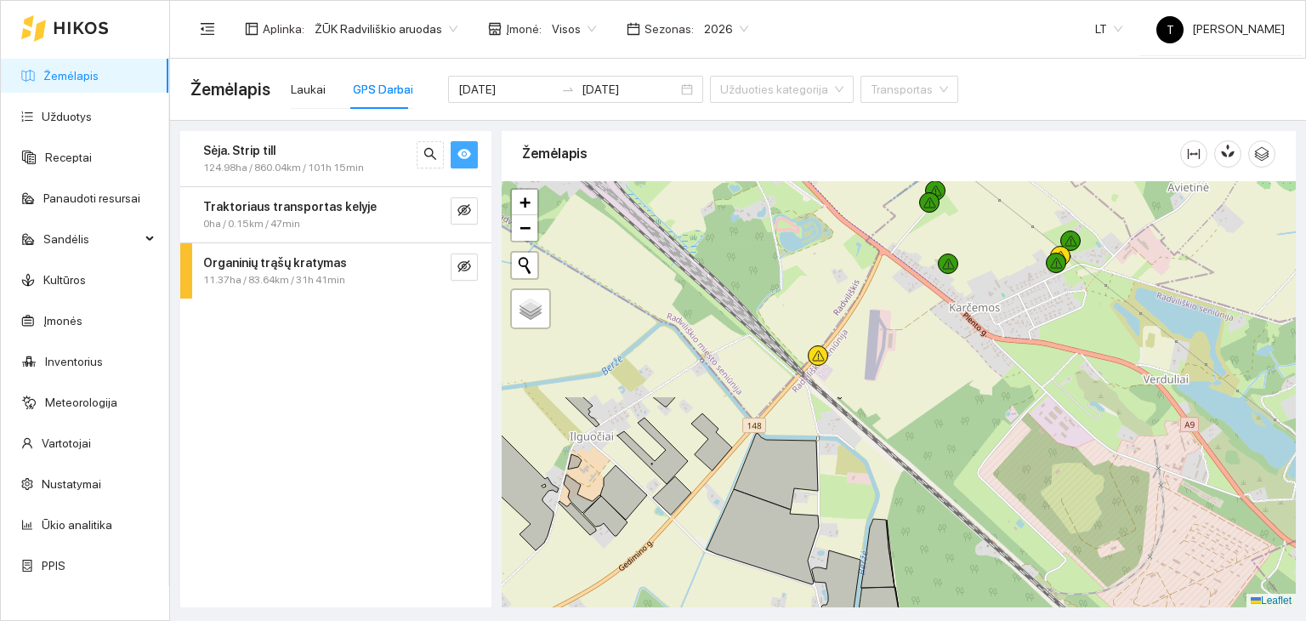
drag, startPoint x: 850, startPoint y: 425, endPoint x: 747, endPoint y: 630, distance: 229.3
click at [747, 620] on html "Žemėlapis Užduotys Receptai Panaudoti resursai Sandėlis Kultūros Įmonės Invento…" at bounding box center [653, 310] width 1306 height 621
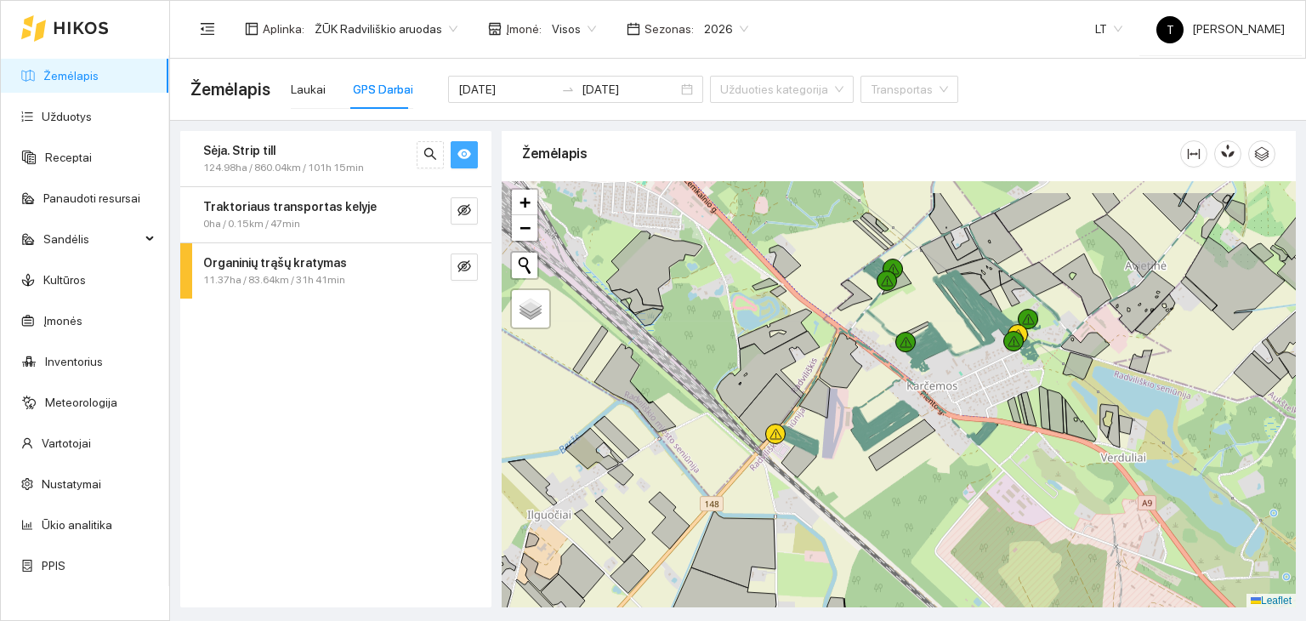
drag, startPoint x: 881, startPoint y: 406, endPoint x: 847, endPoint y: 460, distance: 64.2
click at [847, 460] on div "+" at bounding box center [899, 394] width 794 height 427
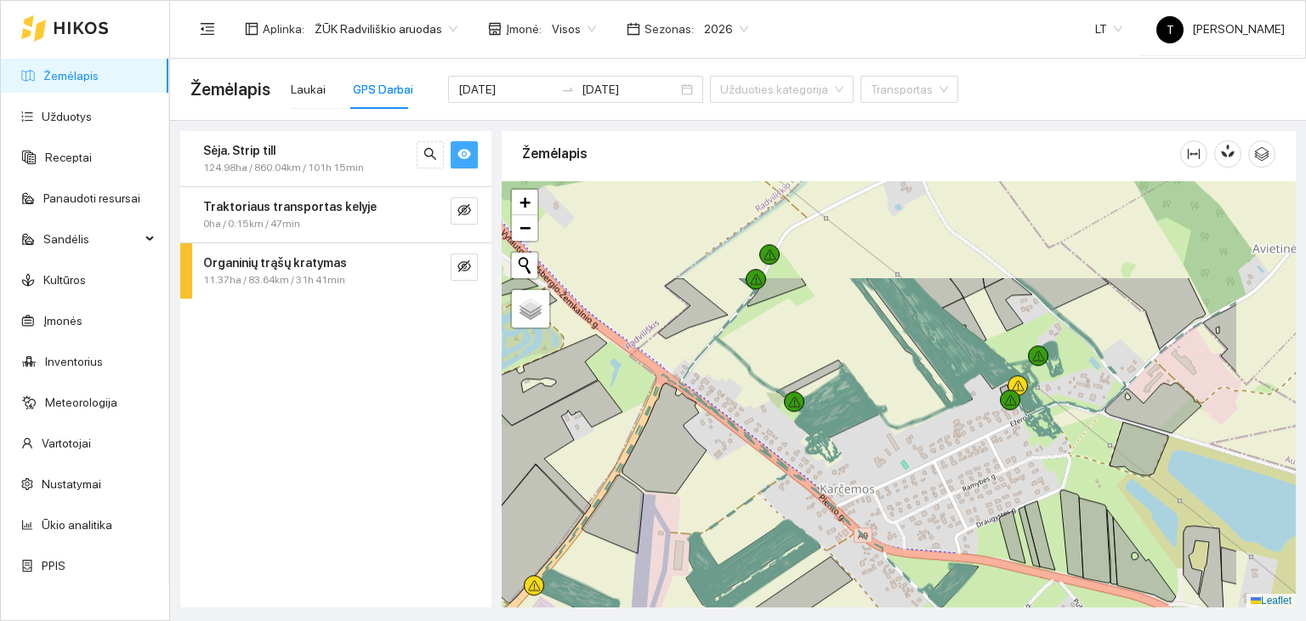
drag, startPoint x: 1098, startPoint y: 474, endPoint x: 956, endPoint y: 592, distance: 185.4
click at [956, 592] on div "+" at bounding box center [899, 394] width 794 height 427
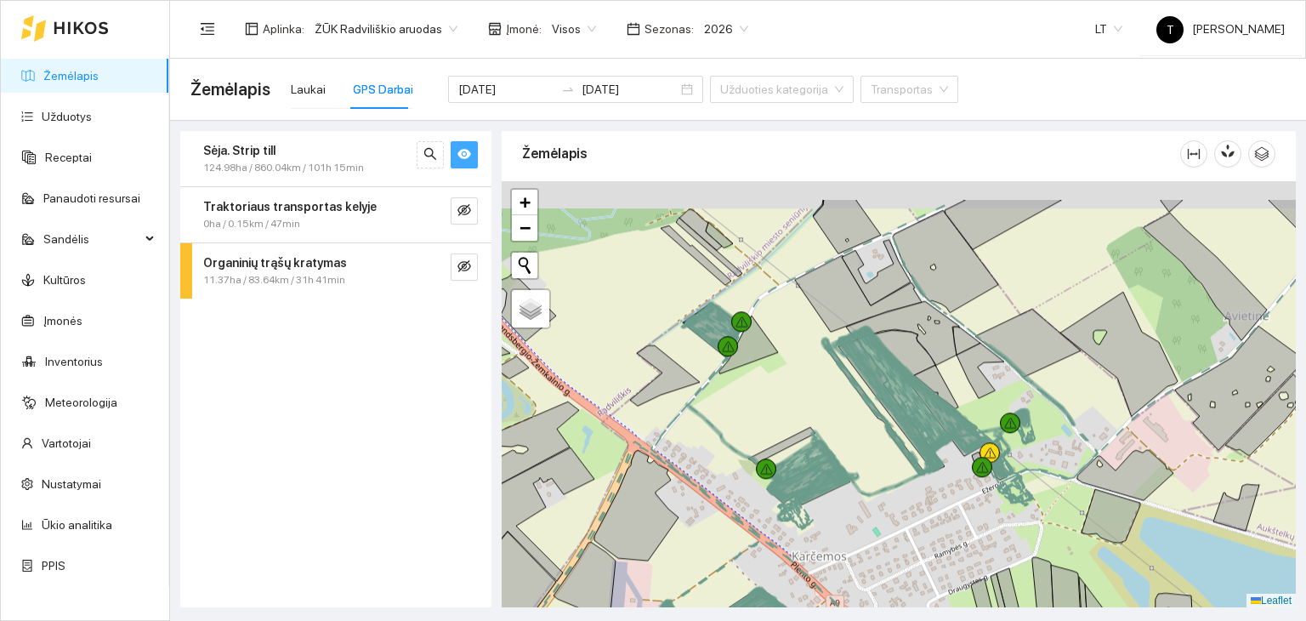
drag, startPoint x: 854, startPoint y: 327, endPoint x: 840, endPoint y: 395, distance: 69.4
click at [842, 394] on div "+" at bounding box center [899, 394] width 794 height 427
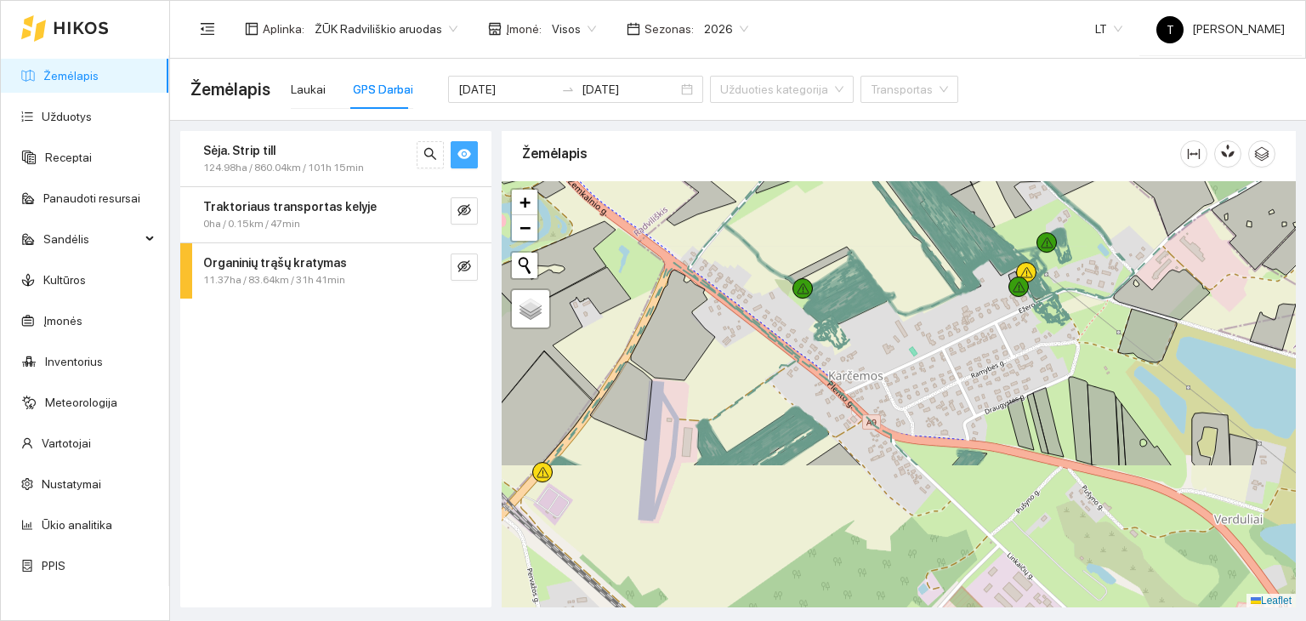
drag, startPoint x: 837, startPoint y: 545, endPoint x: 871, endPoint y: 329, distance: 218.7
click at [871, 329] on div "+" at bounding box center [899, 394] width 794 height 427
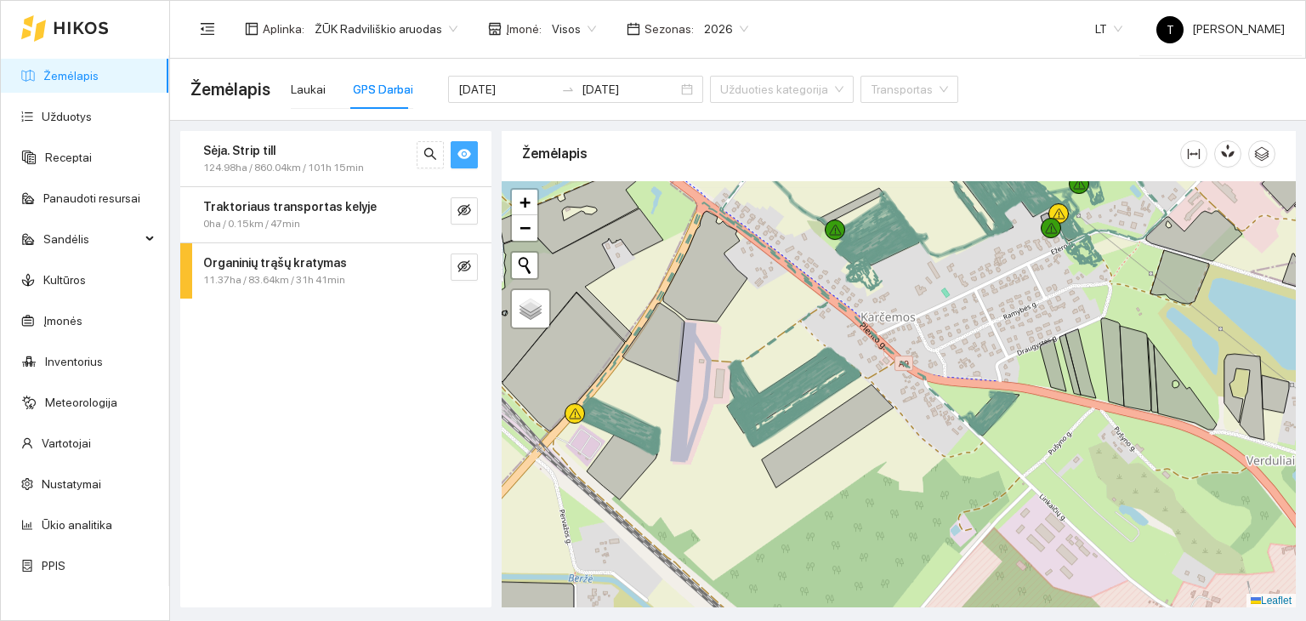
drag, startPoint x: 707, startPoint y: 494, endPoint x: 762, endPoint y: 461, distance: 63.7
click at [762, 461] on div "+" at bounding box center [899, 394] width 794 height 427
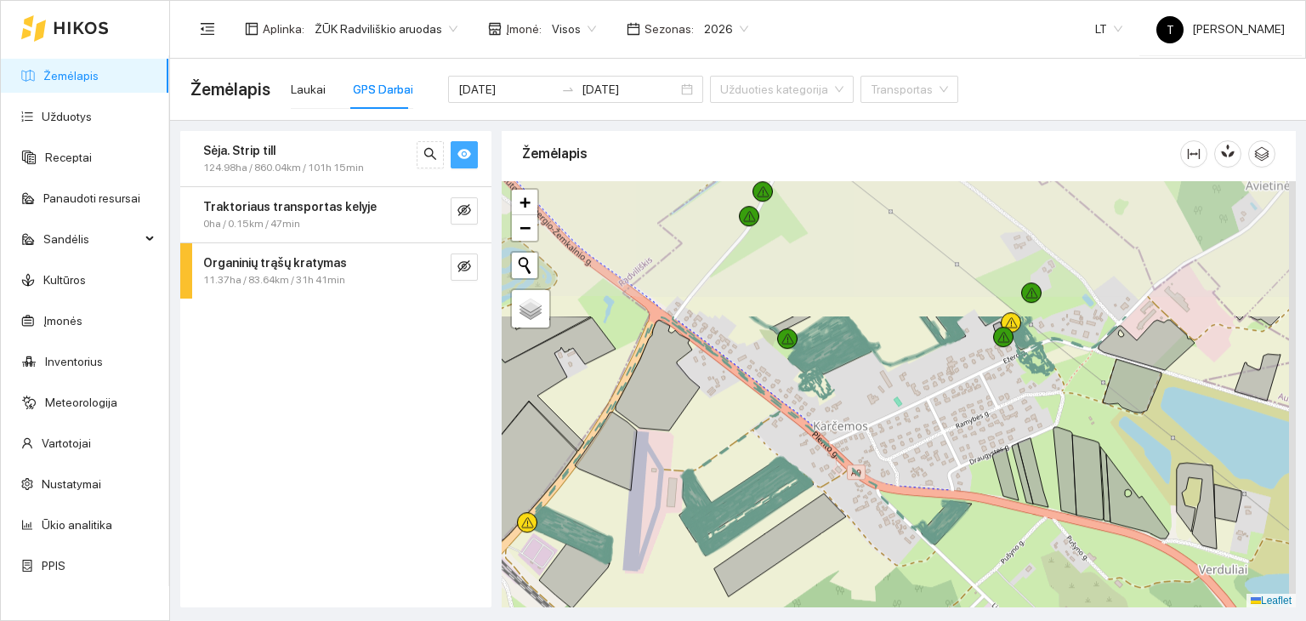
drag, startPoint x: 986, startPoint y: 321, endPoint x: 911, endPoint y: 491, distance: 186.1
click at [911, 491] on div "+" at bounding box center [899, 394] width 794 height 427
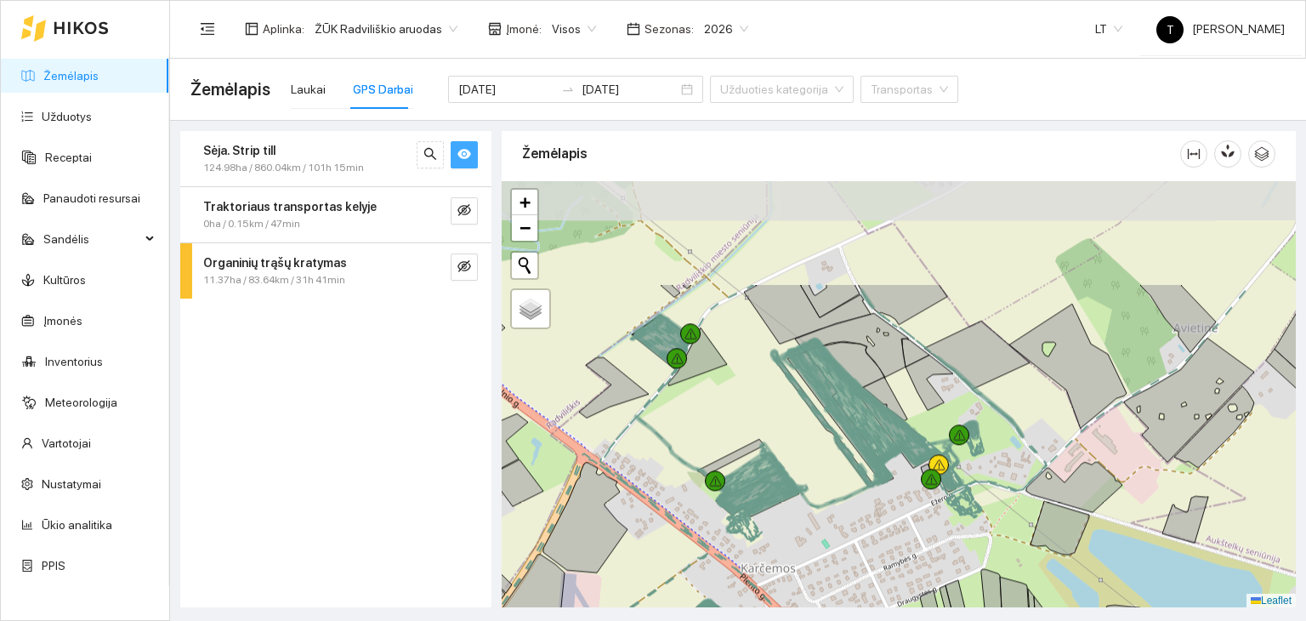
drag, startPoint x: 724, startPoint y: 276, endPoint x: 740, endPoint y: 411, distance: 135.2
click at [743, 412] on div "+" at bounding box center [899, 394] width 794 height 427
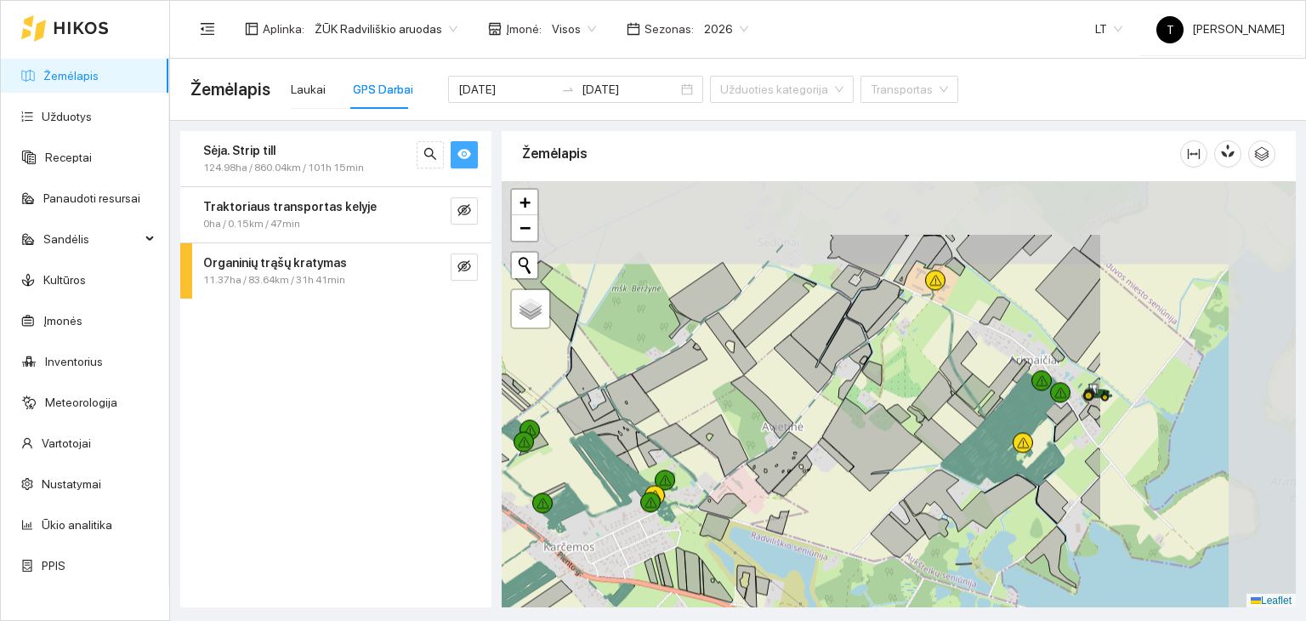
drag, startPoint x: 1071, startPoint y: 396, endPoint x: 802, endPoint y: 493, distance: 286.4
click at [802, 493] on div "+" at bounding box center [899, 394] width 794 height 427
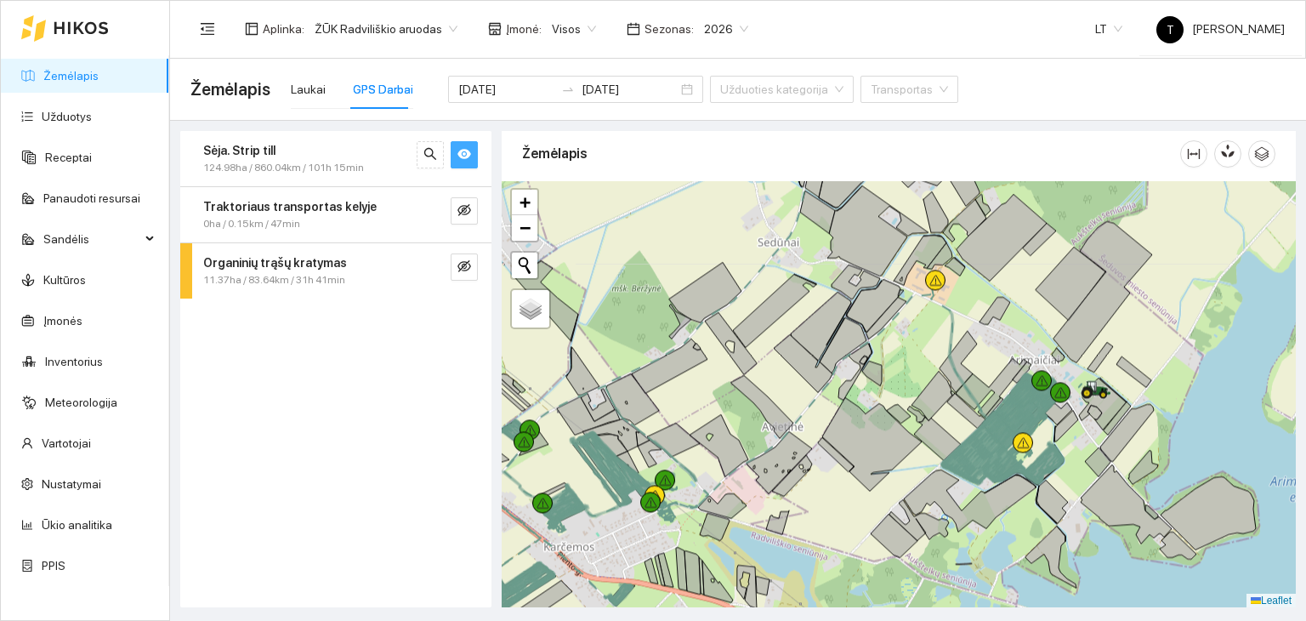
click at [74, 70] on link "Žemėlapis" at bounding box center [70, 76] width 55 height 14
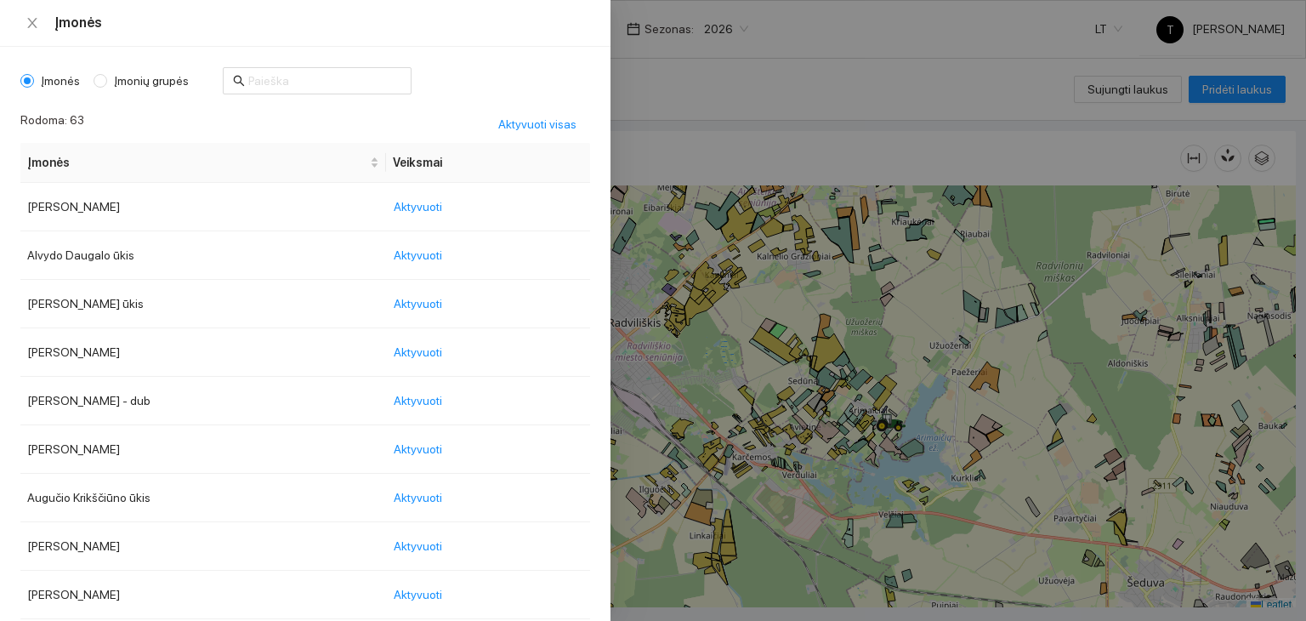
click at [564, 31] on body "Žemėlapis Užduotys Receptai Panaudoti resursai Sandėlis Kultūros Įmonės Invento…" at bounding box center [653, 310] width 1306 height 621
click at [311, 76] on input "text" at bounding box center [324, 80] width 153 height 19
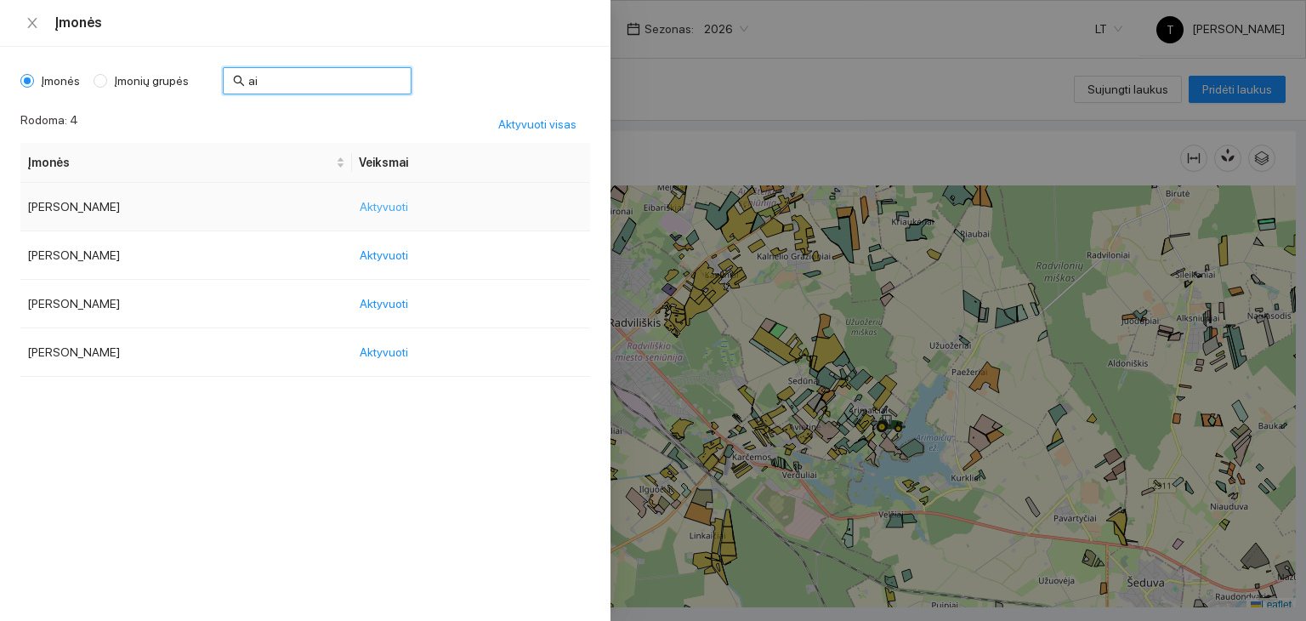
type input "ai"
click at [408, 202] on span "Aktyvuoti" at bounding box center [384, 206] width 48 height 19
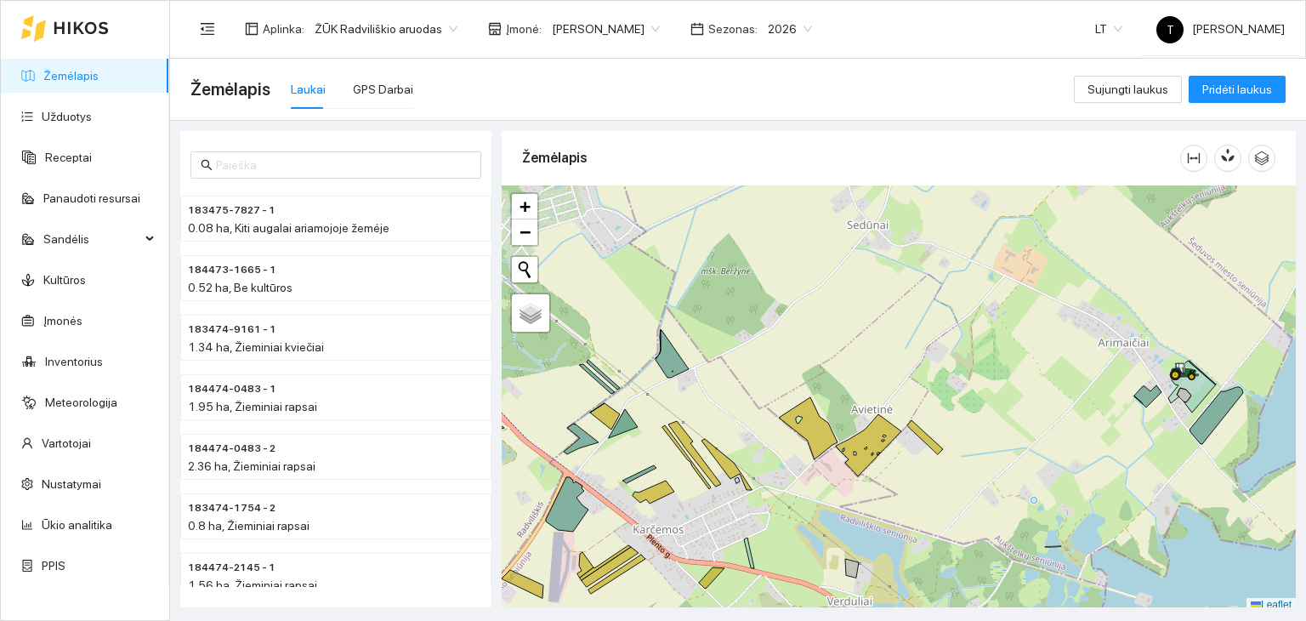
scroll to position [4, 0]
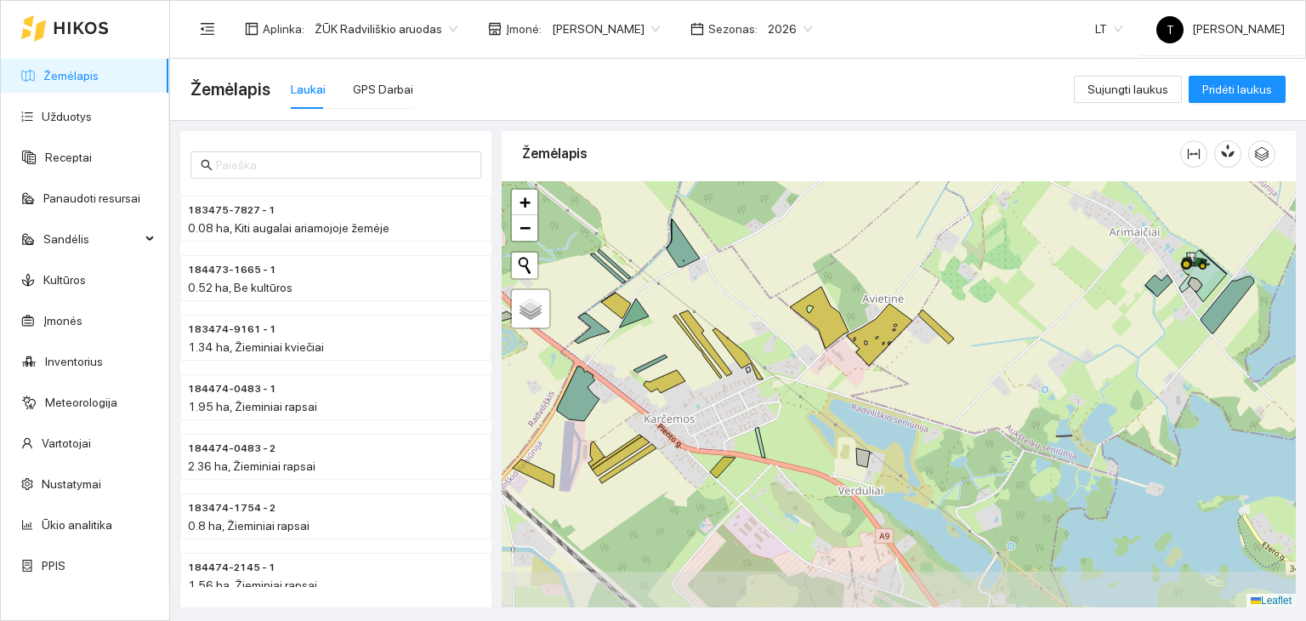
drag, startPoint x: 696, startPoint y: 502, endPoint x: 715, endPoint y: 389, distance: 114.6
click at [715, 389] on div "+ − Nieko nerasta. Bandykite dar kartą. Žemėlapis Palydovas Leaflet" at bounding box center [899, 394] width 794 height 427
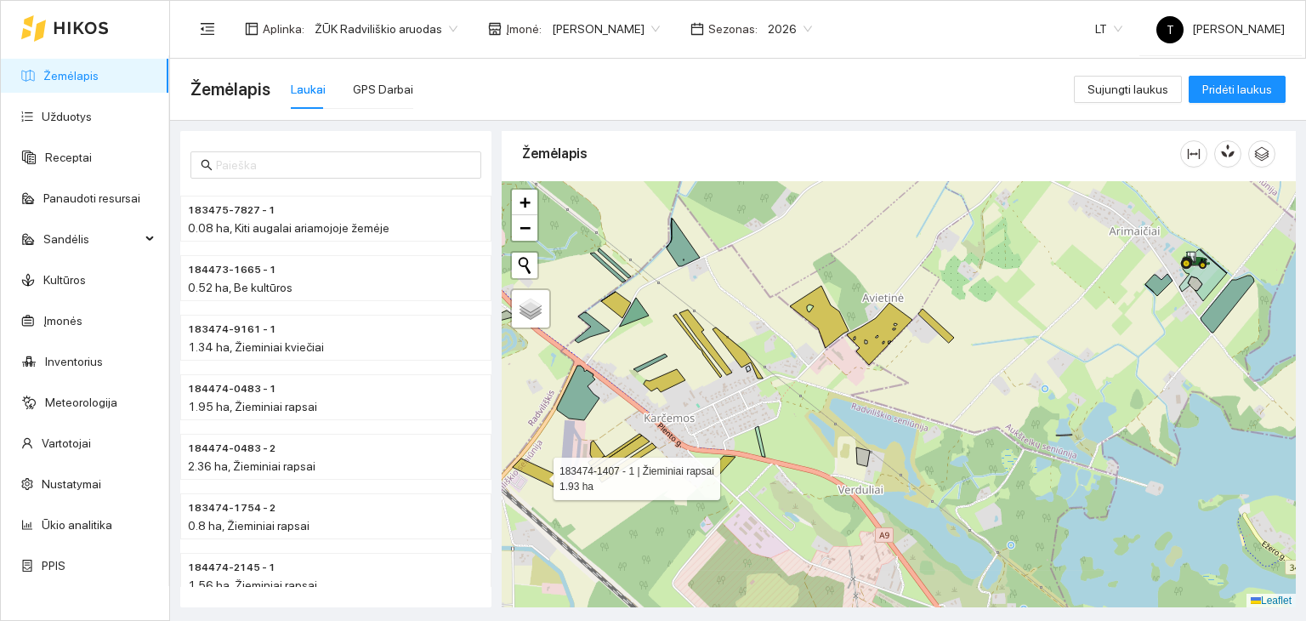
click at [538, 474] on icon at bounding box center [534, 472] width 42 height 28
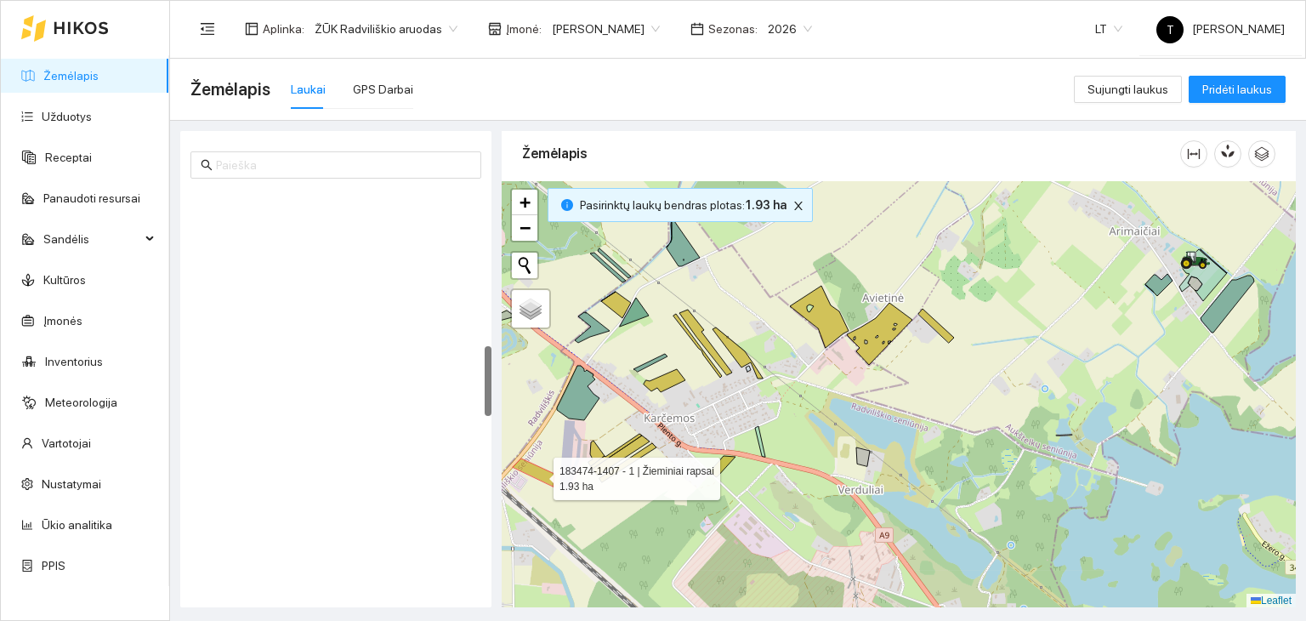
scroll to position [891, 0]
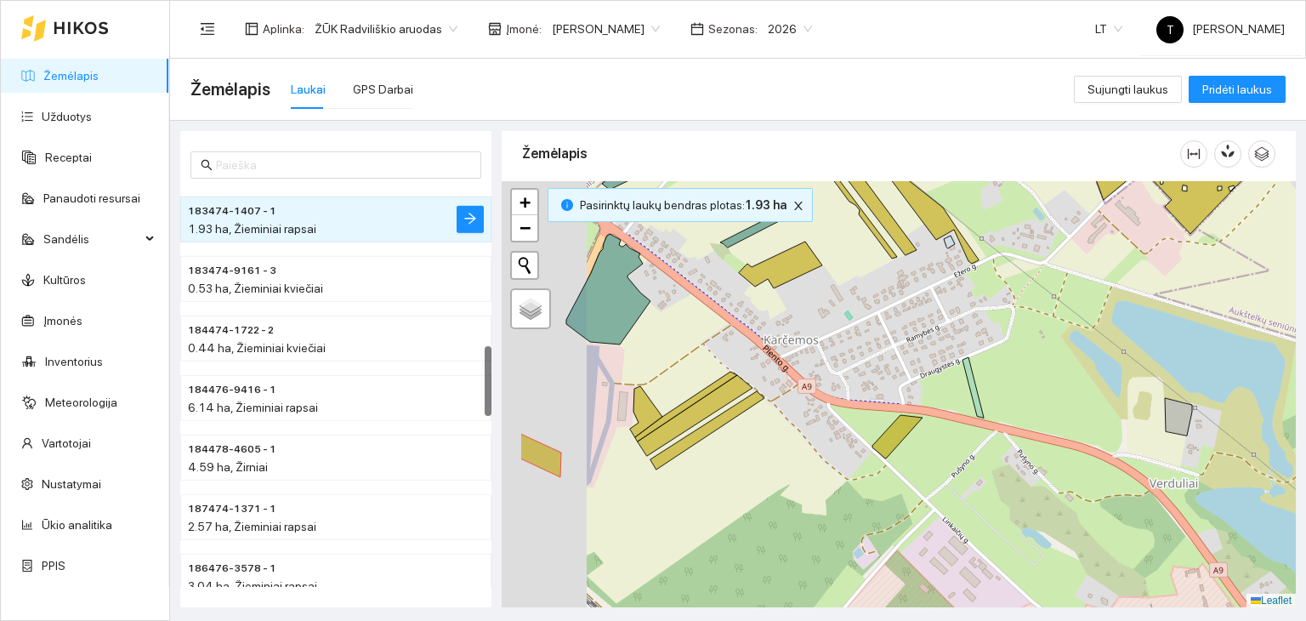
drag, startPoint x: 645, startPoint y: 510, endPoint x: 726, endPoint y: 459, distance: 95.5
click at [744, 494] on div "+ − Nieko nerasta. Bandykite dar kartą. Žemėlapis Palydovas Leaflet" at bounding box center [899, 394] width 794 height 427
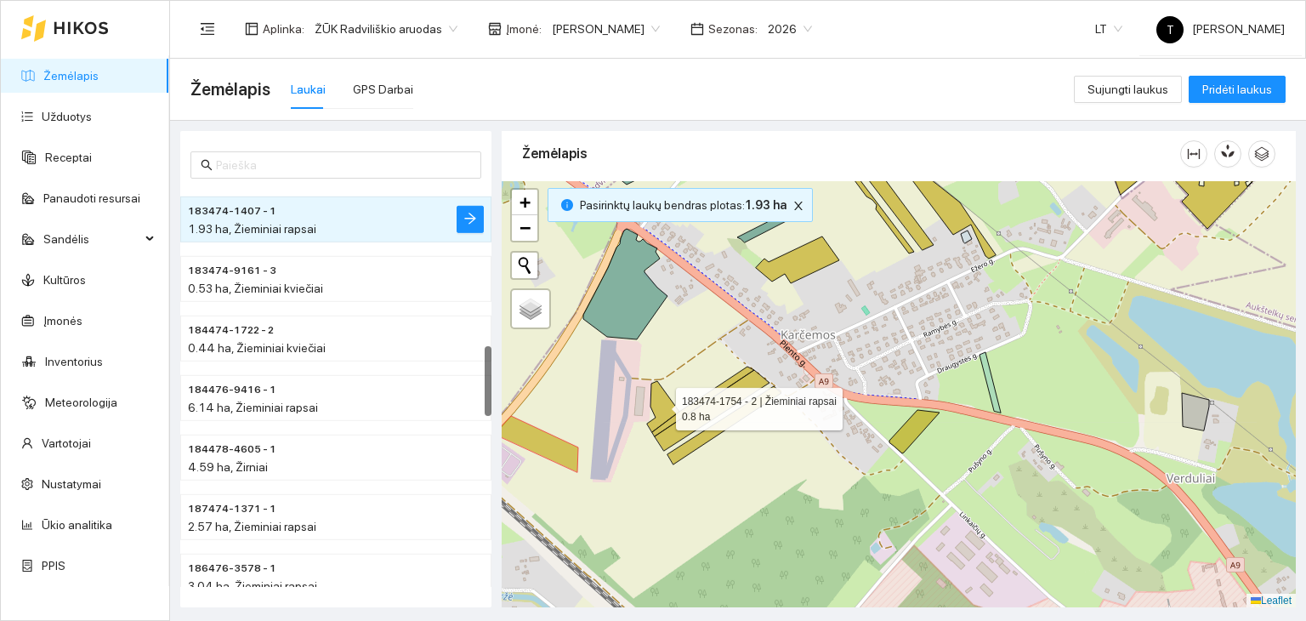
click at [653, 394] on icon at bounding box center [663, 406] width 32 height 51
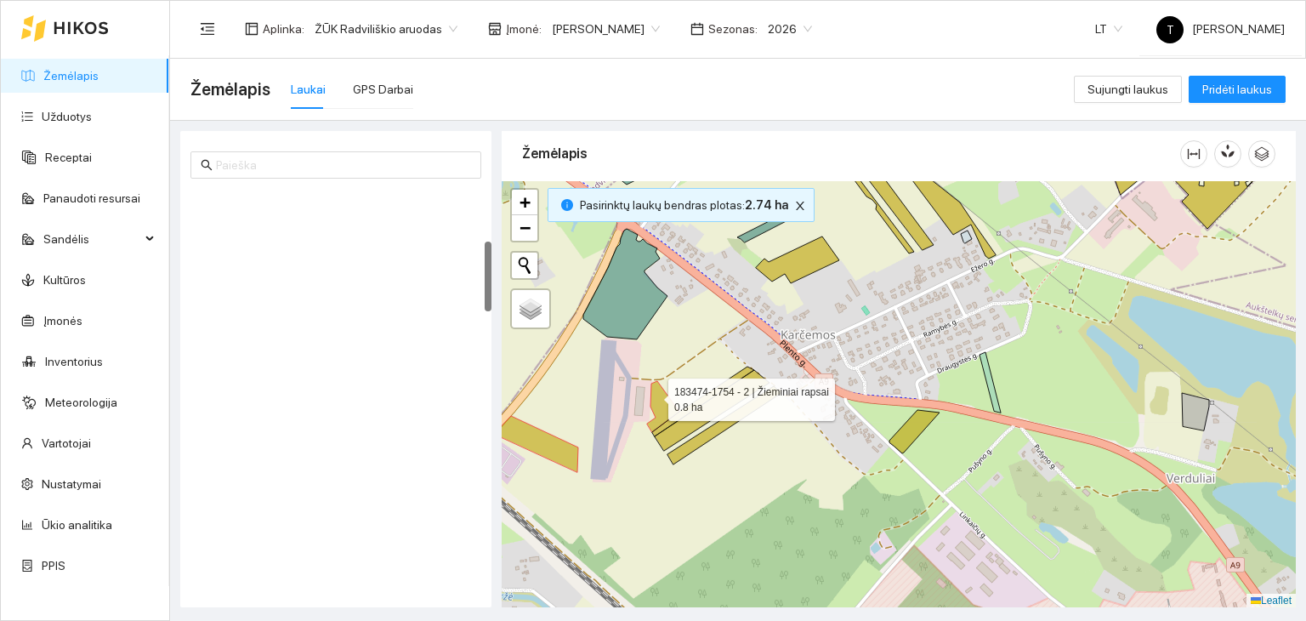
scroll to position [298, 0]
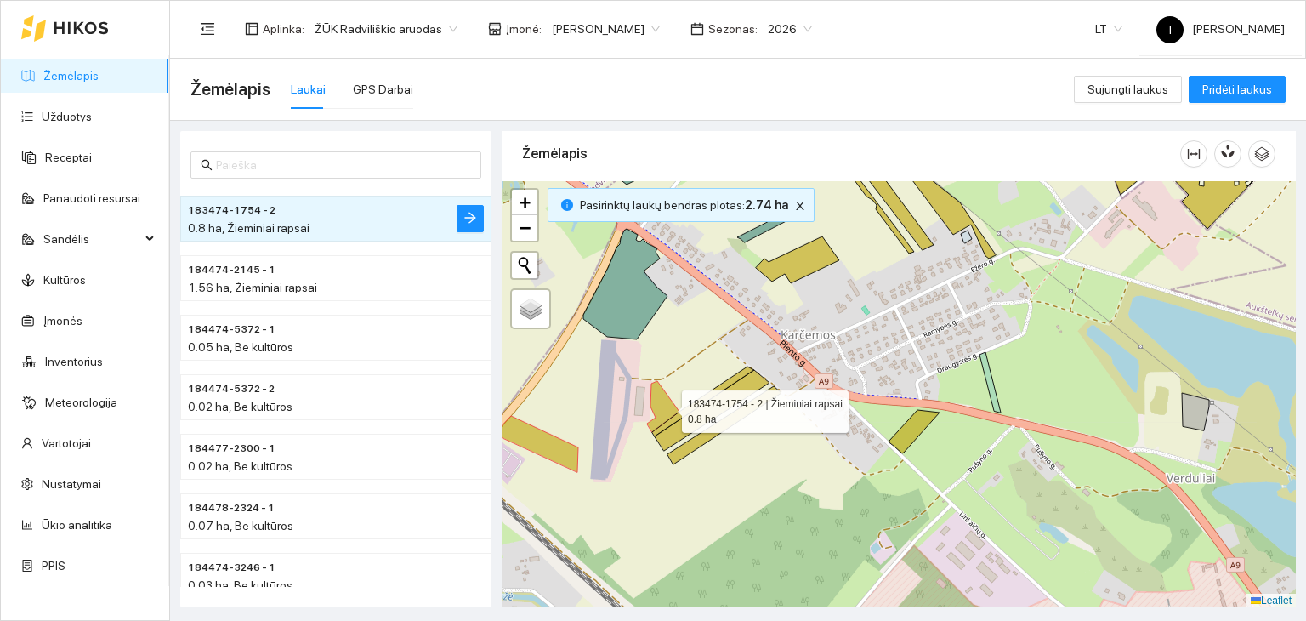
click at [667, 406] on icon at bounding box center [663, 406] width 32 height 51
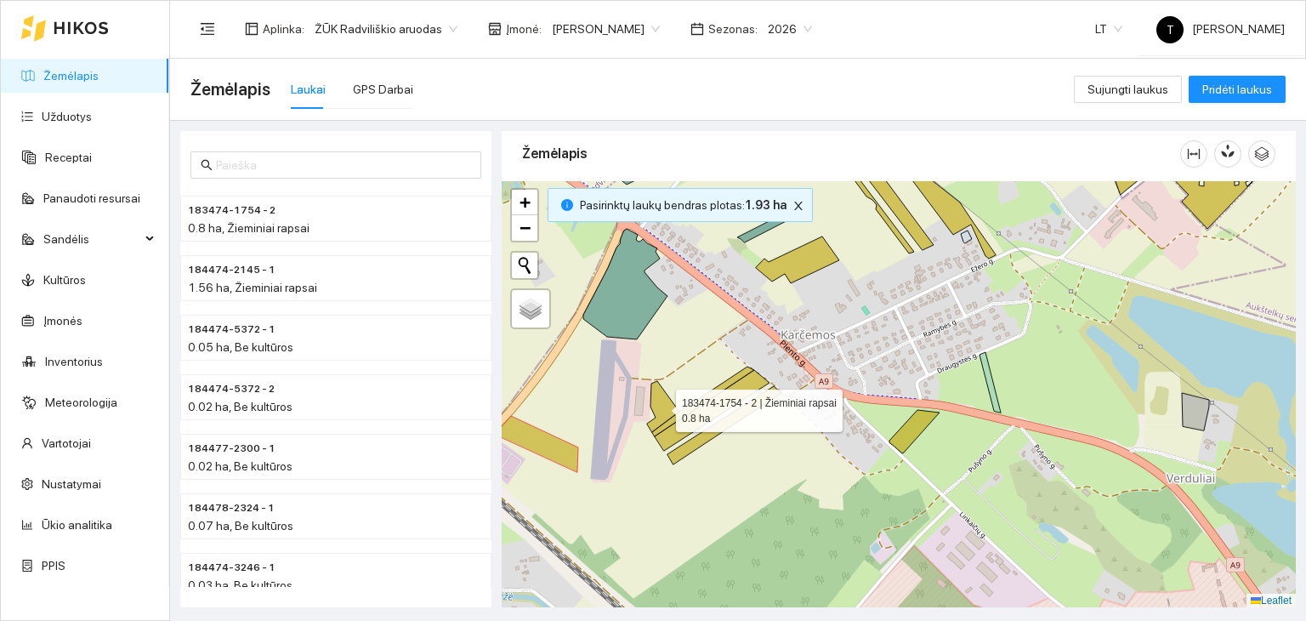
click at [670, 411] on icon at bounding box center [663, 406] width 32 height 51
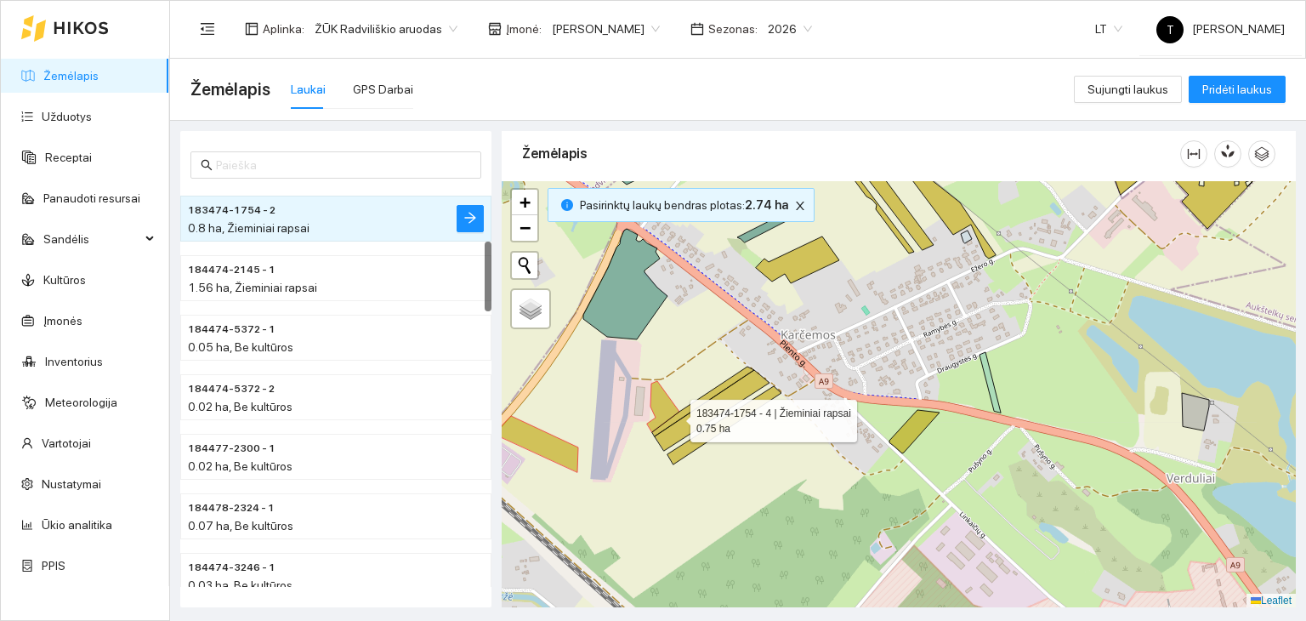
click at [677, 417] on icon at bounding box center [703, 401] width 102 height 70
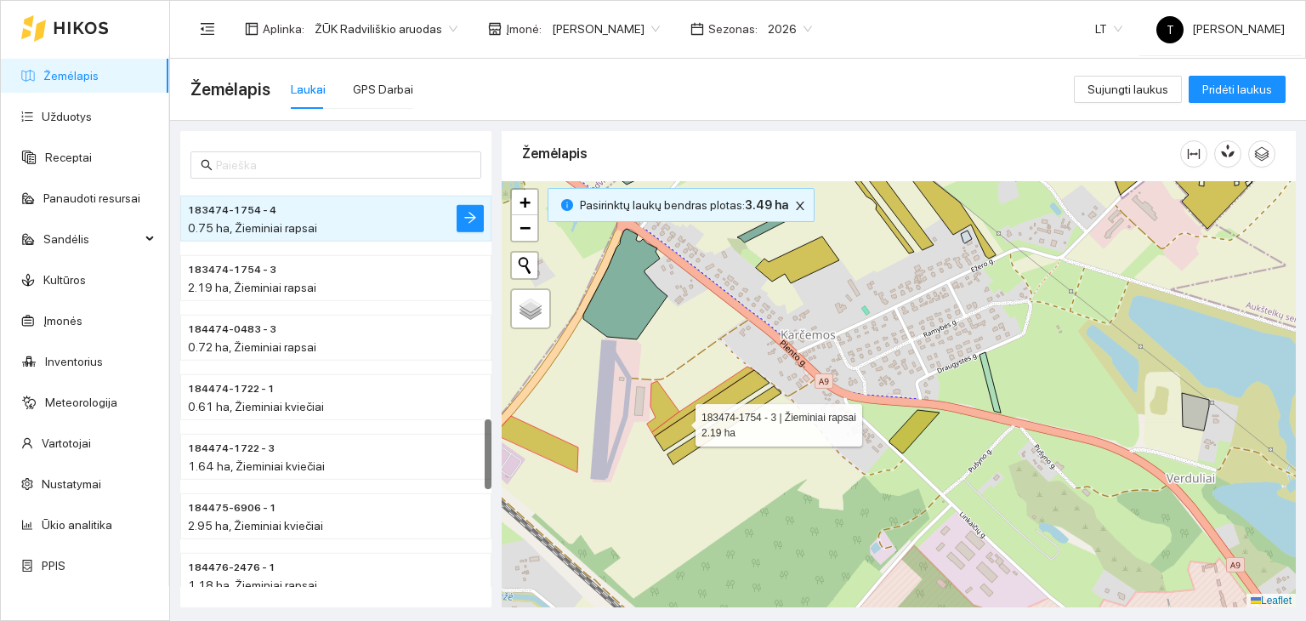
click at [680, 420] on icon at bounding box center [712, 410] width 115 height 81
click at [714, 436] on icon at bounding box center [724, 425] width 114 height 78
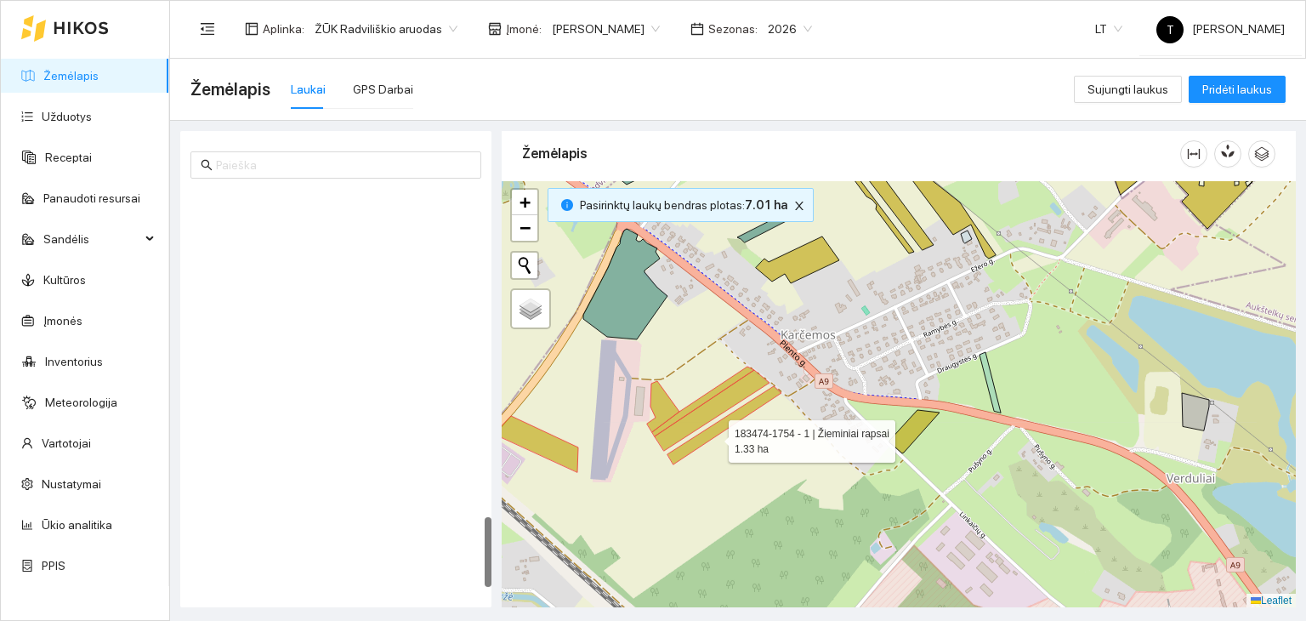
scroll to position [1864, 0]
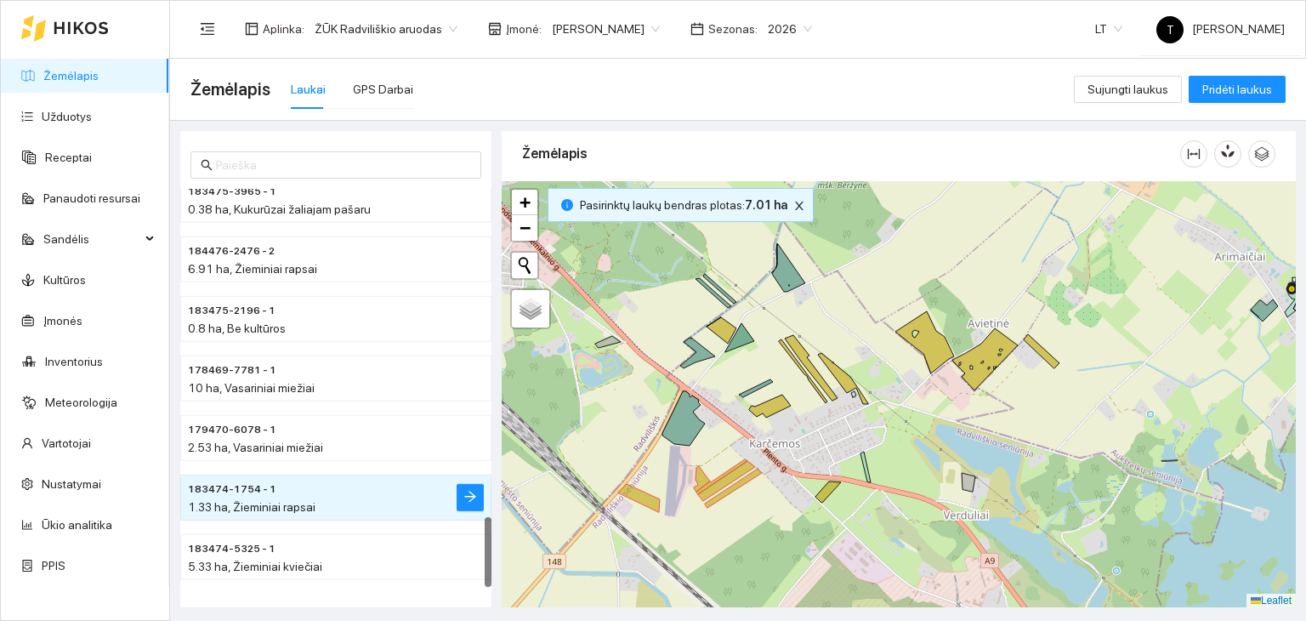
drag, startPoint x: 738, startPoint y: 419, endPoint x: 673, endPoint y: 378, distance: 76.4
click at [728, 426] on div "+ − Nieko nerasta. Bandykite dar kartą. Žemėlapis Palydovas Leaflet" at bounding box center [899, 394] width 794 height 427
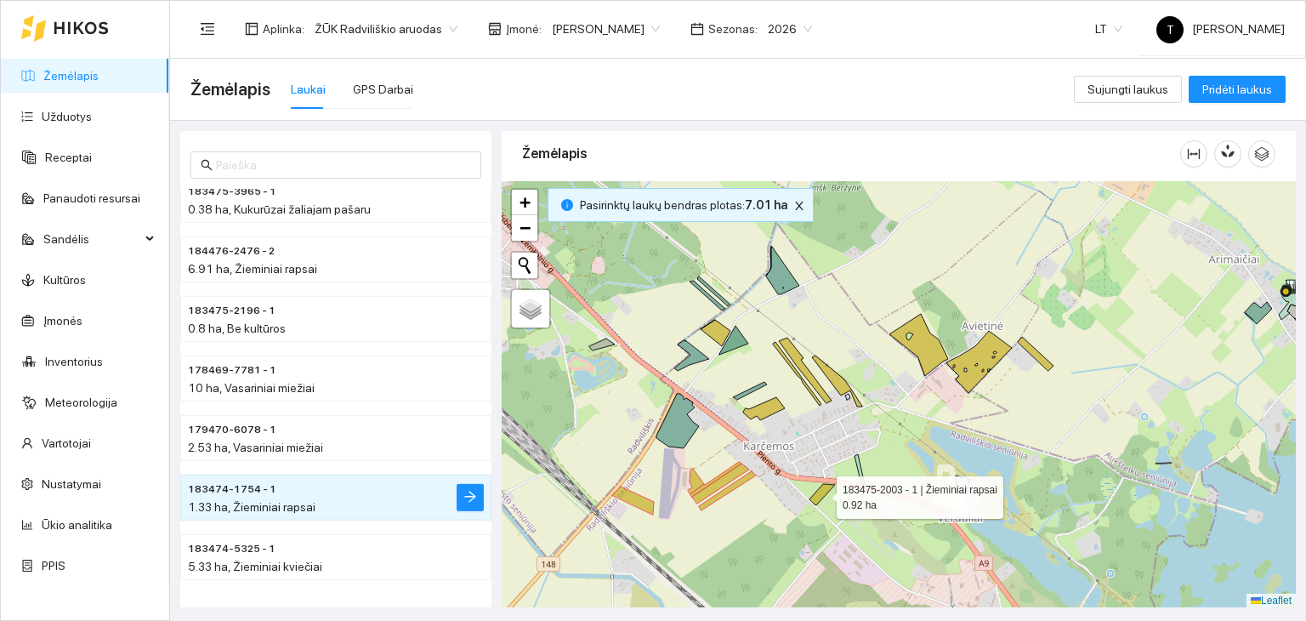
click at [821, 494] on icon at bounding box center [822, 494] width 26 height 21
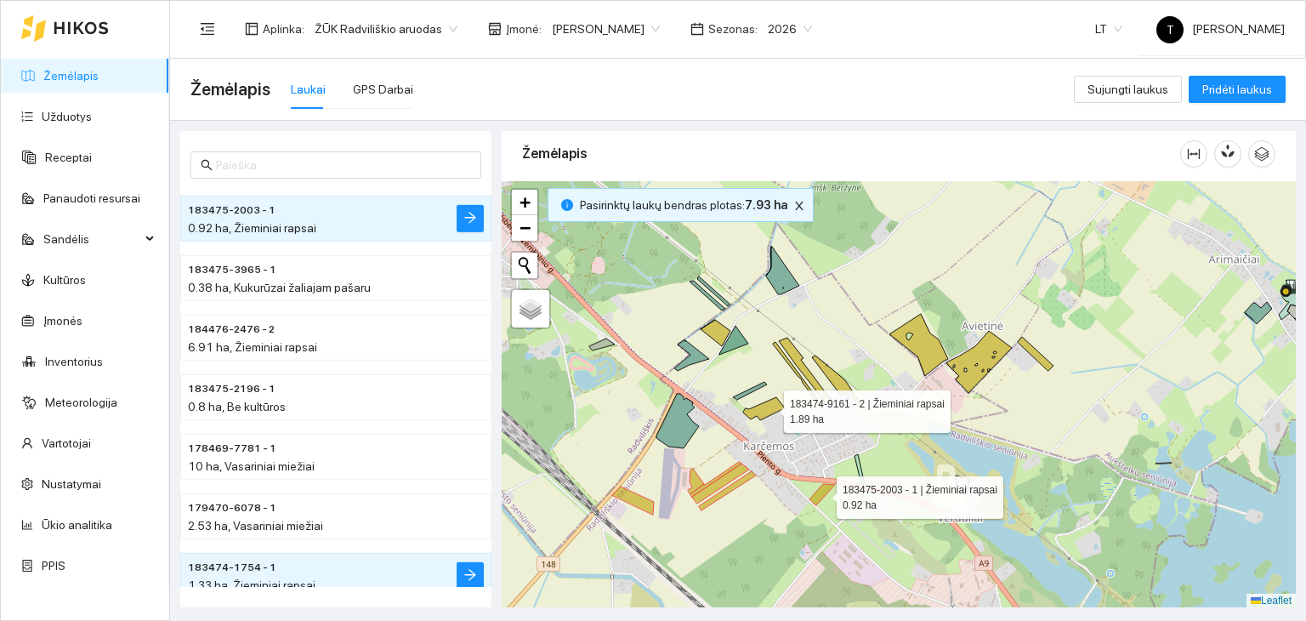
click at [769, 406] on icon at bounding box center [764, 408] width 42 height 23
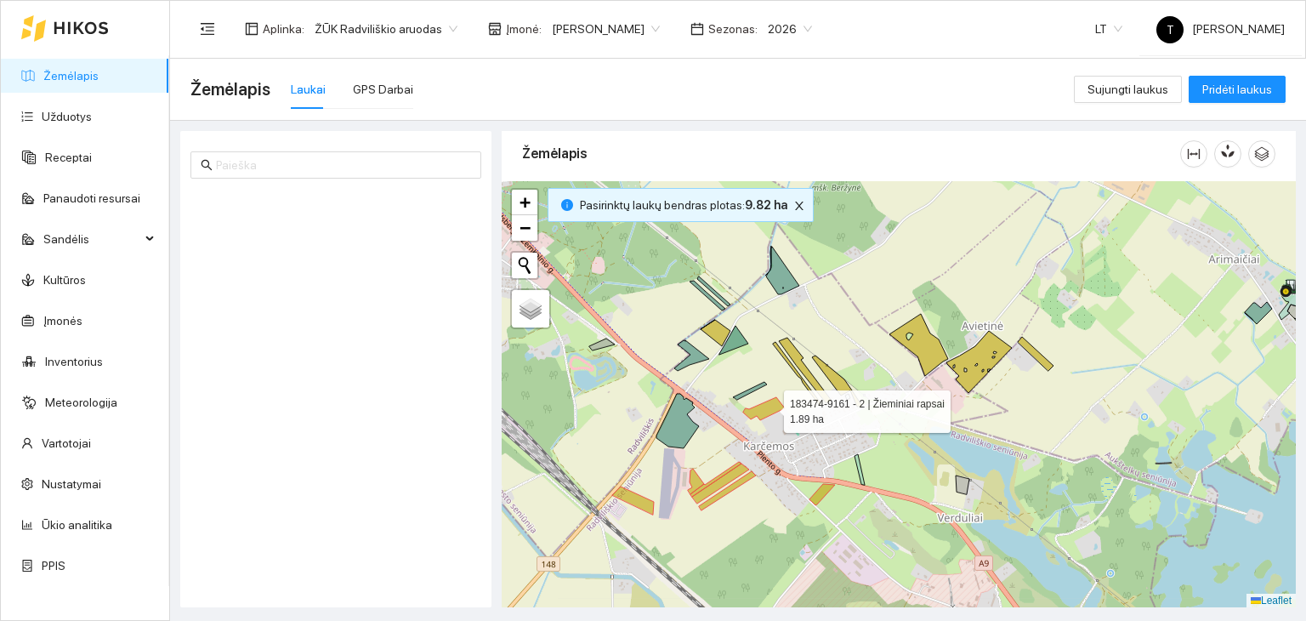
scroll to position [833, 0]
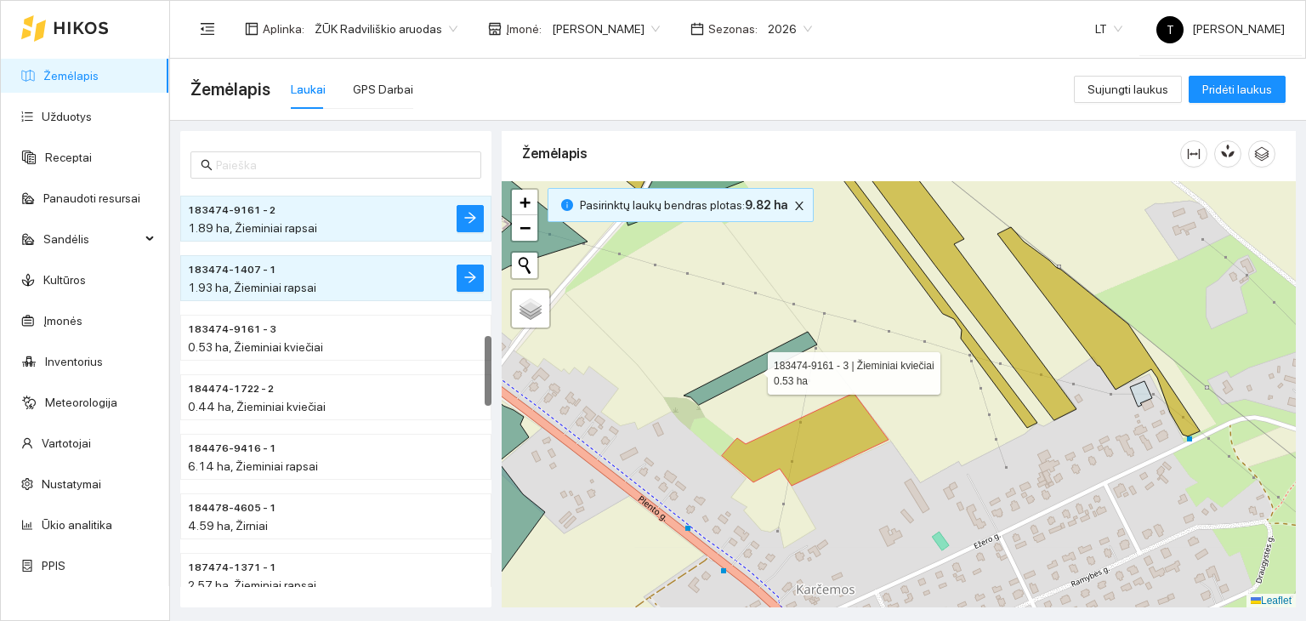
click at [749, 367] on icon at bounding box center [750, 368] width 133 height 73
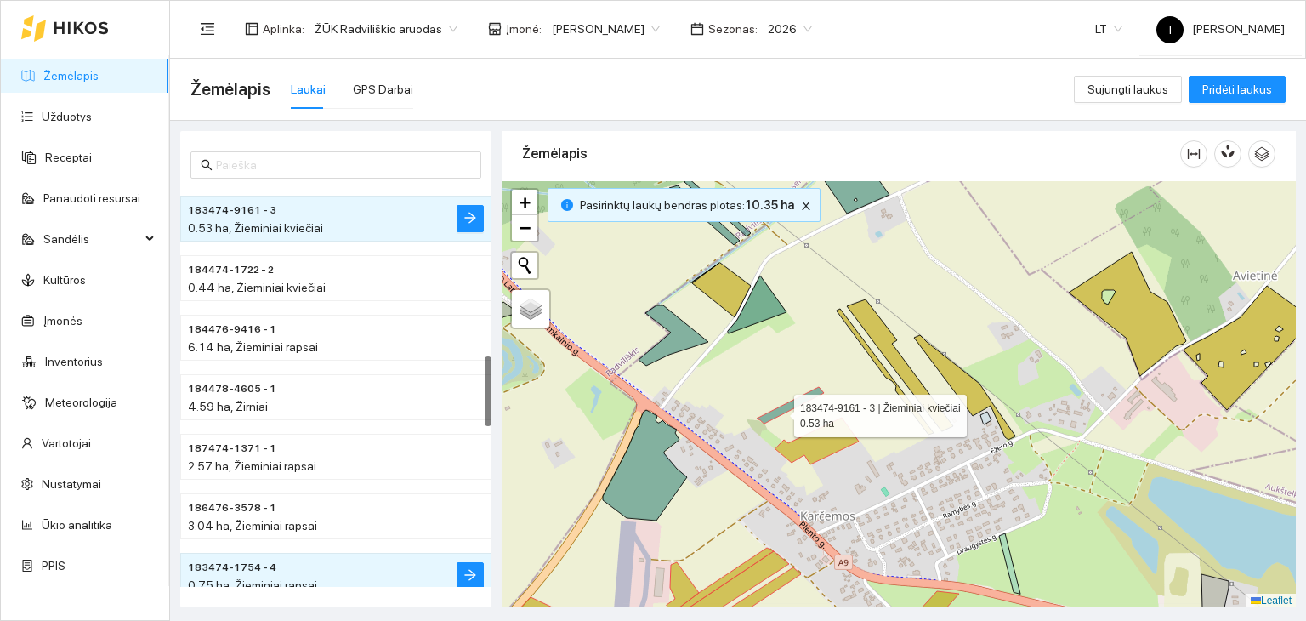
click at [779, 411] on icon at bounding box center [790, 405] width 67 height 37
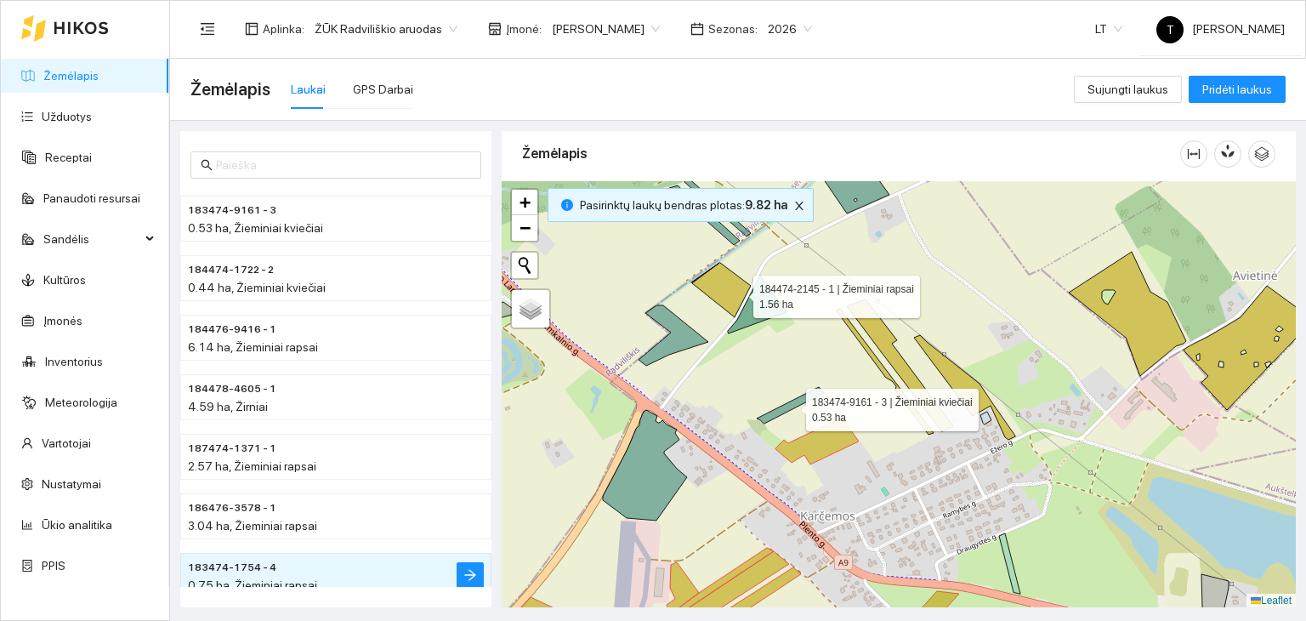
click at [737, 288] on icon at bounding box center [721, 290] width 59 height 54
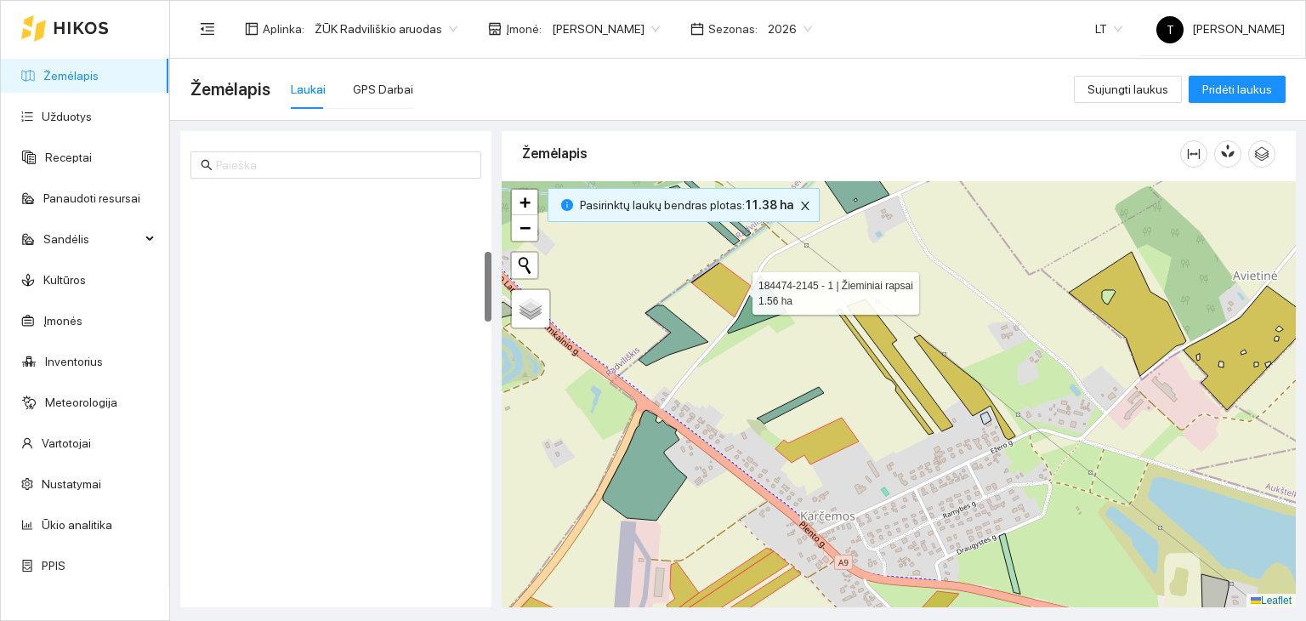
scroll to position [357, 0]
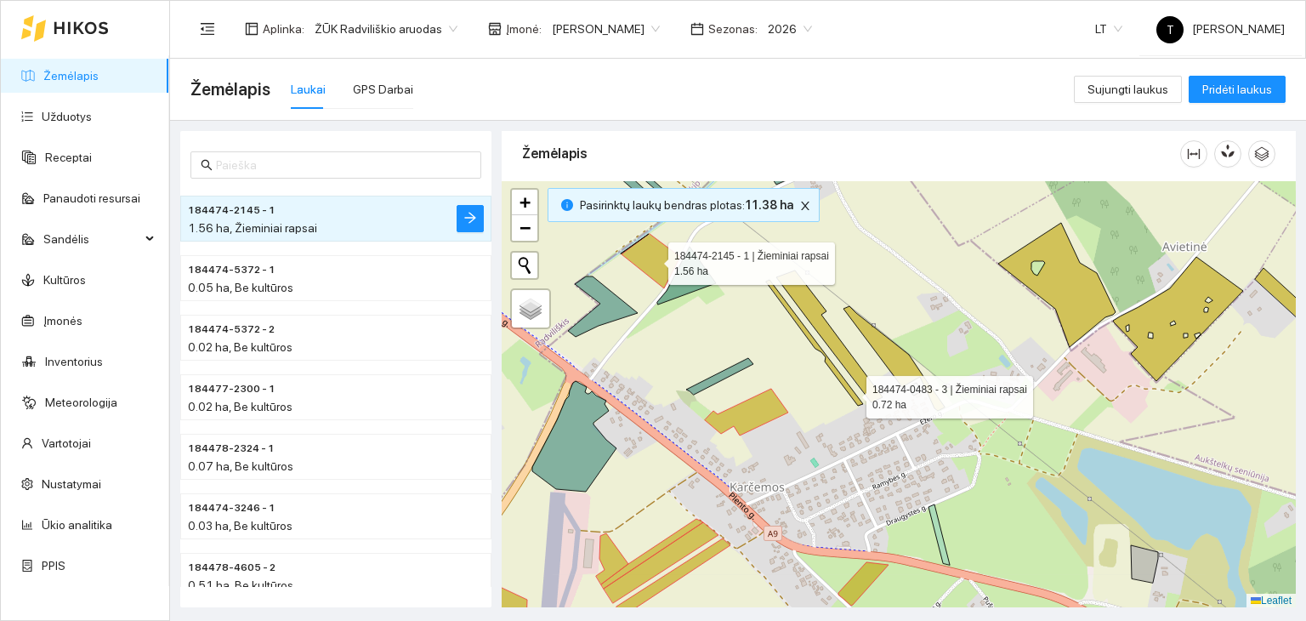
click at [851, 392] on icon at bounding box center [814, 343] width 97 height 126
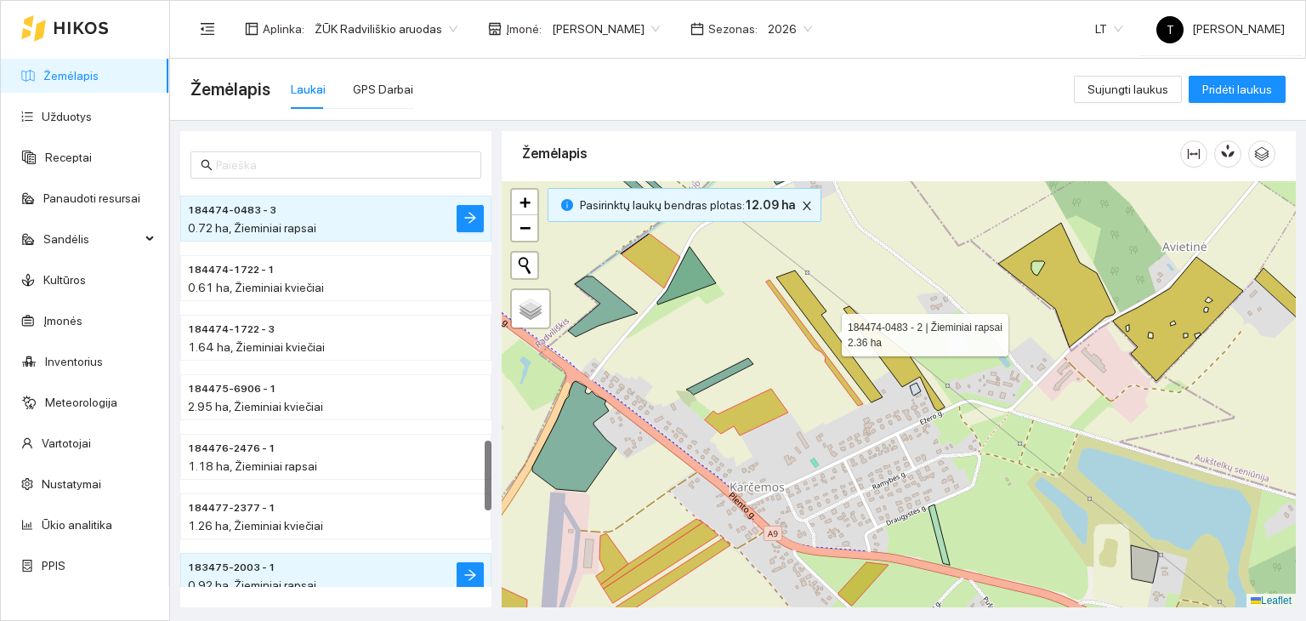
click at [865, 375] on icon at bounding box center [829, 336] width 106 height 132
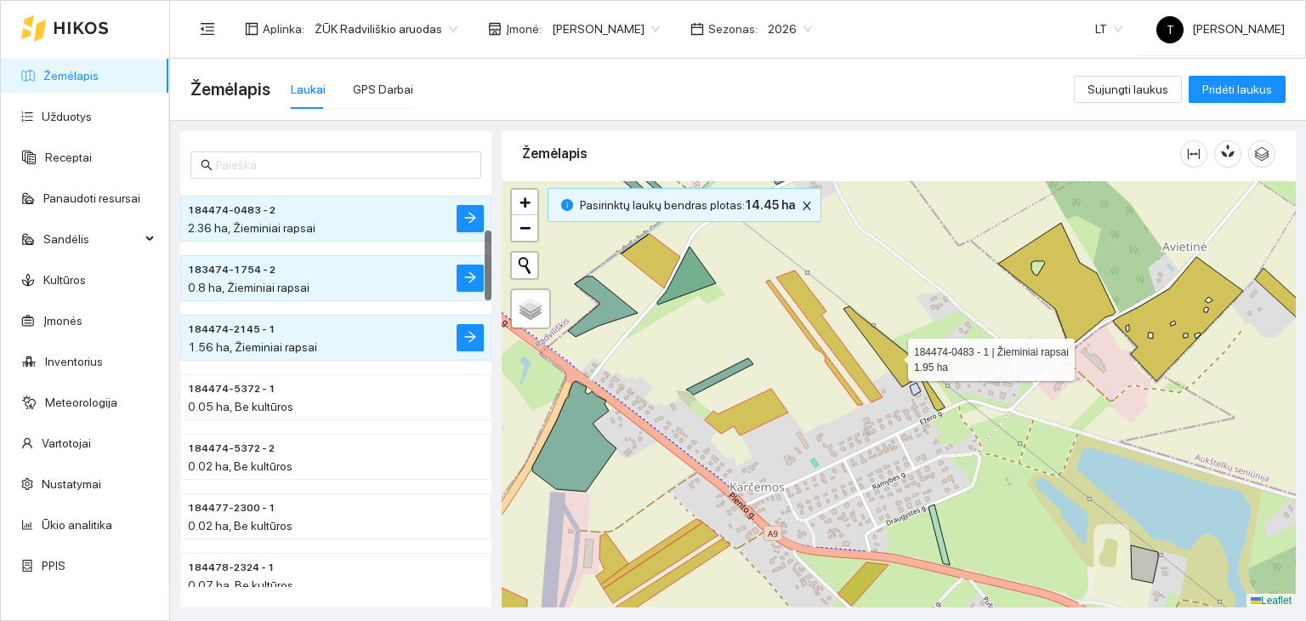
click at [901, 366] on icon at bounding box center [893, 358] width 101 height 105
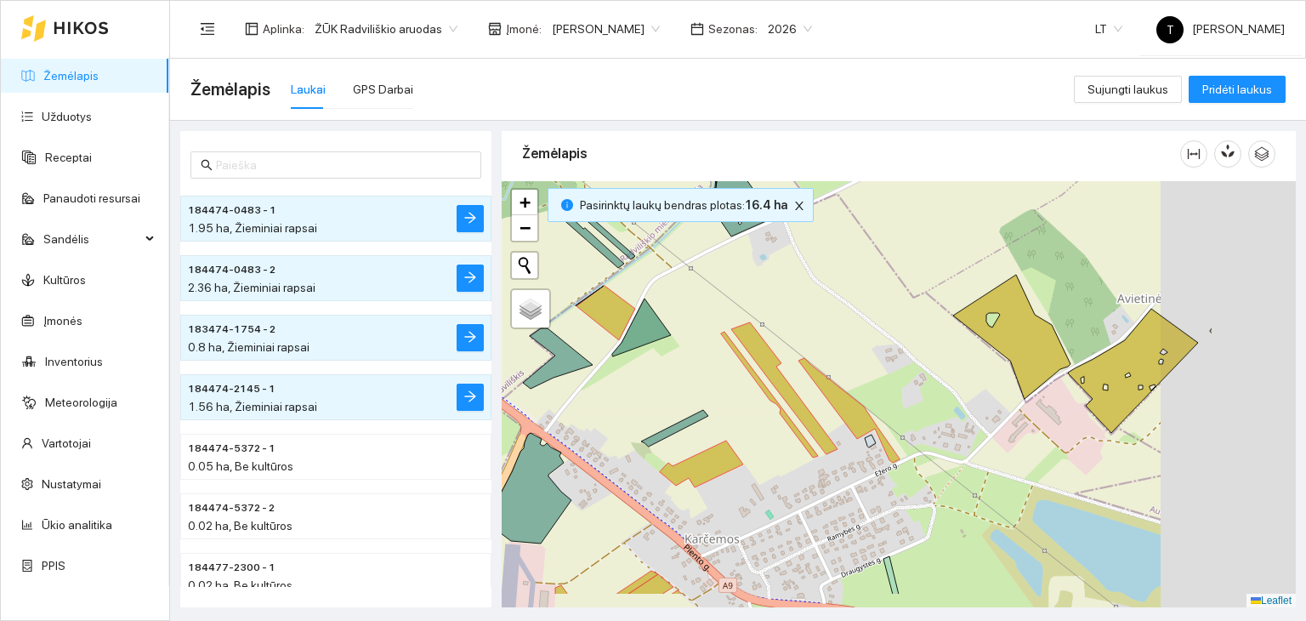
drag, startPoint x: 1016, startPoint y: 445, endPoint x: 802, endPoint y: 365, distance: 229.0
click at [786, 349] on div "+ − Nieko nerasta. Bandykite dar kartą. Žemėlapis Palydovas Leaflet" at bounding box center [899, 394] width 794 height 427
